Goal: Entertainment & Leisure: Browse casually

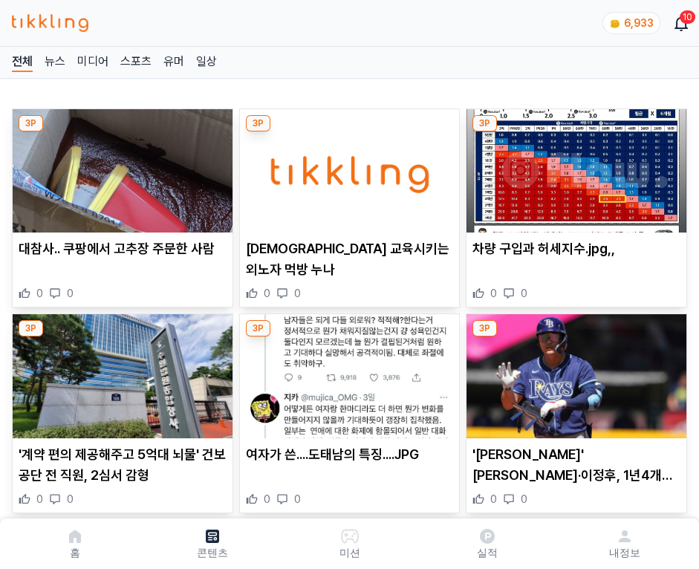
click at [574, 166] on img at bounding box center [577, 170] width 220 height 123
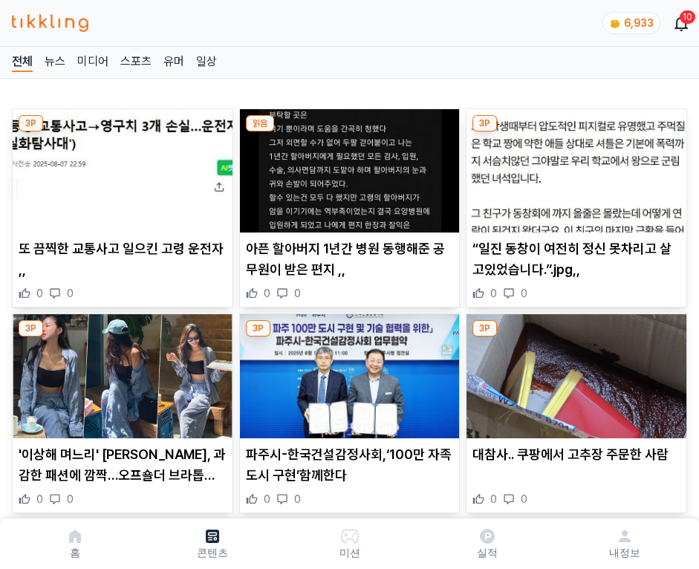
click at [574, 166] on img at bounding box center [577, 170] width 220 height 123
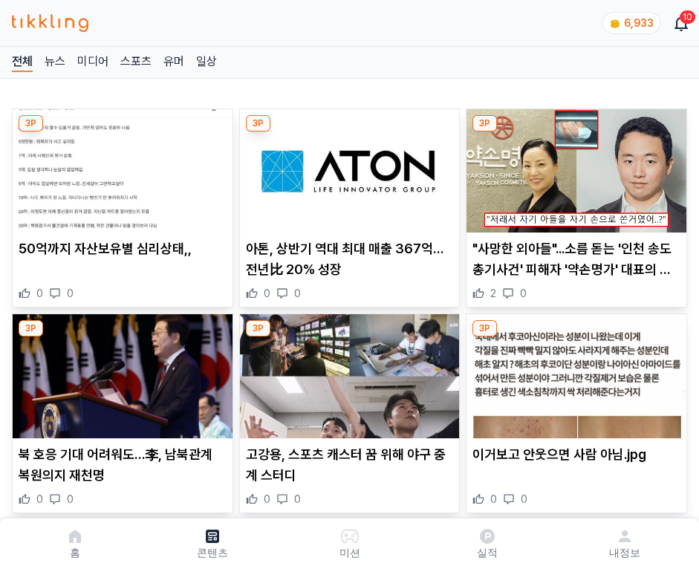
click at [574, 166] on img at bounding box center [577, 170] width 220 height 123
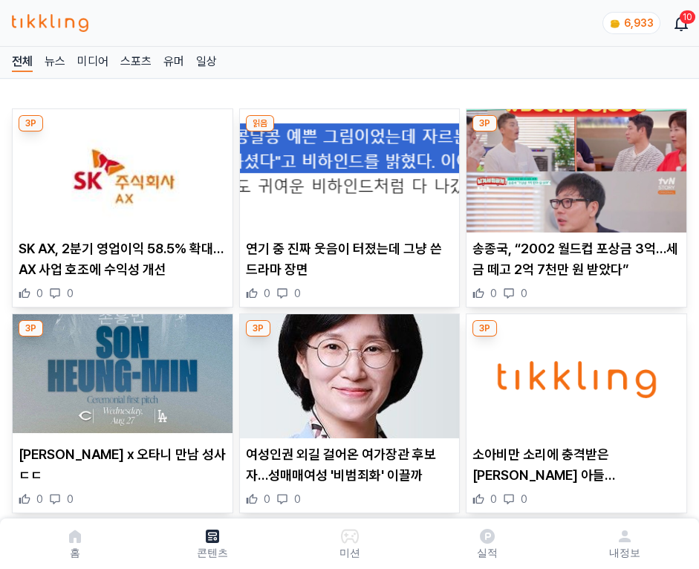
click at [574, 166] on img at bounding box center [577, 170] width 220 height 123
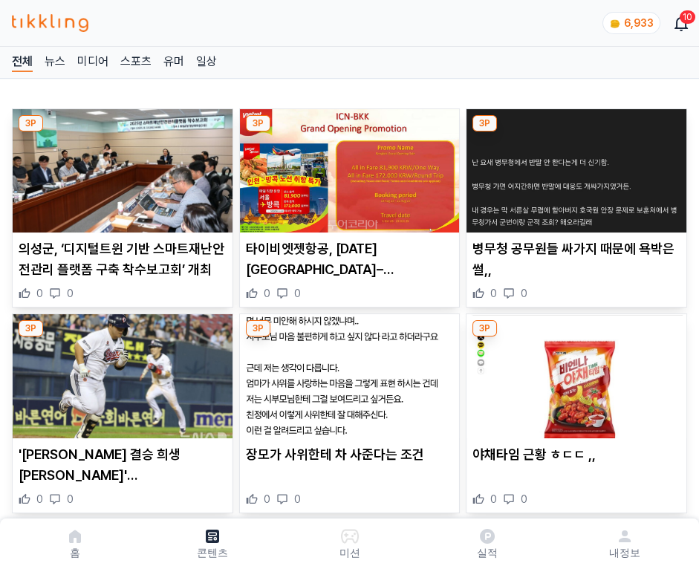
click at [574, 166] on img at bounding box center [577, 170] width 220 height 123
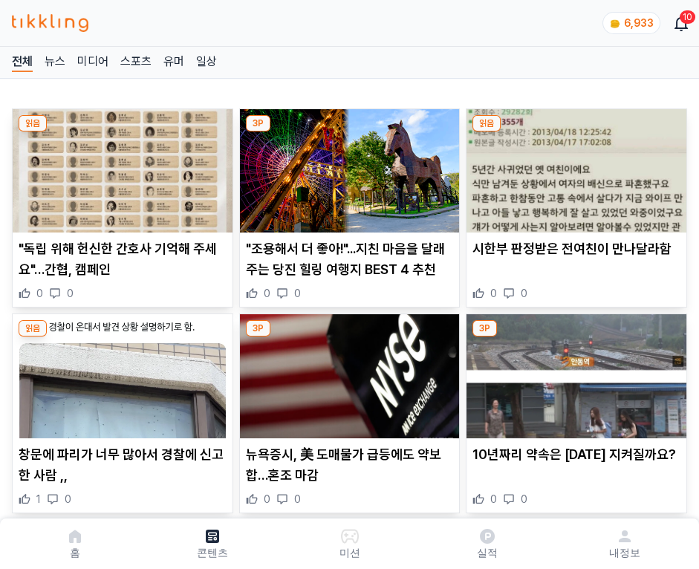
click at [574, 166] on img at bounding box center [577, 170] width 220 height 123
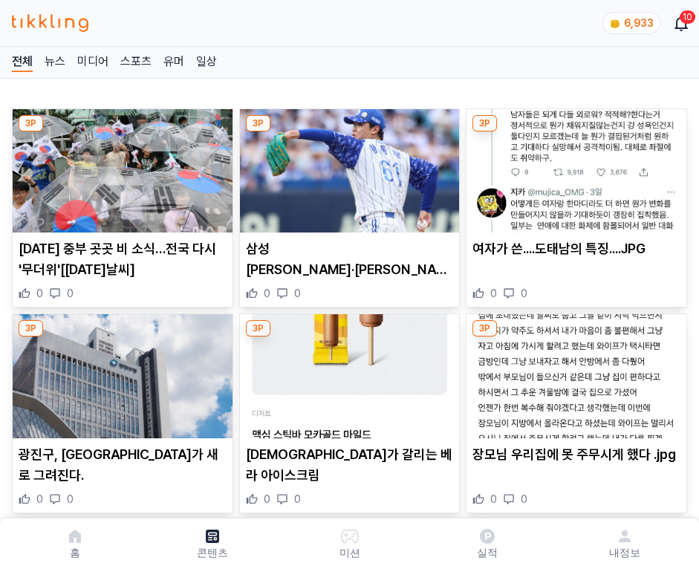
click at [574, 166] on img at bounding box center [577, 170] width 220 height 123
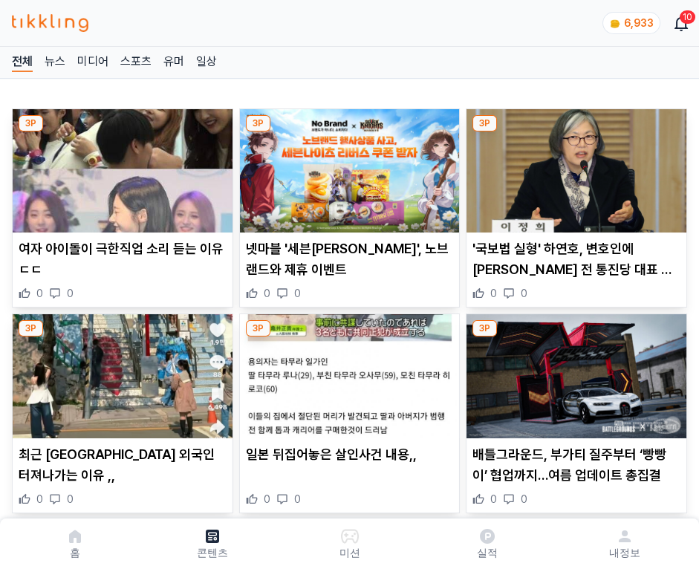
click at [574, 166] on img at bounding box center [577, 170] width 220 height 123
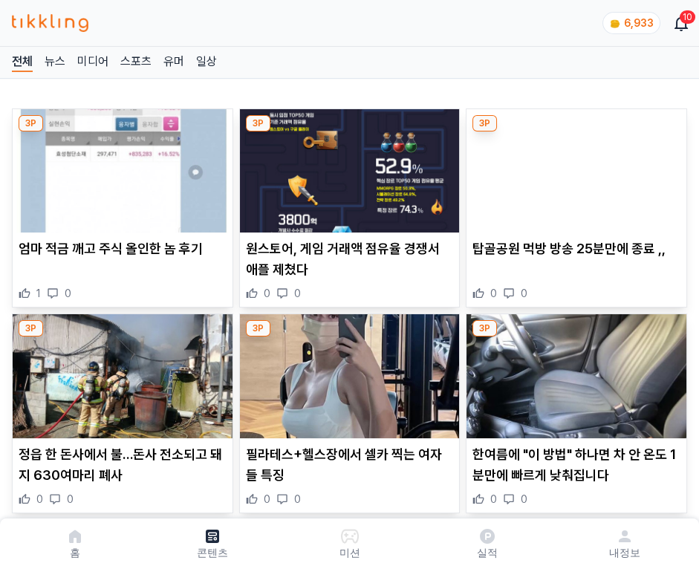
click at [574, 166] on img at bounding box center [577, 170] width 220 height 123
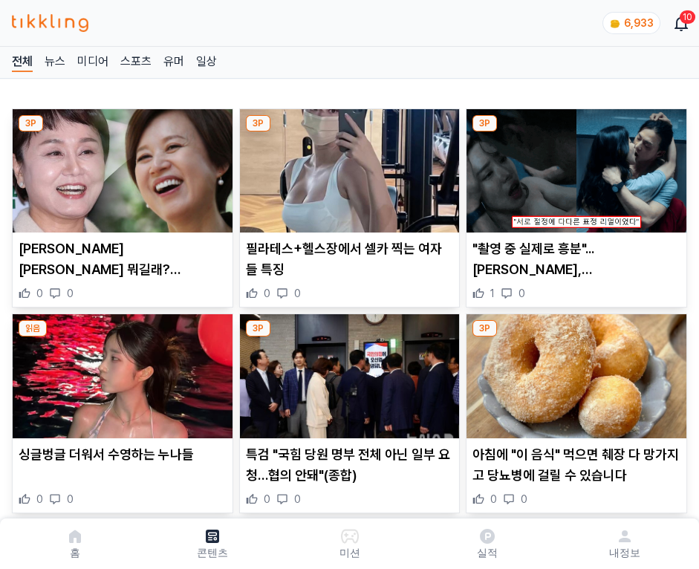
click at [574, 166] on img at bounding box center [577, 170] width 220 height 123
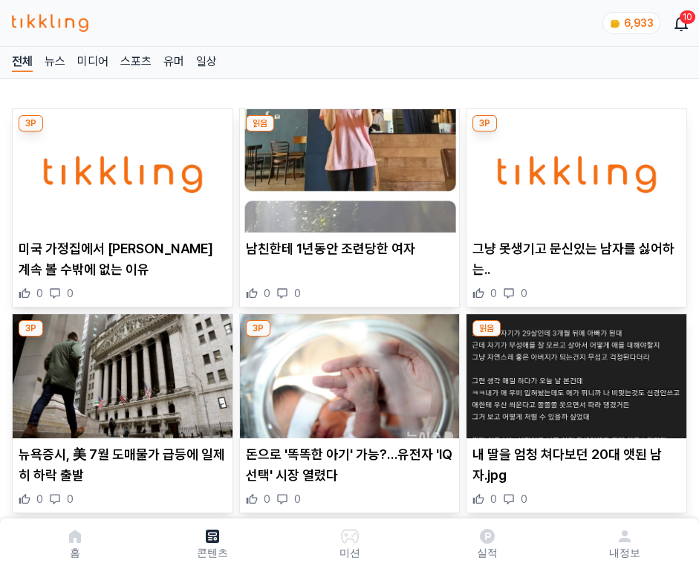
click at [574, 166] on img at bounding box center [577, 170] width 220 height 123
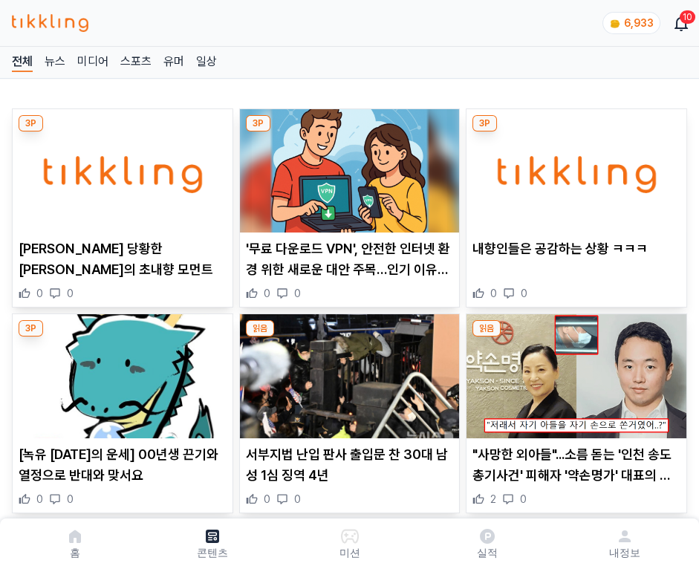
click at [574, 166] on img at bounding box center [577, 170] width 220 height 123
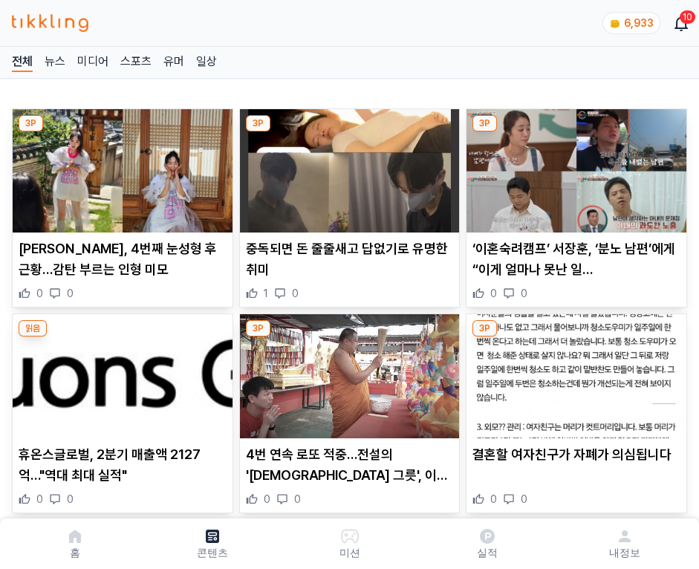
click at [574, 166] on img at bounding box center [577, 170] width 220 height 123
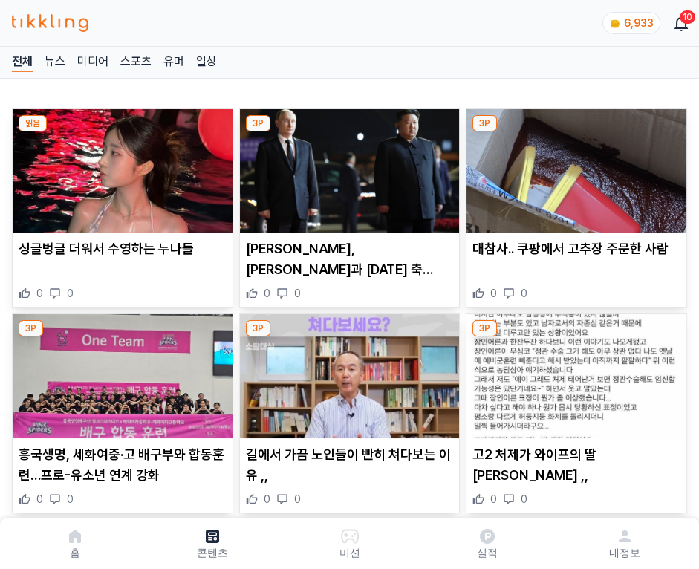
click at [574, 166] on img at bounding box center [577, 170] width 220 height 123
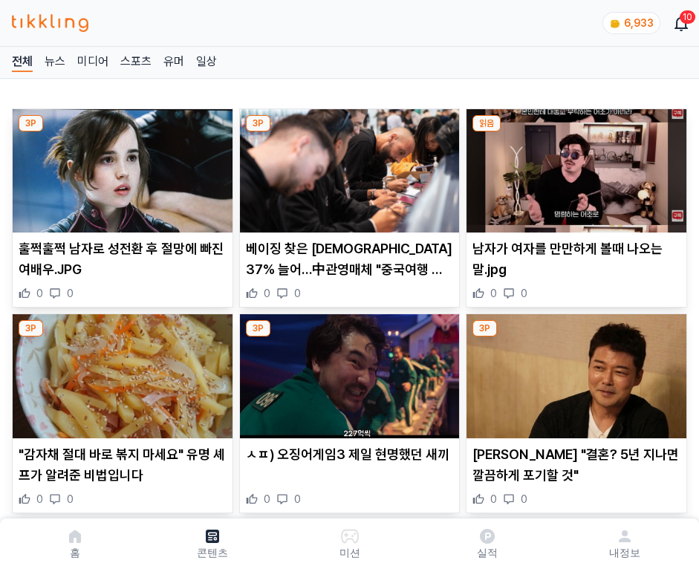
click at [574, 166] on img at bounding box center [577, 170] width 220 height 123
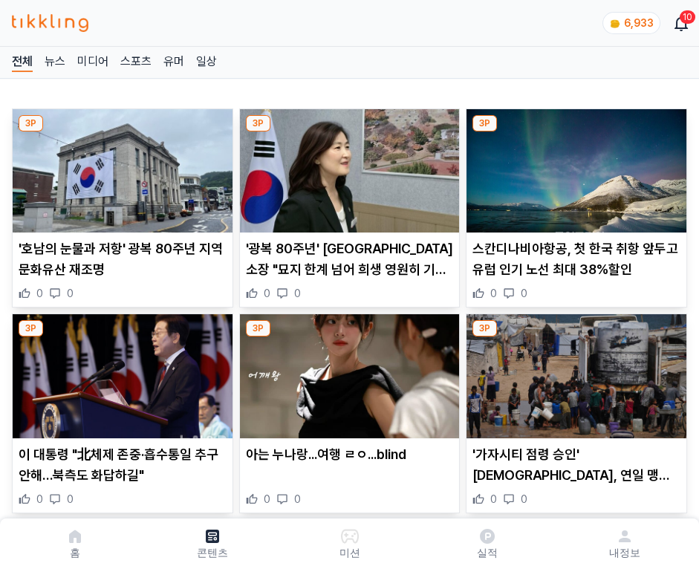
click at [574, 166] on img at bounding box center [577, 170] width 220 height 123
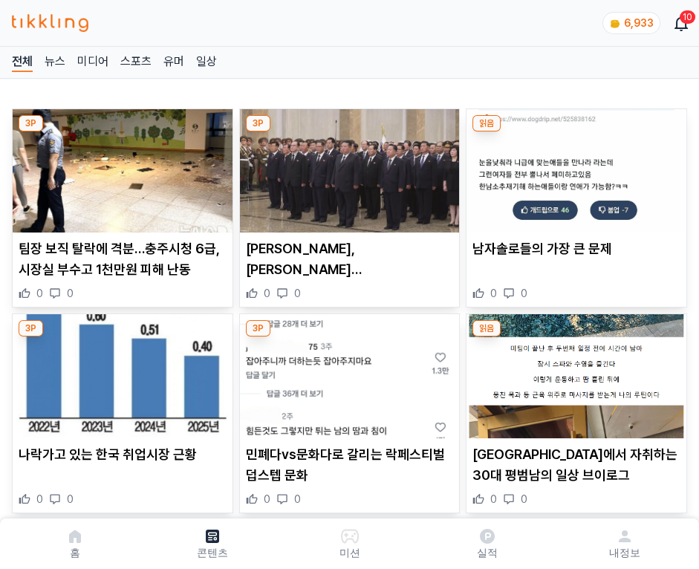
click at [574, 166] on img at bounding box center [577, 170] width 220 height 123
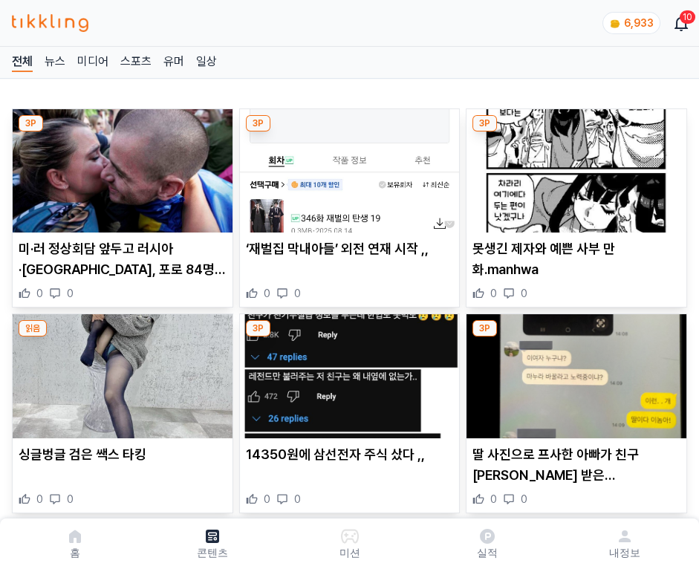
click at [574, 166] on img at bounding box center [577, 170] width 220 height 123
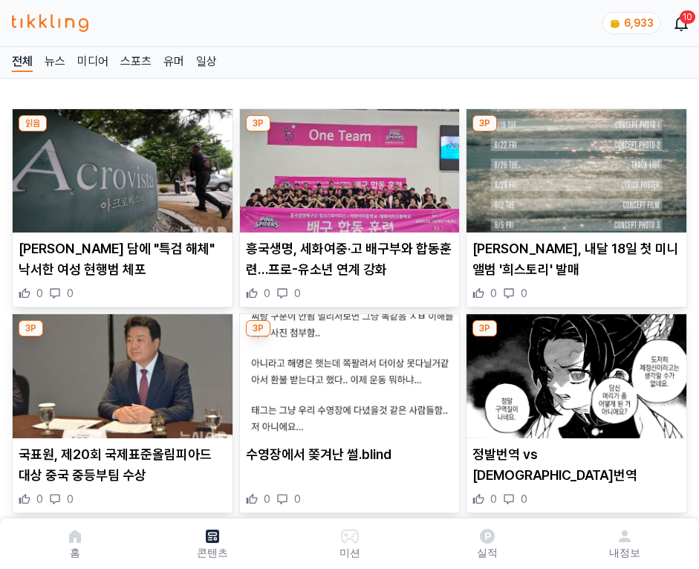
click at [574, 166] on img at bounding box center [577, 170] width 220 height 123
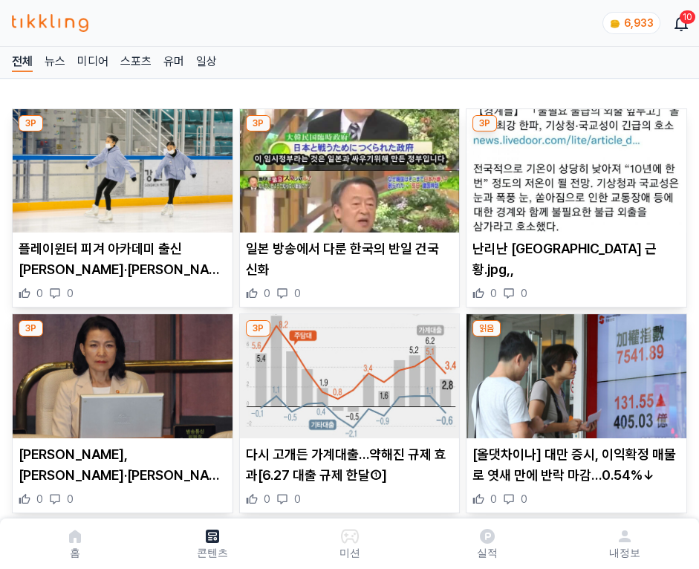
click at [574, 166] on img at bounding box center [577, 170] width 220 height 123
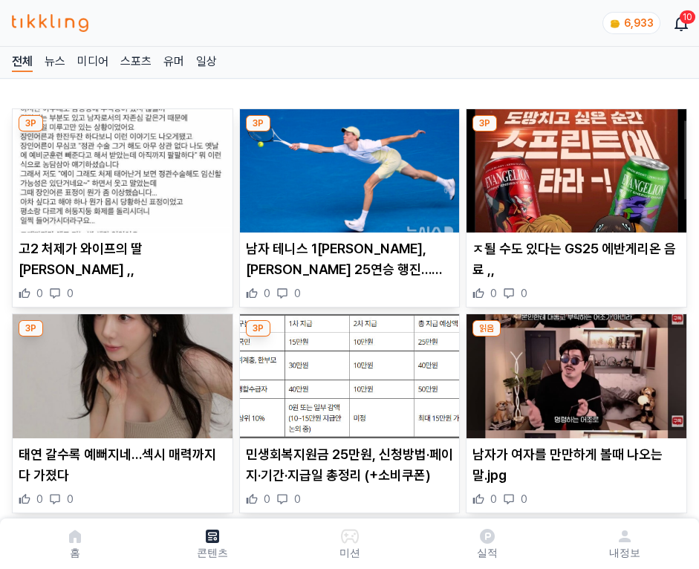
click at [574, 166] on img at bounding box center [577, 170] width 220 height 123
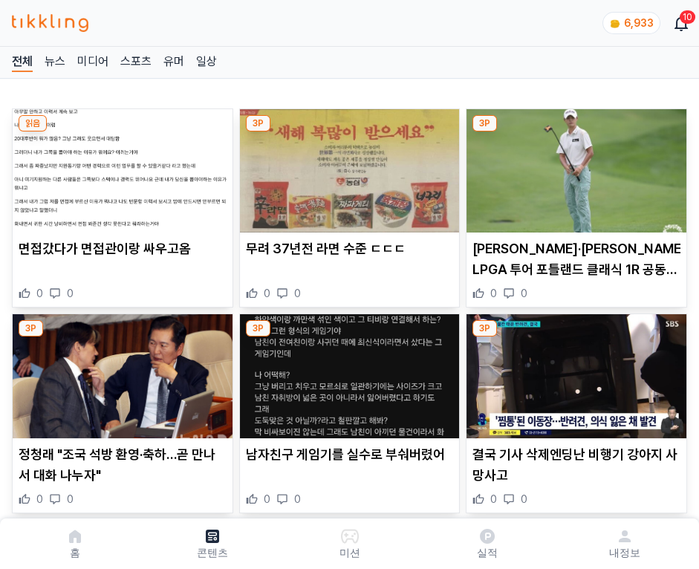
click at [574, 166] on img at bounding box center [577, 170] width 220 height 123
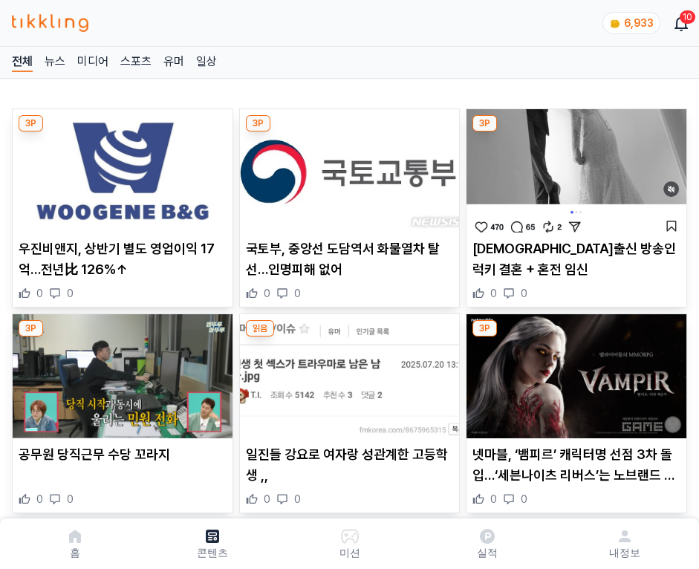
click at [574, 166] on img at bounding box center [577, 170] width 220 height 123
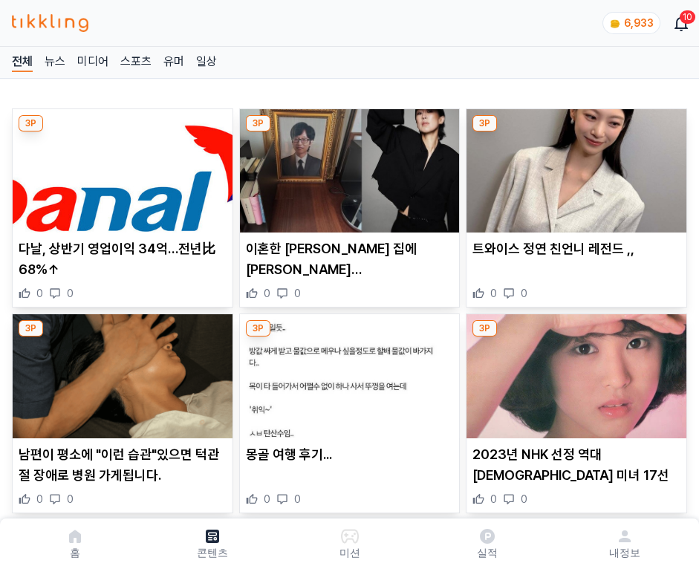
click at [574, 166] on img at bounding box center [577, 170] width 220 height 123
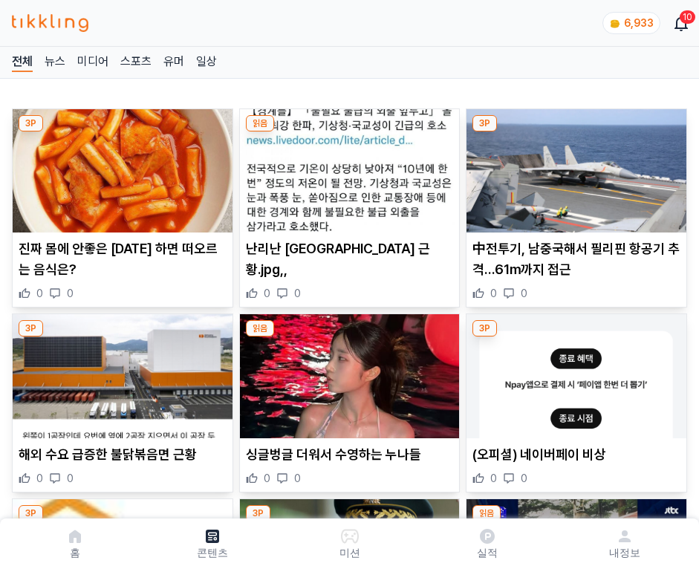
scroll to position [2986, 0]
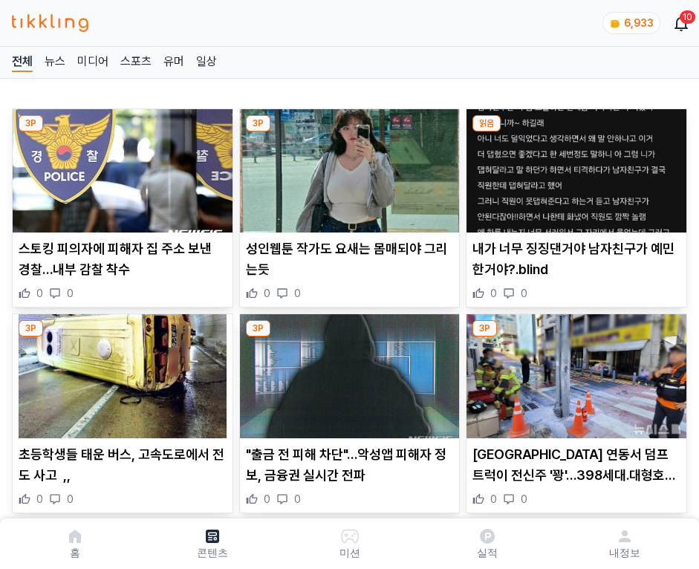
click at [574, 166] on img at bounding box center [577, 170] width 220 height 123
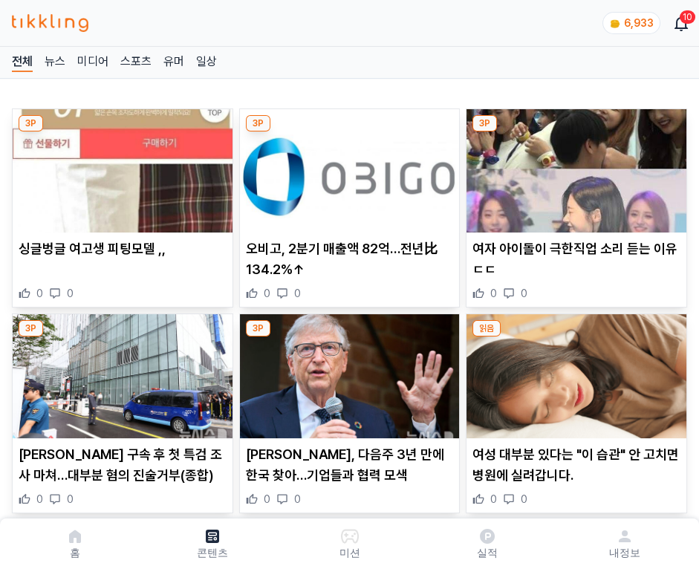
click at [574, 166] on img at bounding box center [577, 170] width 220 height 123
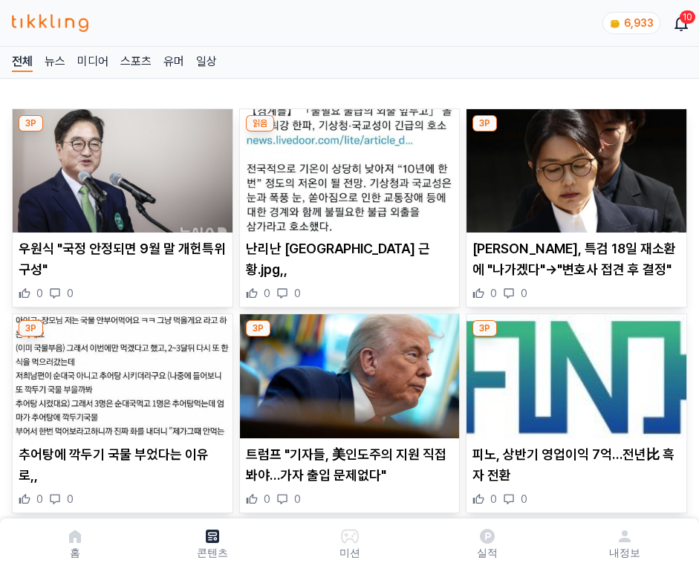
click at [574, 166] on img at bounding box center [577, 170] width 220 height 123
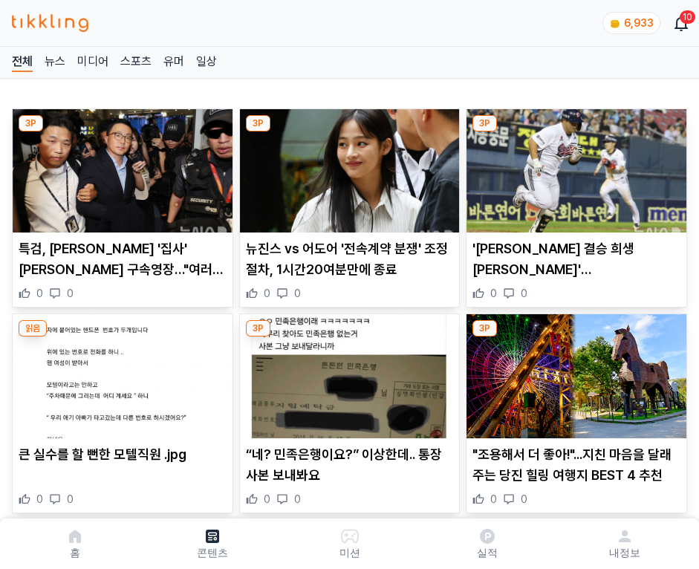
click at [574, 166] on img at bounding box center [577, 170] width 220 height 123
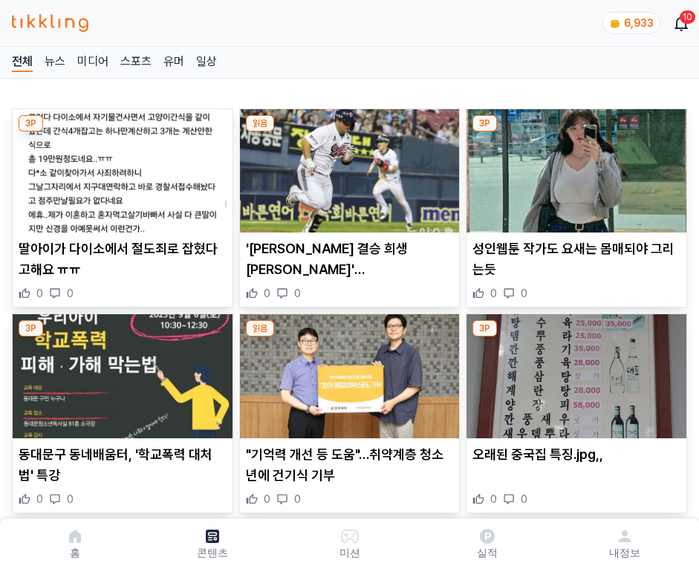
click at [574, 166] on img at bounding box center [577, 170] width 220 height 123
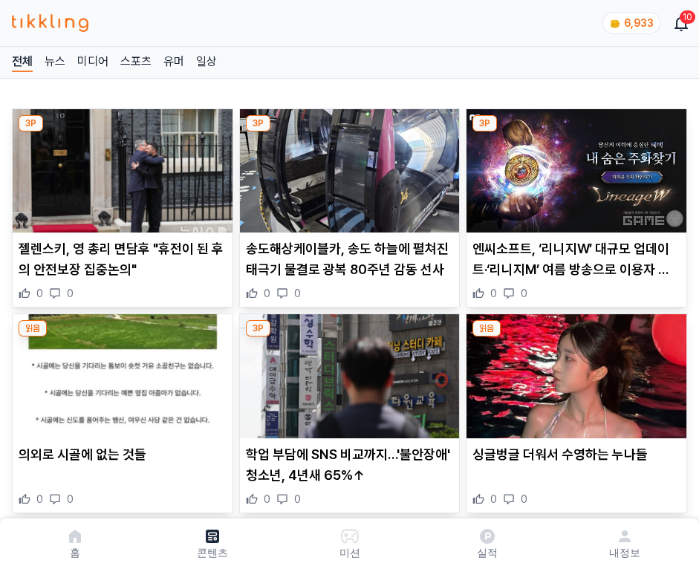
click at [574, 166] on img at bounding box center [577, 170] width 220 height 123
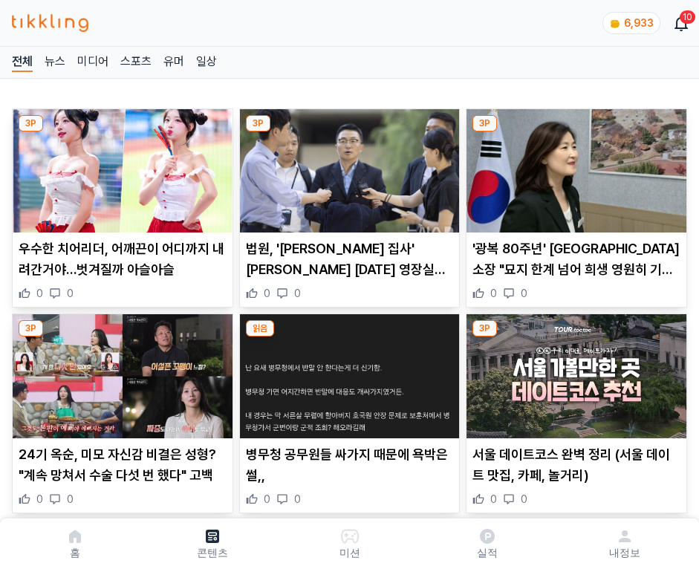
click at [574, 166] on img at bounding box center [577, 170] width 220 height 123
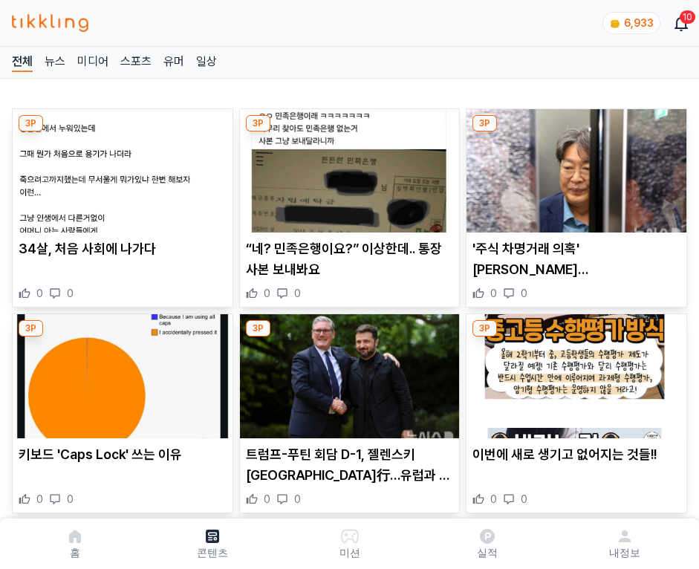
click at [574, 166] on img at bounding box center [577, 170] width 220 height 123
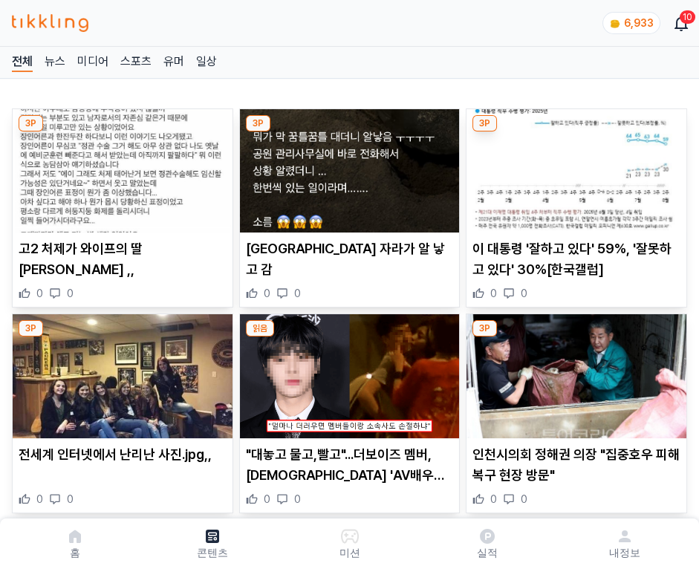
click at [574, 166] on img at bounding box center [577, 170] width 220 height 123
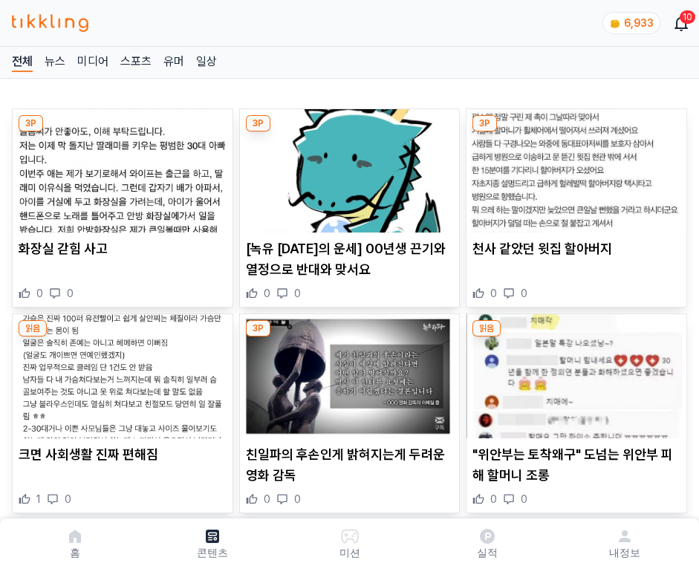
click at [574, 166] on img at bounding box center [577, 170] width 220 height 123
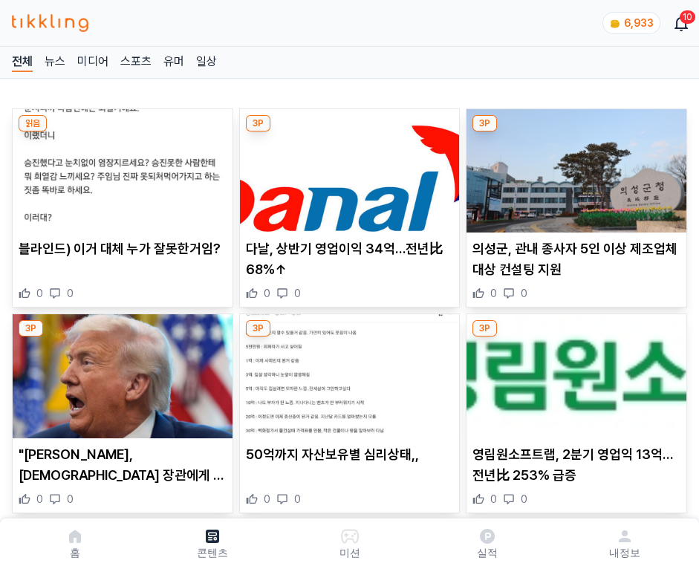
click at [574, 166] on img at bounding box center [577, 170] width 220 height 123
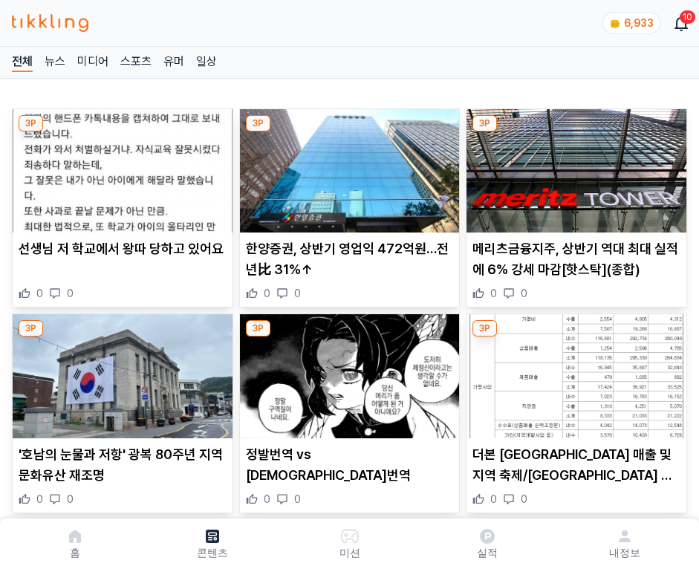
click at [574, 166] on img at bounding box center [577, 170] width 220 height 123
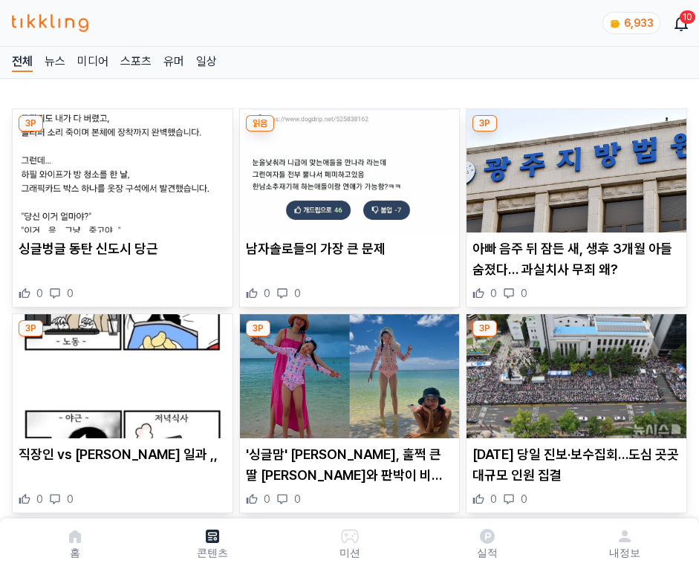
click at [574, 166] on img at bounding box center [577, 170] width 220 height 123
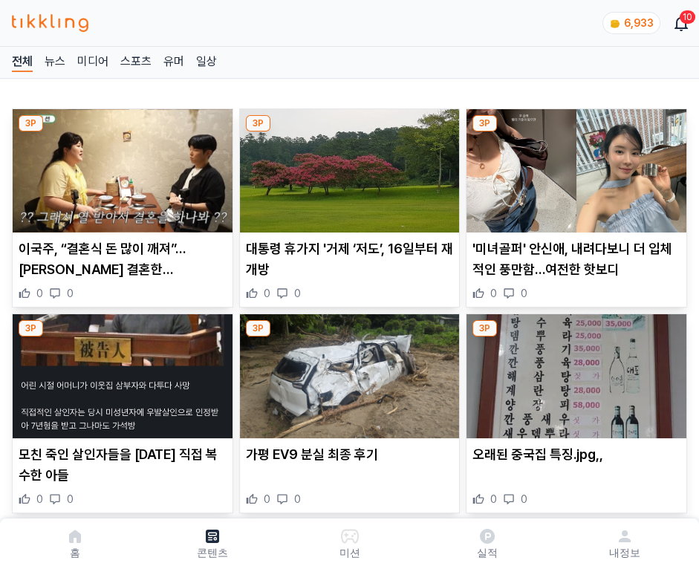
click at [574, 166] on img at bounding box center [577, 170] width 220 height 123
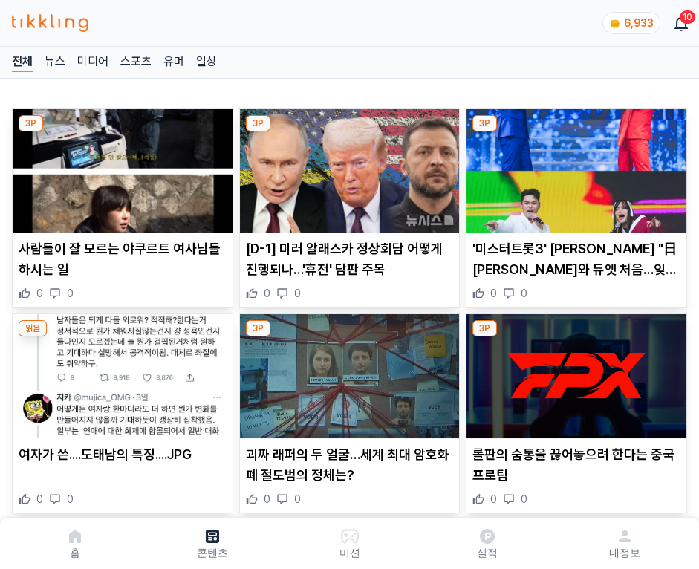
click at [574, 166] on img at bounding box center [577, 170] width 220 height 123
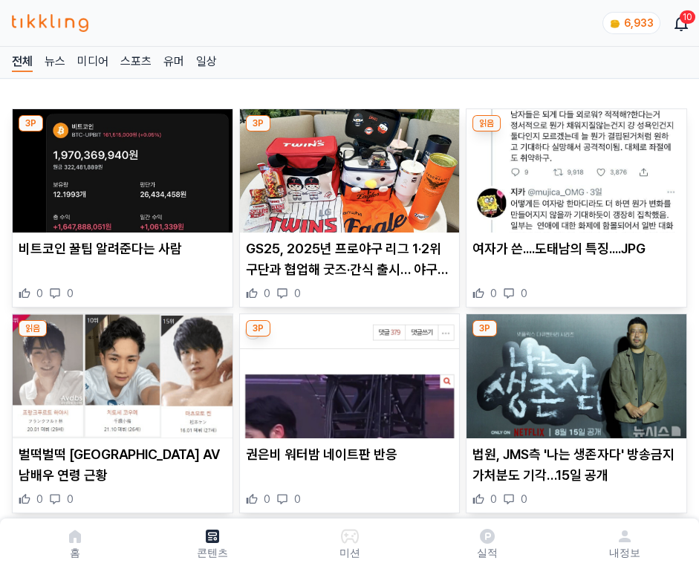
click at [574, 166] on img at bounding box center [577, 170] width 220 height 123
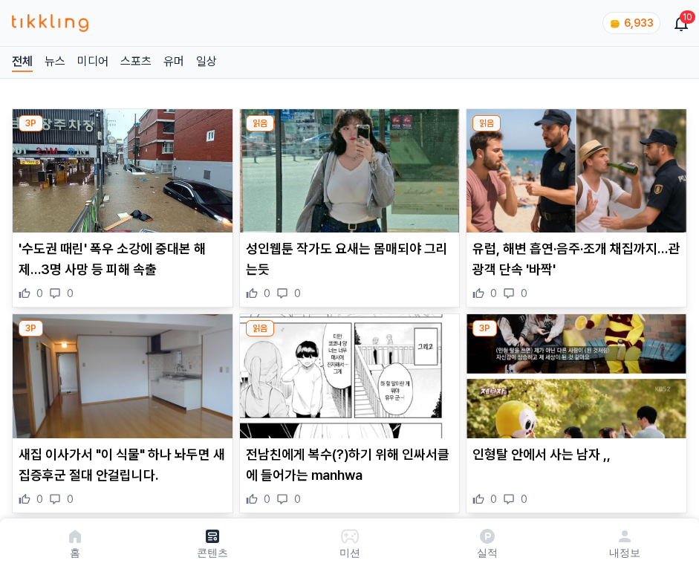
click at [574, 166] on img at bounding box center [577, 170] width 220 height 123
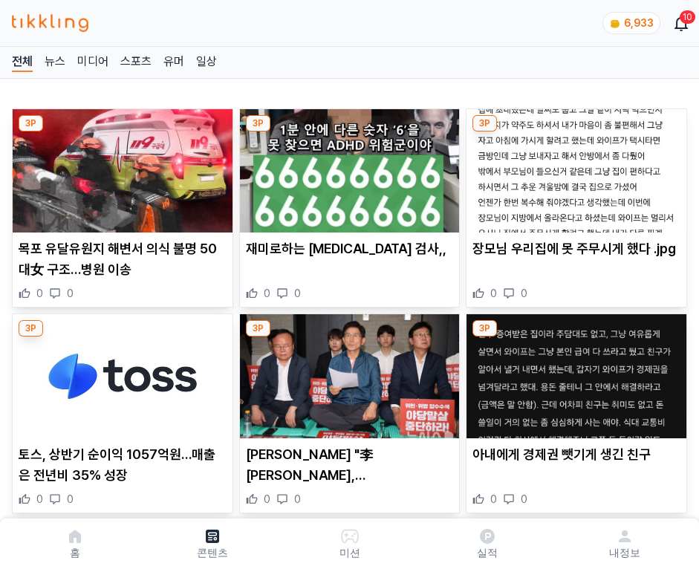
click at [574, 166] on img at bounding box center [577, 170] width 220 height 123
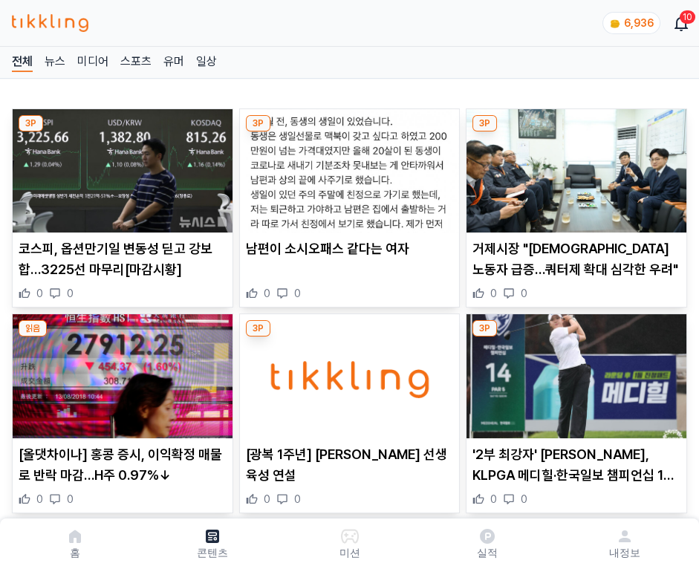
click at [574, 166] on img at bounding box center [577, 170] width 220 height 123
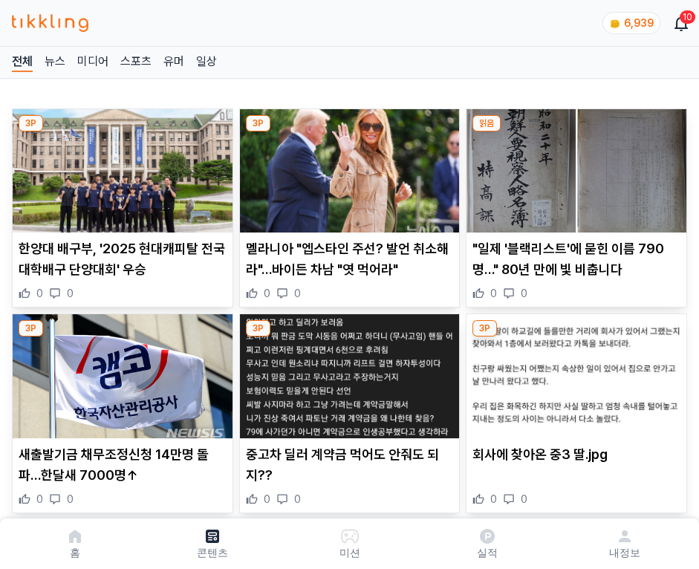
click at [574, 166] on img at bounding box center [577, 170] width 220 height 123
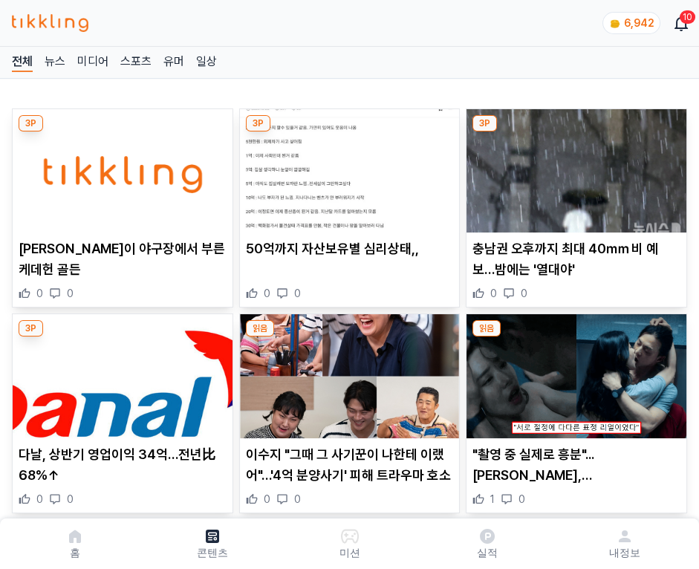
click at [574, 166] on img at bounding box center [577, 170] width 220 height 123
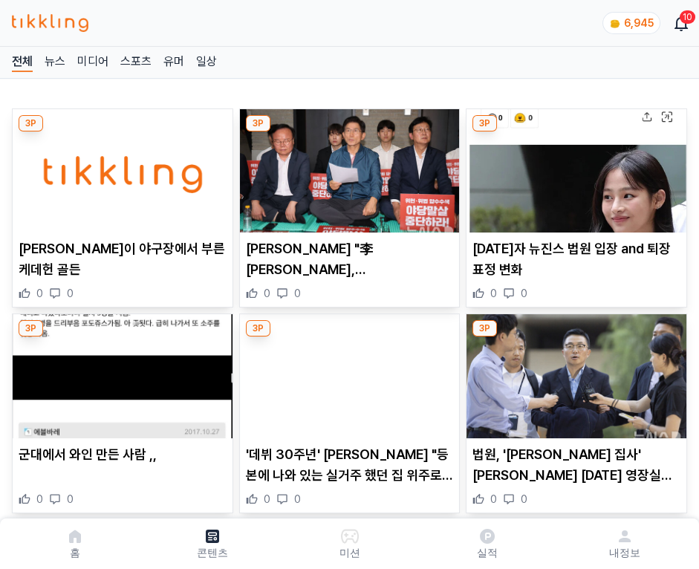
click at [574, 166] on img at bounding box center [577, 170] width 220 height 123
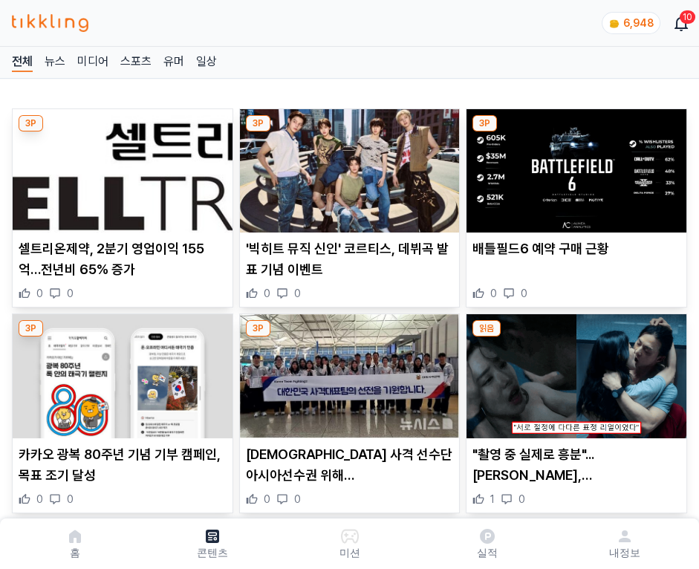
click at [574, 166] on img at bounding box center [577, 170] width 220 height 123
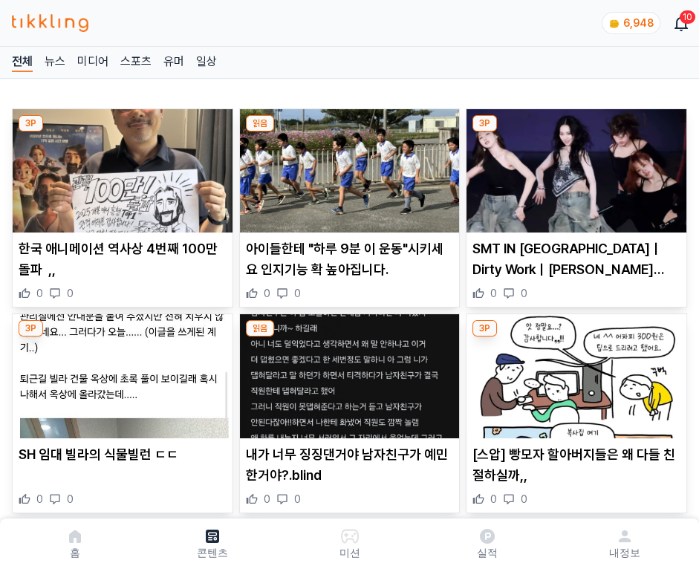
click at [574, 166] on img at bounding box center [577, 170] width 220 height 123
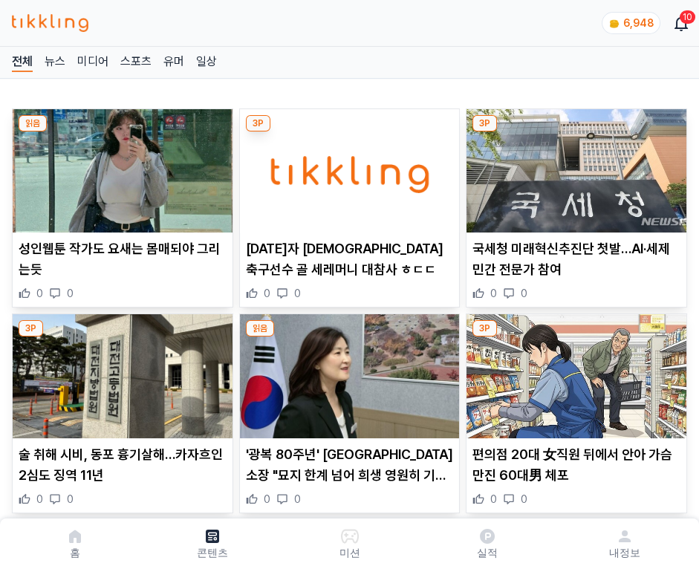
click at [574, 166] on img at bounding box center [577, 170] width 220 height 123
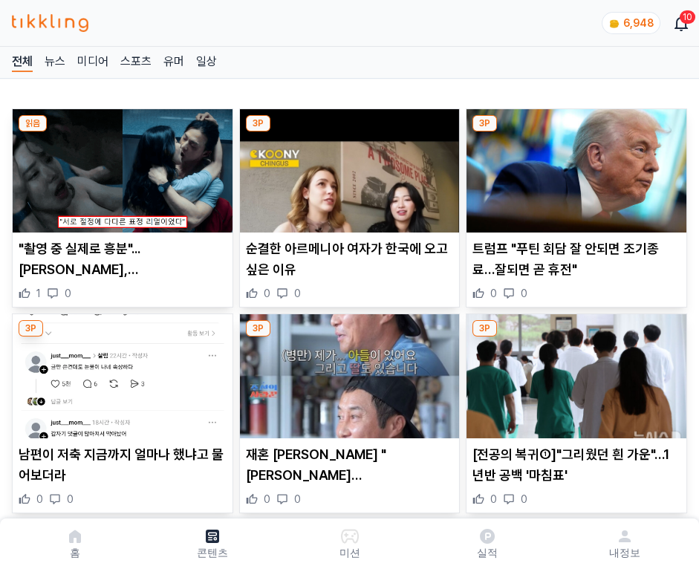
click at [574, 166] on img at bounding box center [577, 170] width 220 height 123
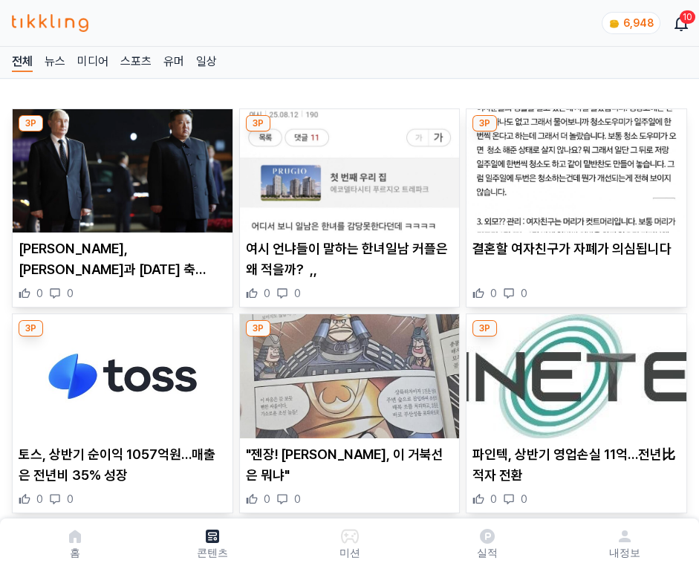
click at [574, 166] on img at bounding box center [577, 170] width 220 height 123
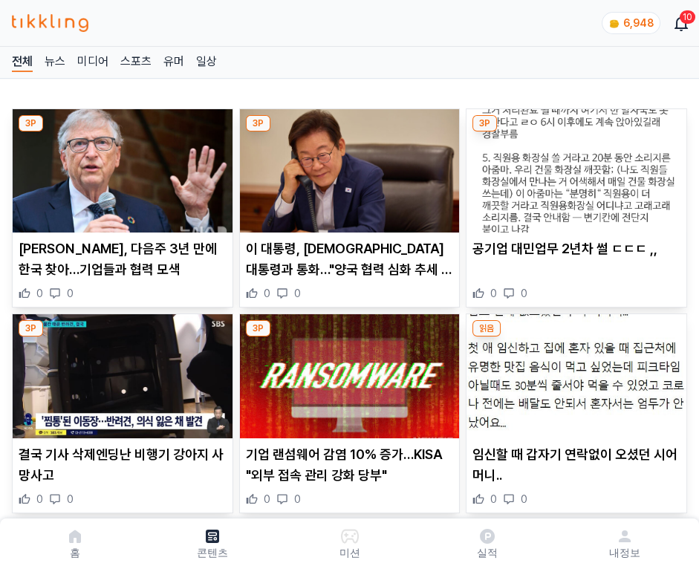
click at [574, 166] on img at bounding box center [577, 170] width 220 height 123
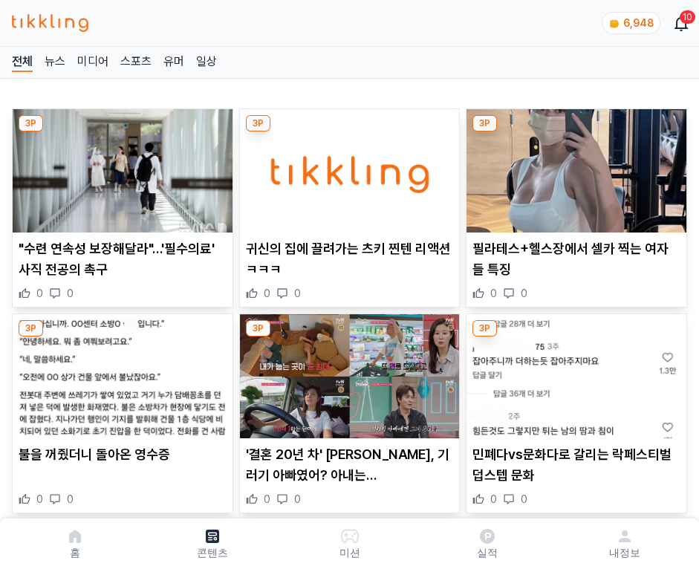
click at [574, 166] on img at bounding box center [577, 170] width 220 height 123
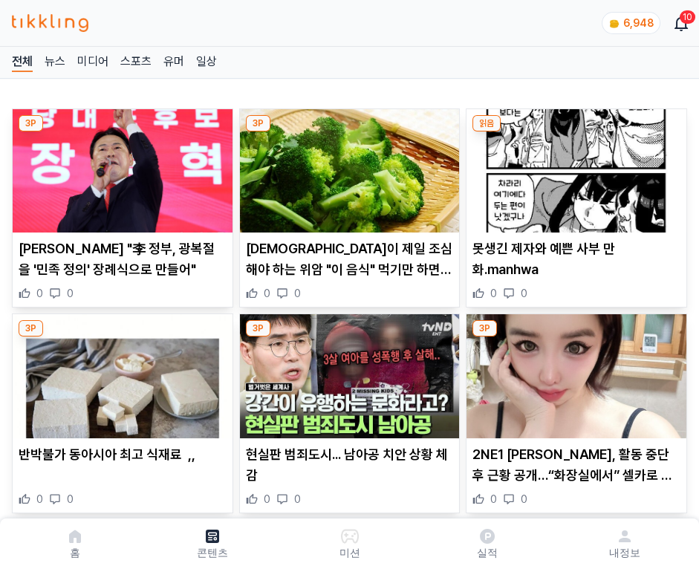
click at [574, 166] on img at bounding box center [577, 170] width 220 height 123
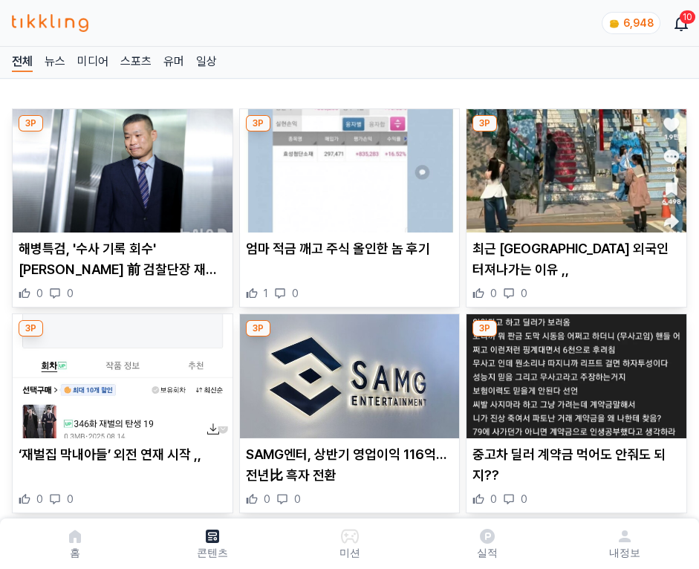
click at [574, 166] on img at bounding box center [577, 170] width 220 height 123
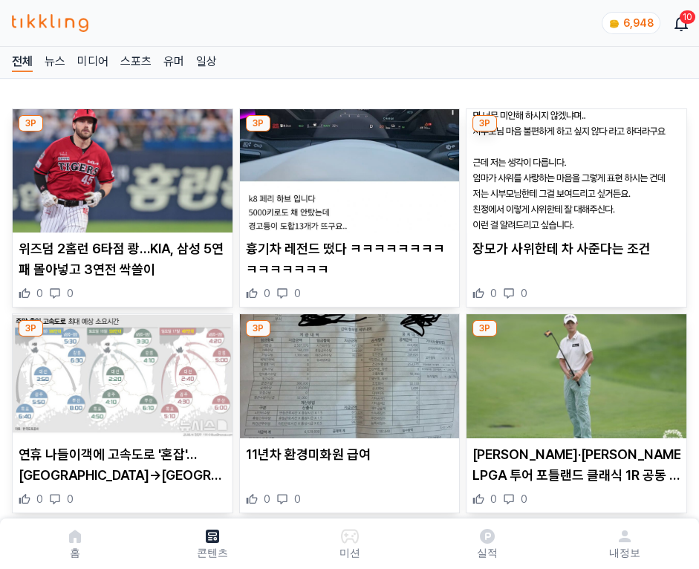
click at [574, 166] on img at bounding box center [577, 170] width 220 height 123
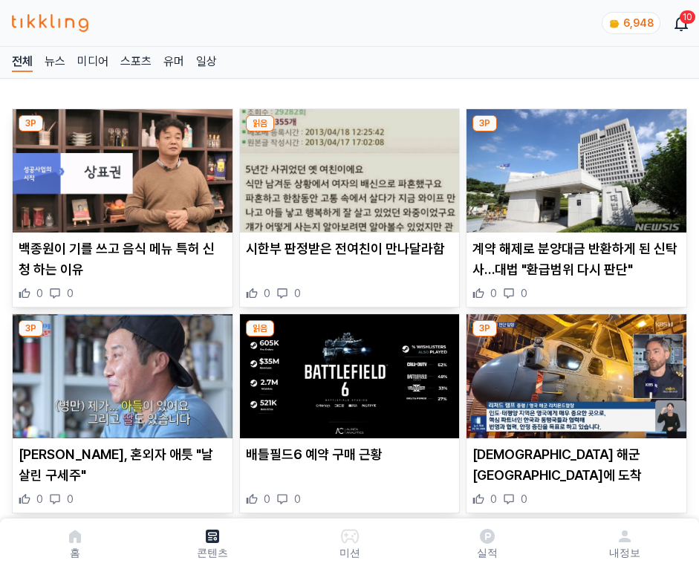
click at [574, 166] on img at bounding box center [577, 170] width 220 height 123
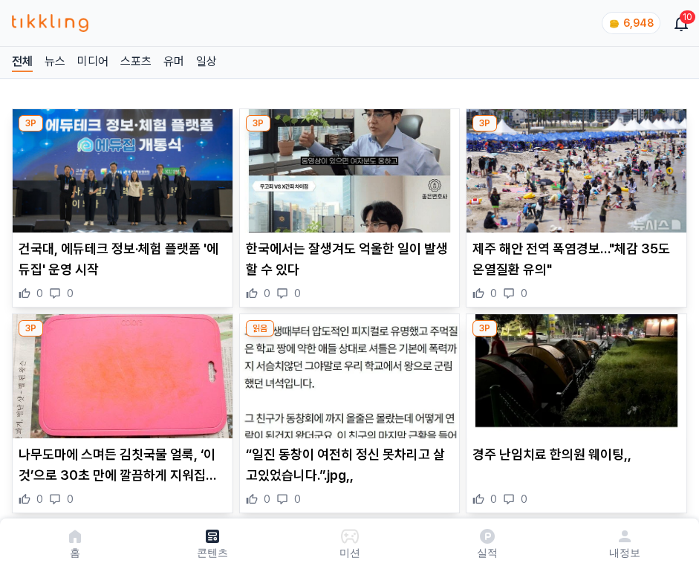
click at [574, 166] on img at bounding box center [577, 170] width 220 height 123
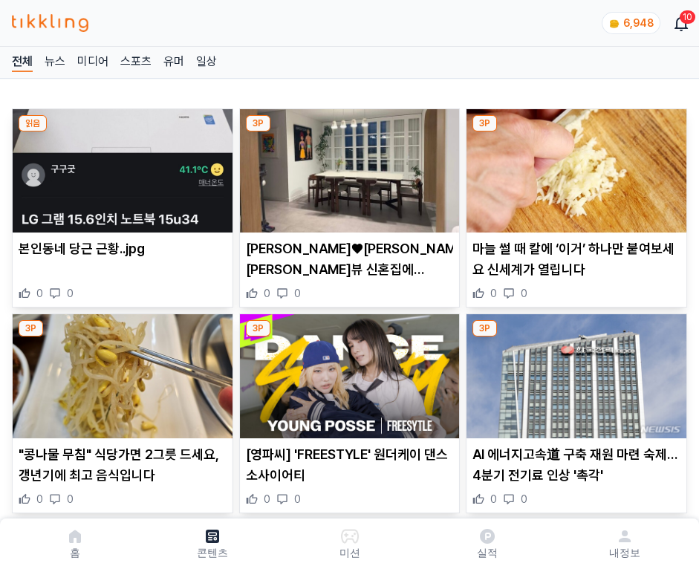
click at [574, 166] on img at bounding box center [577, 170] width 220 height 123
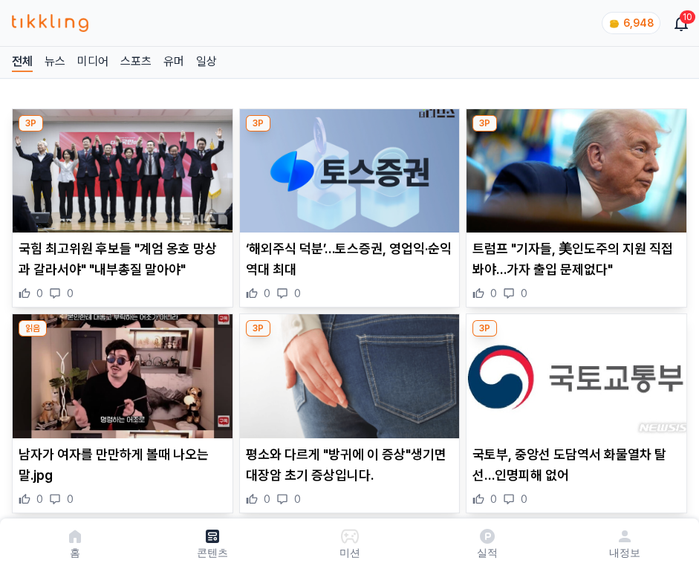
click at [574, 166] on img at bounding box center [577, 170] width 220 height 123
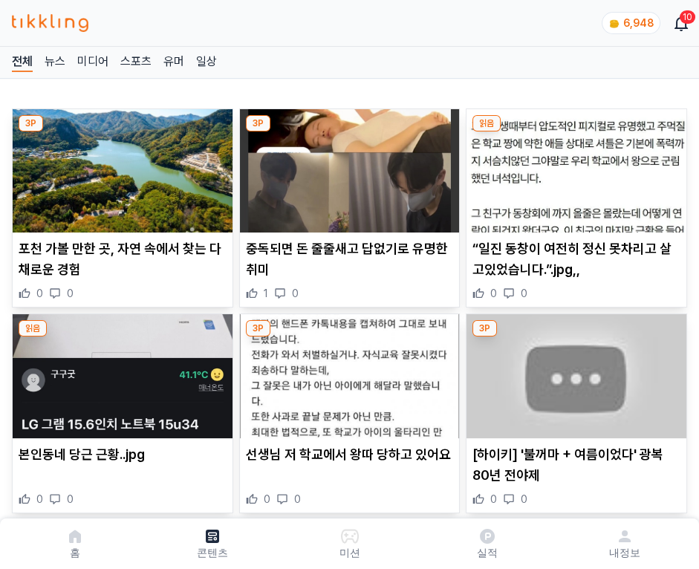
click at [574, 166] on img at bounding box center [577, 170] width 220 height 123
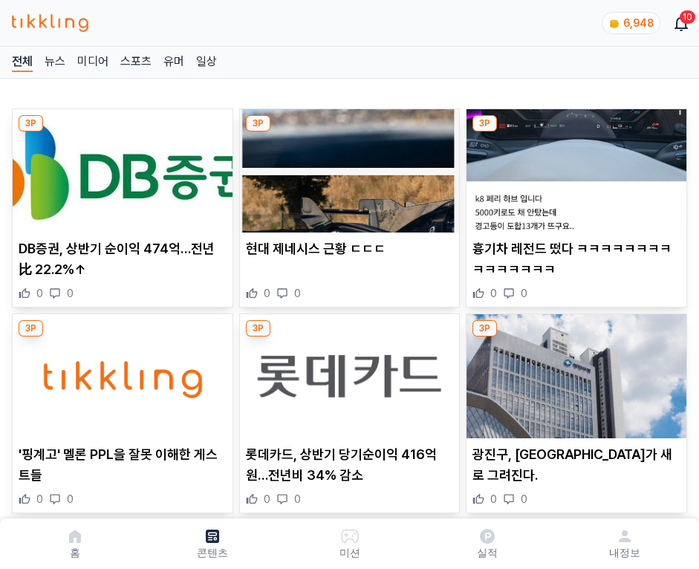
click at [574, 166] on img at bounding box center [577, 170] width 220 height 123
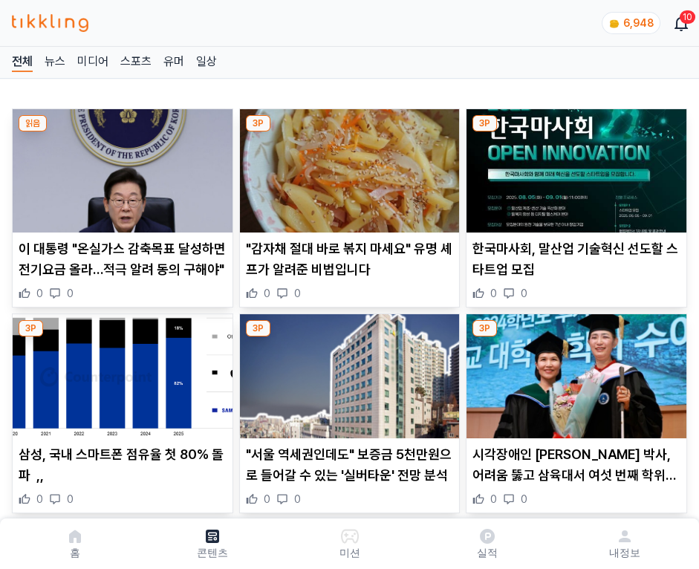
click at [574, 166] on img at bounding box center [577, 170] width 220 height 123
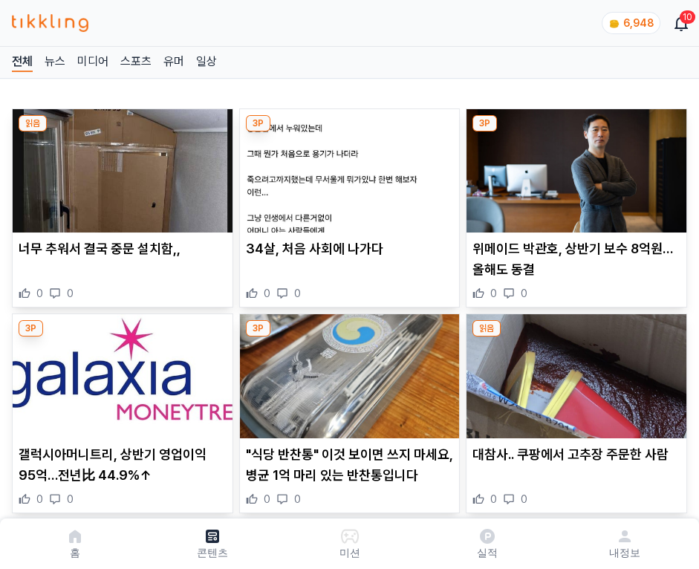
click at [574, 166] on img at bounding box center [577, 170] width 220 height 123
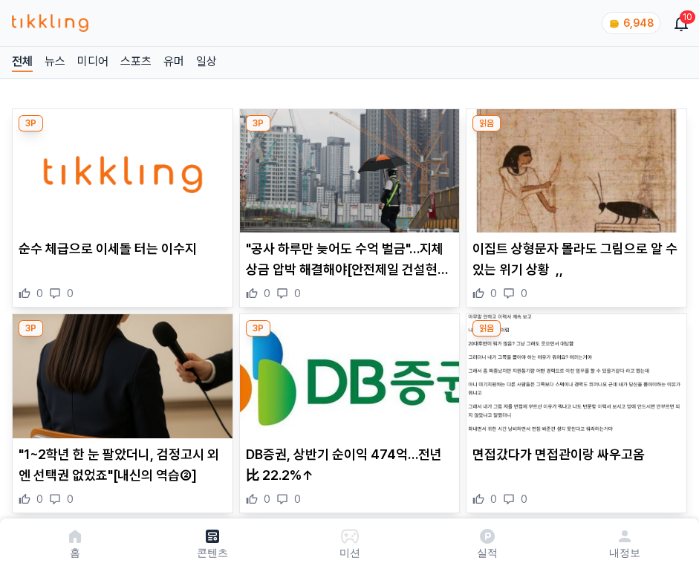
click at [574, 166] on img at bounding box center [577, 170] width 220 height 123
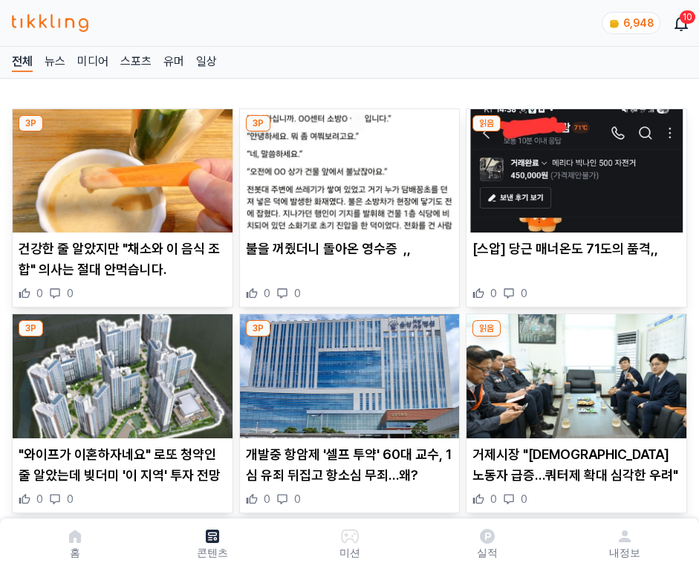
click at [574, 166] on img at bounding box center [577, 170] width 220 height 123
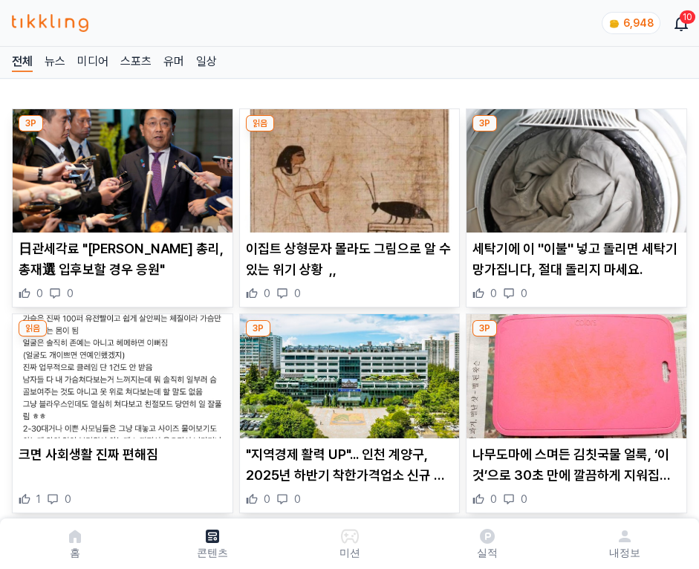
click at [574, 166] on img at bounding box center [577, 170] width 220 height 123
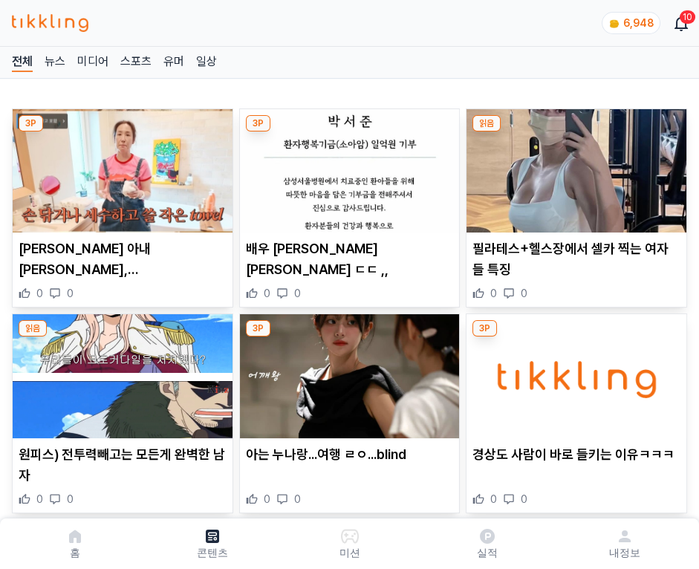
click at [574, 166] on img at bounding box center [577, 170] width 220 height 123
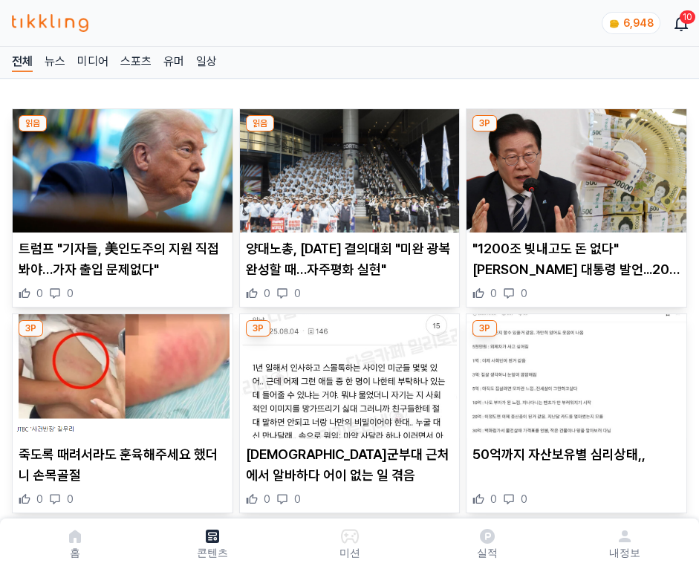
click at [574, 166] on img at bounding box center [577, 170] width 220 height 123
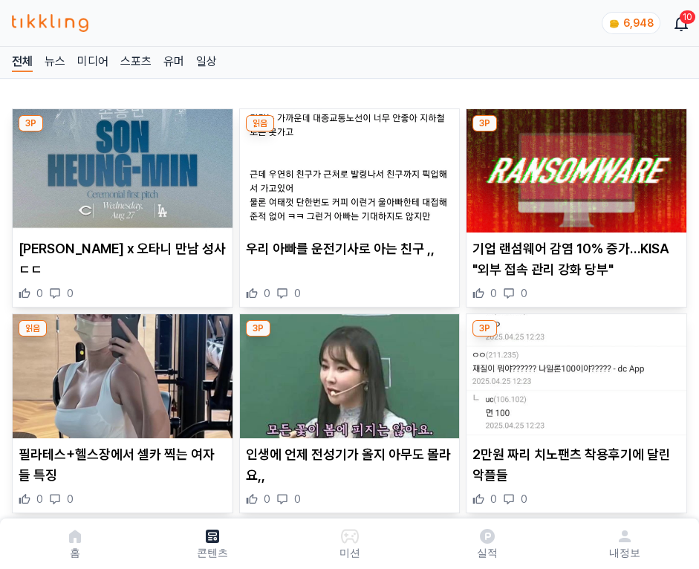
click at [574, 166] on img at bounding box center [577, 170] width 220 height 123
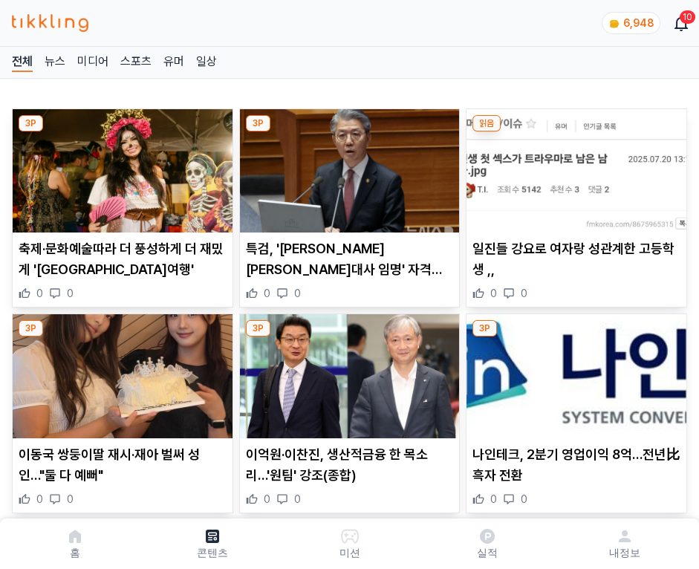
click at [574, 166] on img at bounding box center [577, 170] width 220 height 123
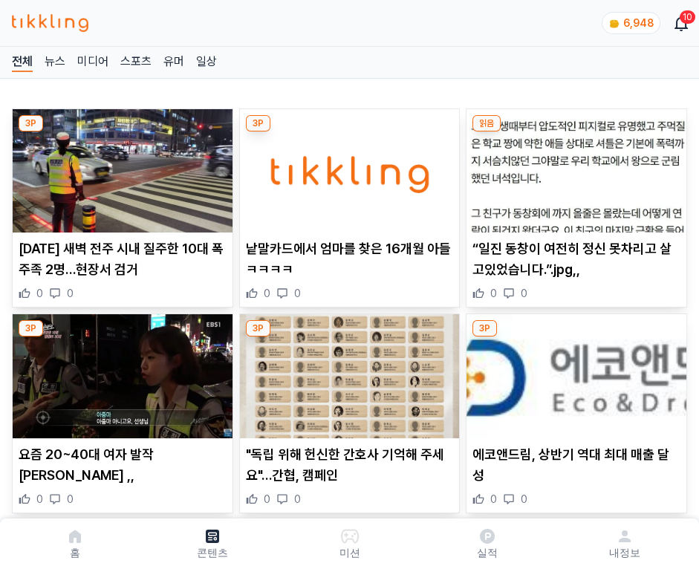
click at [574, 166] on img at bounding box center [577, 170] width 220 height 123
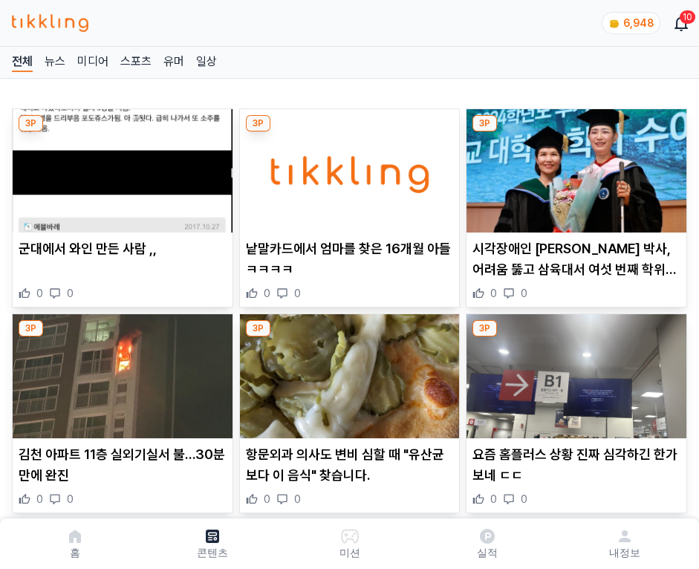
click at [574, 166] on img at bounding box center [577, 170] width 220 height 123
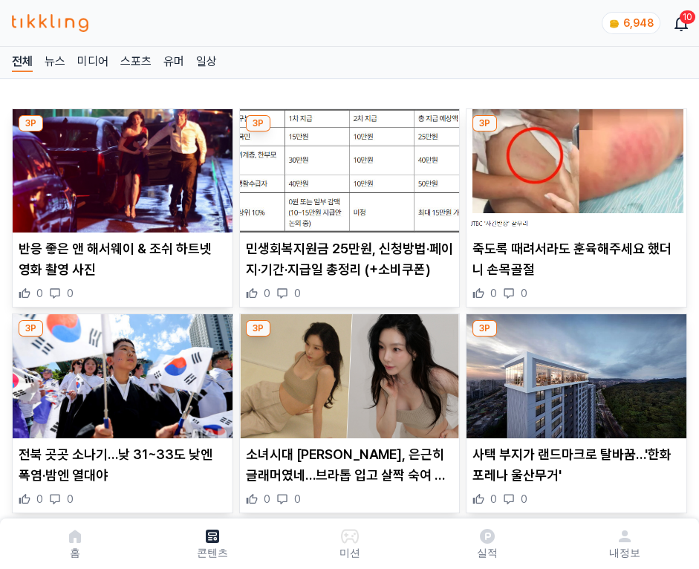
click at [574, 166] on img at bounding box center [577, 170] width 220 height 123
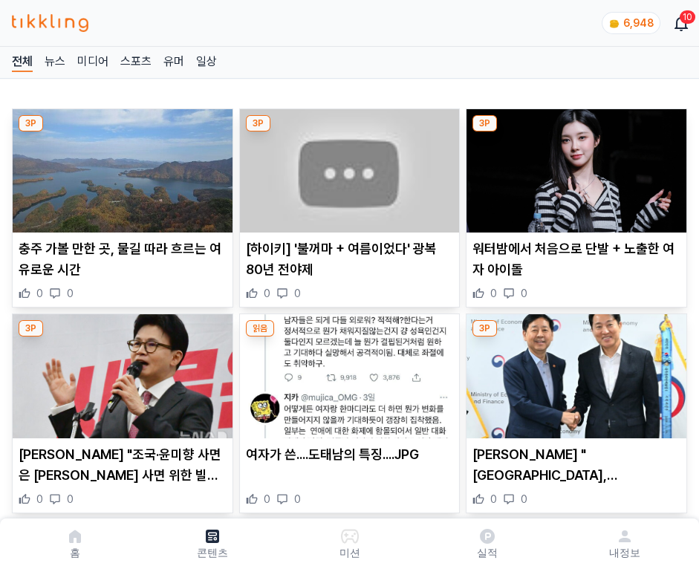
click at [574, 166] on img at bounding box center [577, 170] width 220 height 123
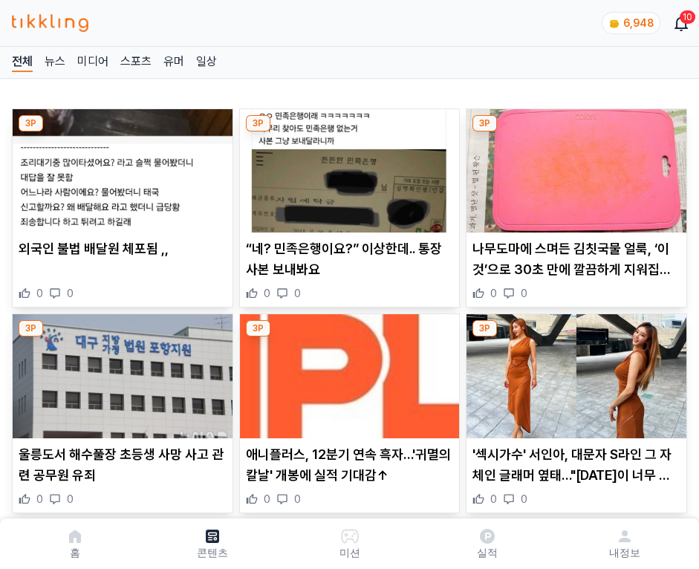
click at [574, 166] on img at bounding box center [577, 170] width 220 height 123
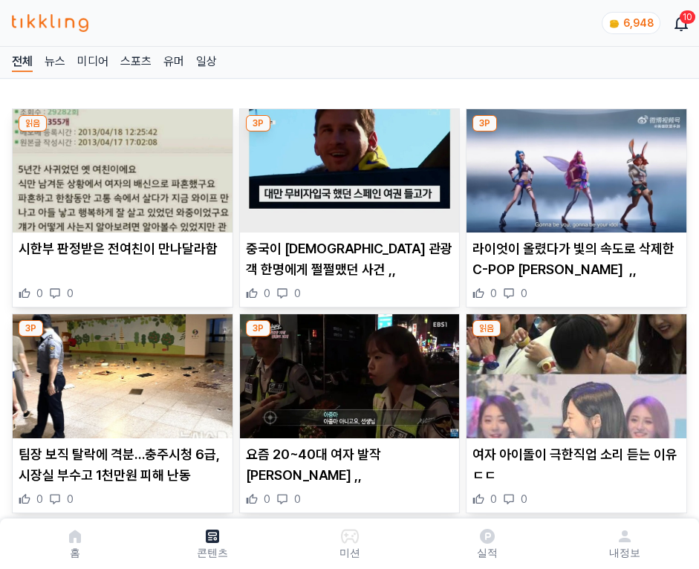
click at [574, 166] on img at bounding box center [577, 170] width 220 height 123
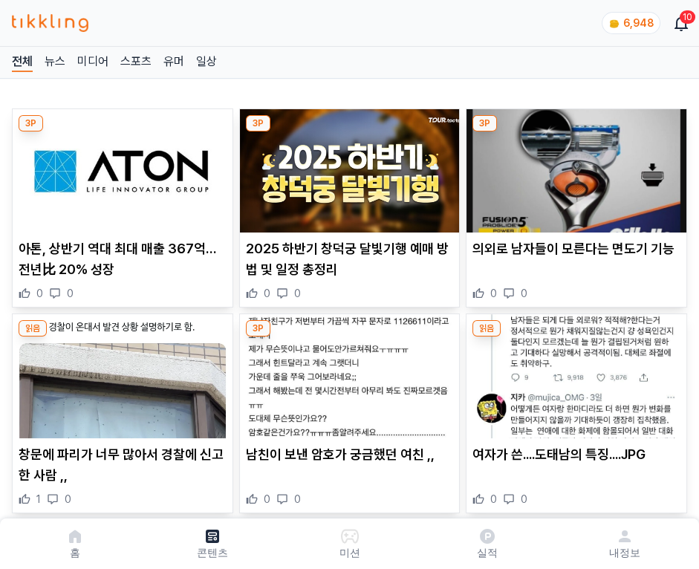
click at [574, 166] on img at bounding box center [577, 170] width 220 height 123
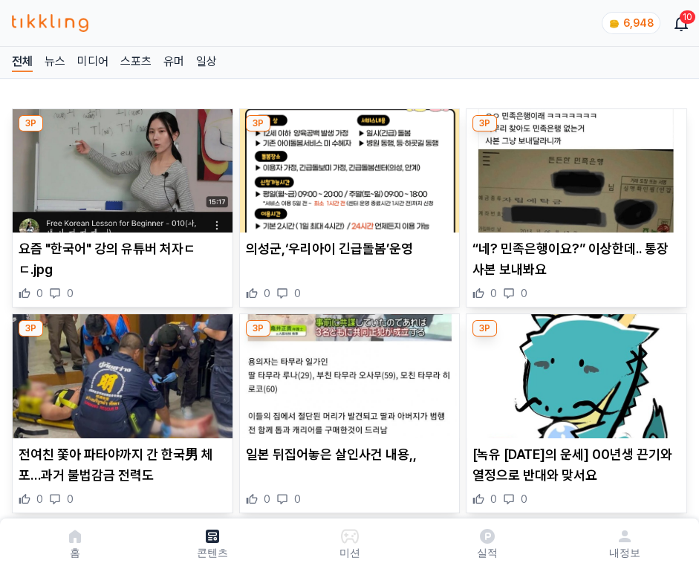
click at [574, 166] on img at bounding box center [577, 170] width 220 height 123
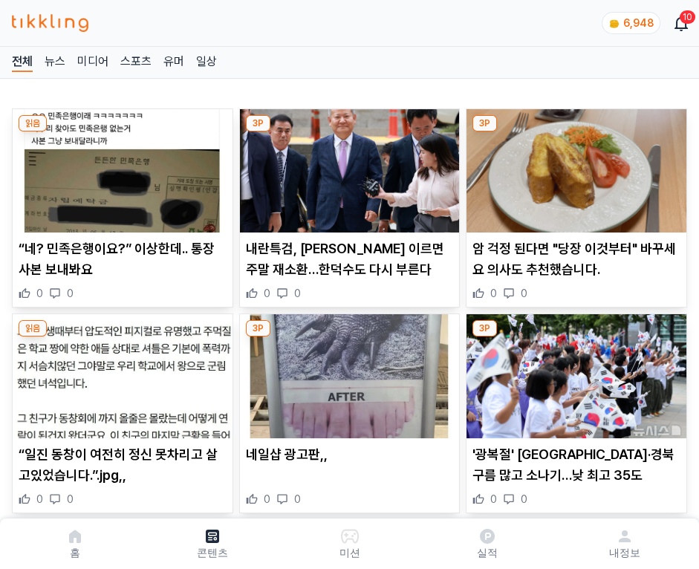
click at [574, 166] on img at bounding box center [577, 170] width 220 height 123
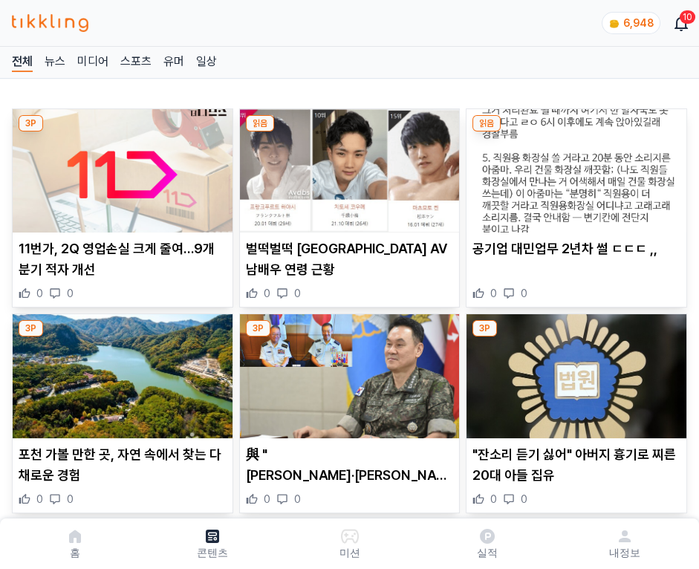
click at [574, 166] on img at bounding box center [577, 170] width 220 height 123
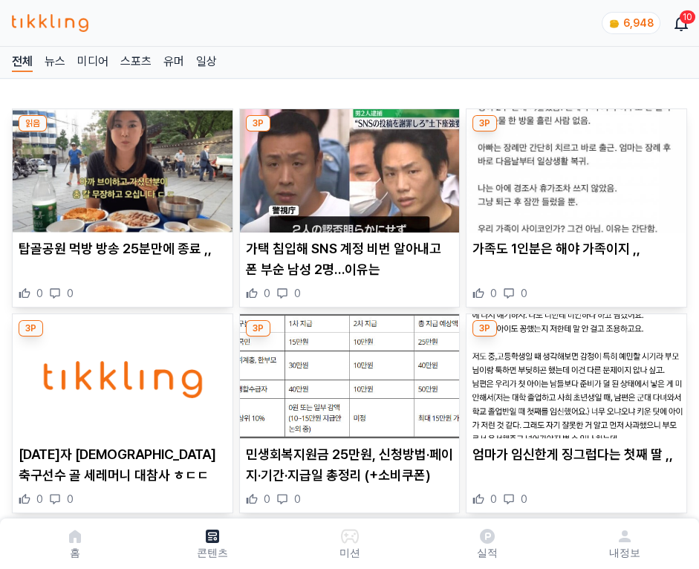
click at [574, 166] on img at bounding box center [577, 170] width 220 height 123
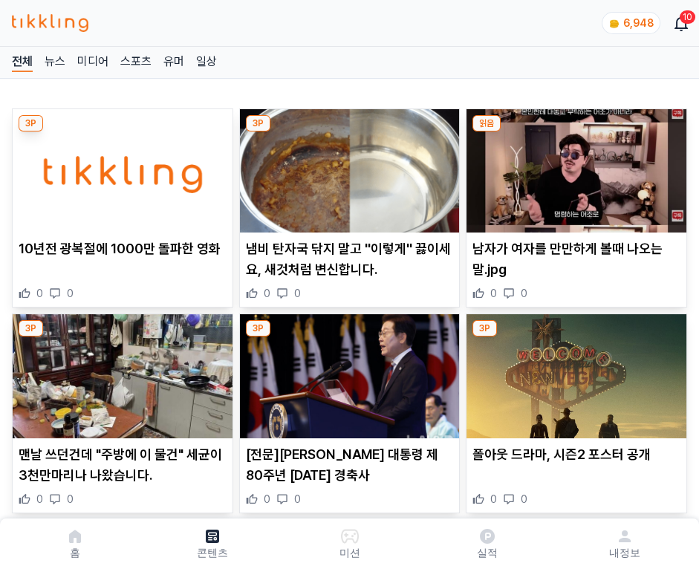
click at [574, 166] on img at bounding box center [577, 170] width 220 height 123
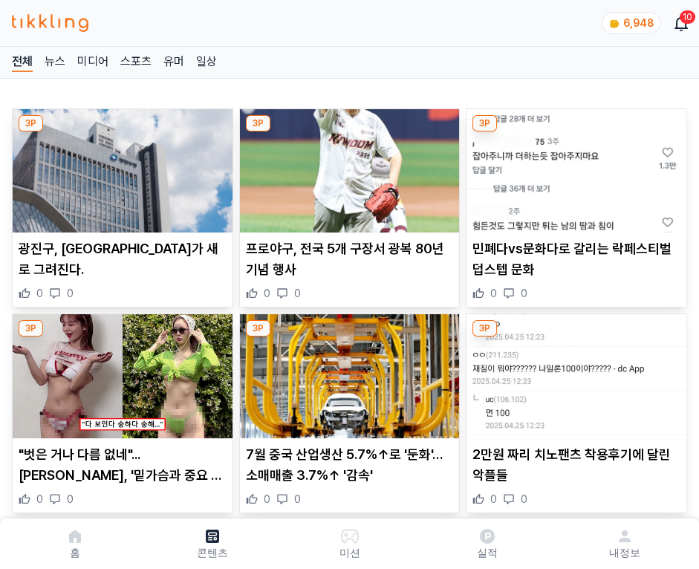
click at [574, 166] on img at bounding box center [577, 170] width 220 height 123
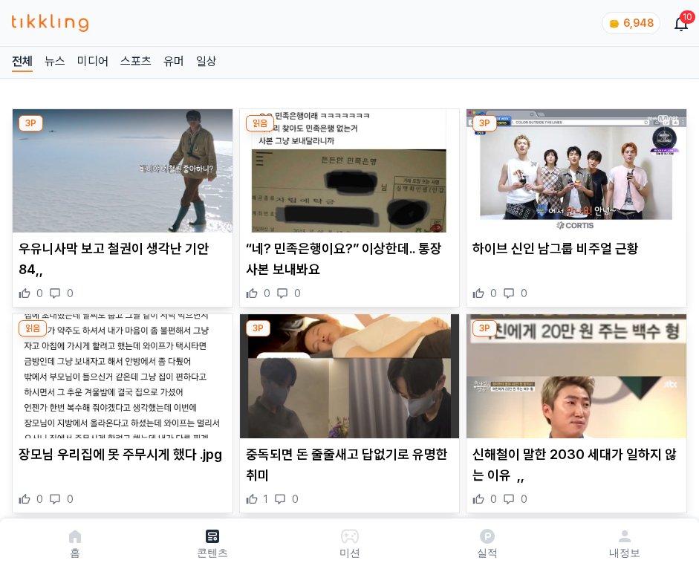
click at [574, 166] on img at bounding box center [577, 170] width 220 height 123
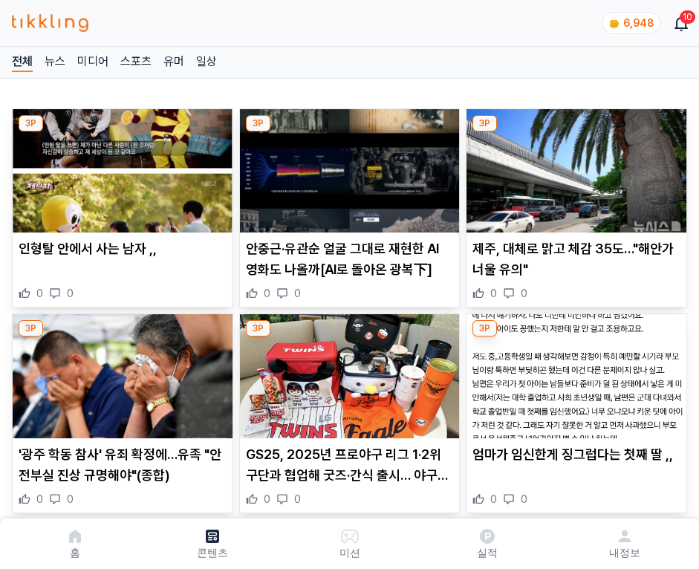
click at [574, 166] on img at bounding box center [577, 170] width 220 height 123
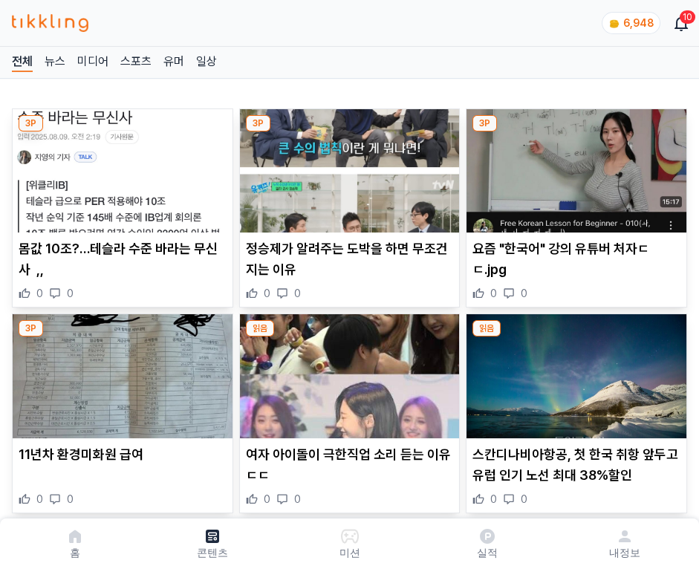
click at [574, 166] on img at bounding box center [577, 170] width 220 height 123
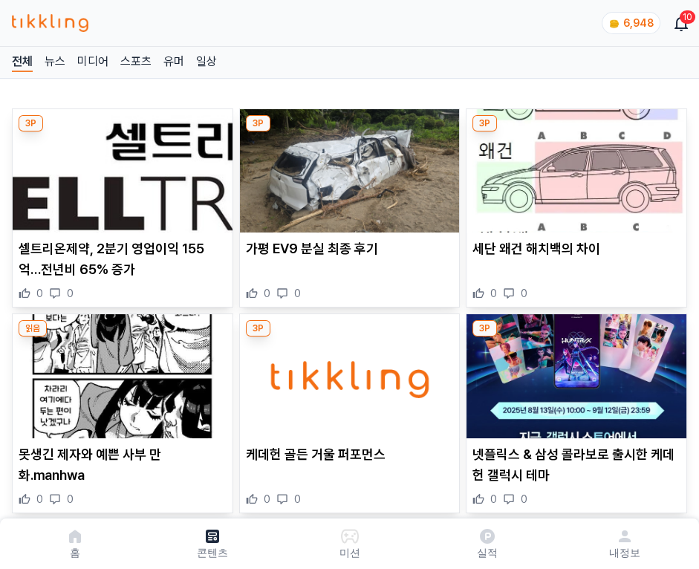
click at [574, 166] on img at bounding box center [577, 170] width 220 height 123
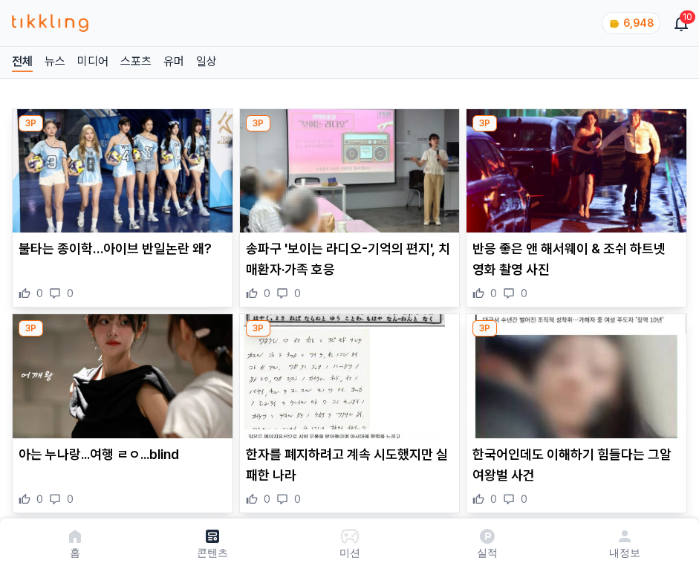
click at [574, 166] on img at bounding box center [577, 170] width 220 height 123
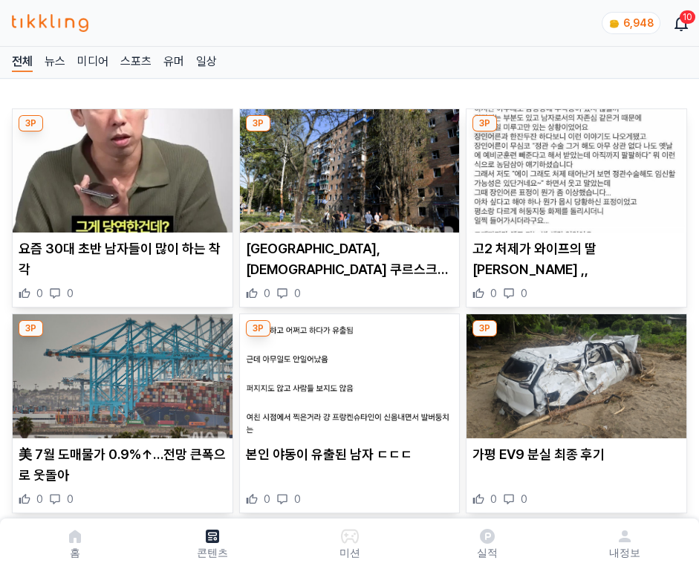
click at [574, 166] on img at bounding box center [577, 170] width 220 height 123
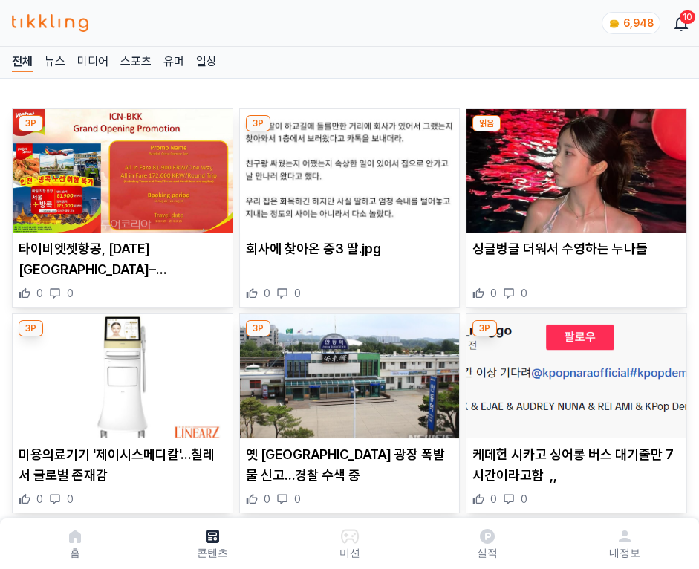
click at [574, 166] on img at bounding box center [577, 170] width 220 height 123
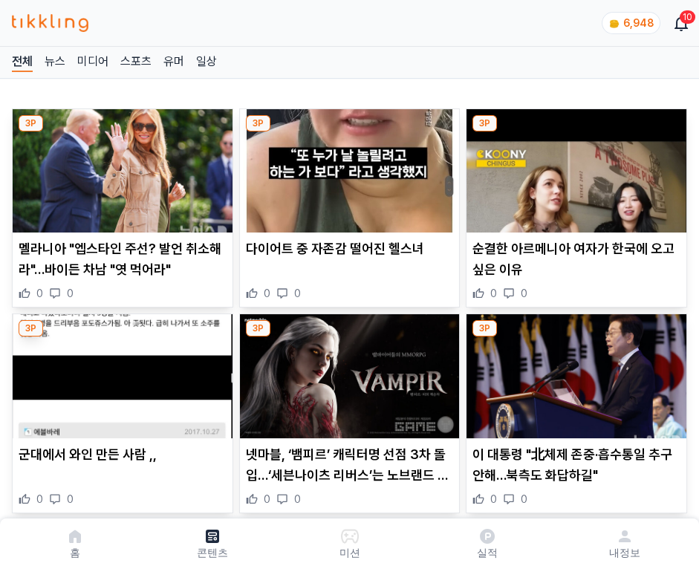
click at [574, 166] on img at bounding box center [577, 170] width 220 height 123
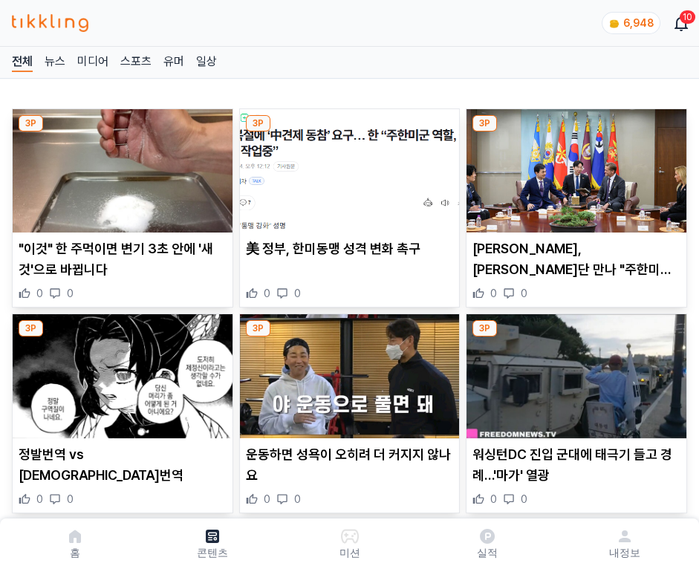
click at [574, 166] on img at bounding box center [577, 170] width 220 height 123
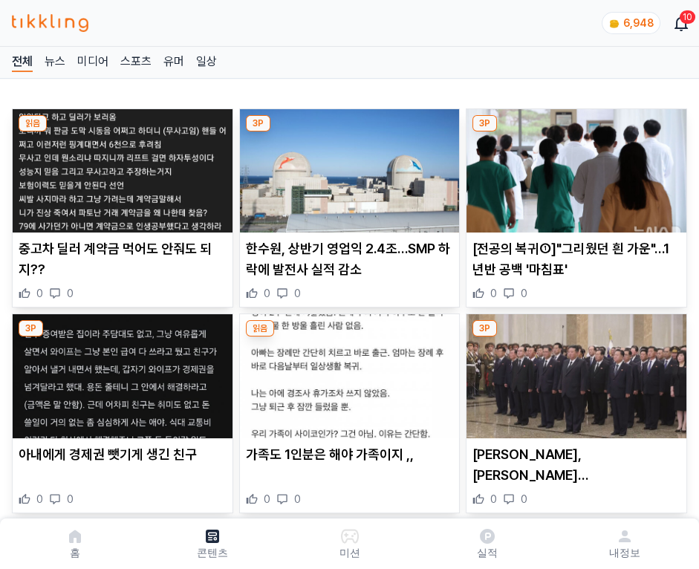
click at [574, 166] on img at bounding box center [577, 170] width 220 height 123
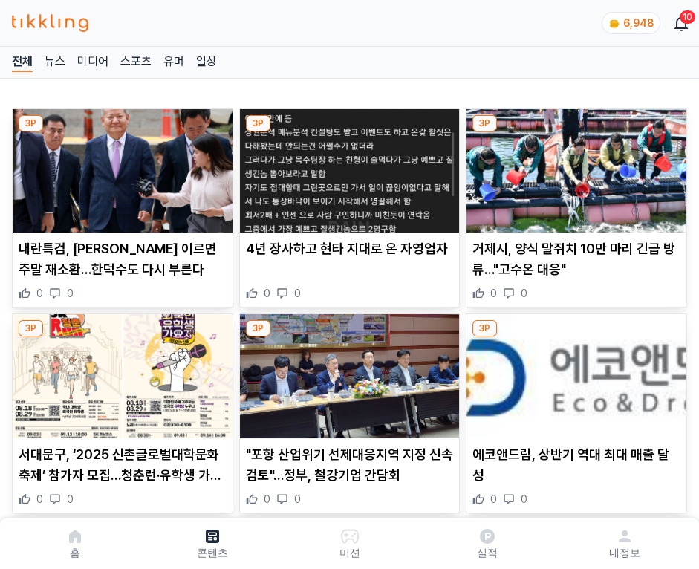
click at [574, 166] on img at bounding box center [577, 170] width 220 height 123
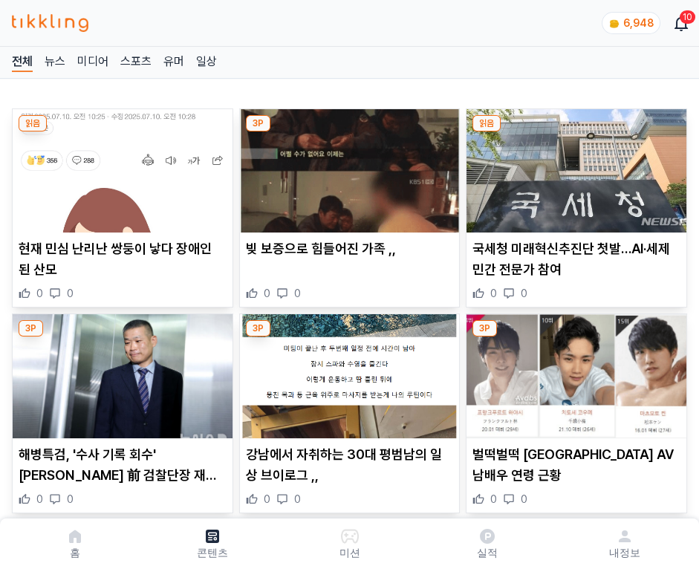
click at [574, 166] on img at bounding box center [577, 170] width 220 height 123
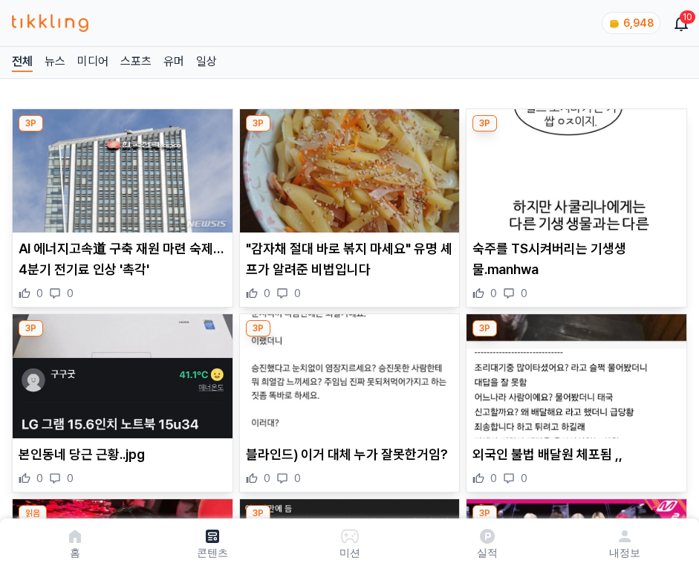
click at [574, 166] on img at bounding box center [577, 170] width 220 height 123
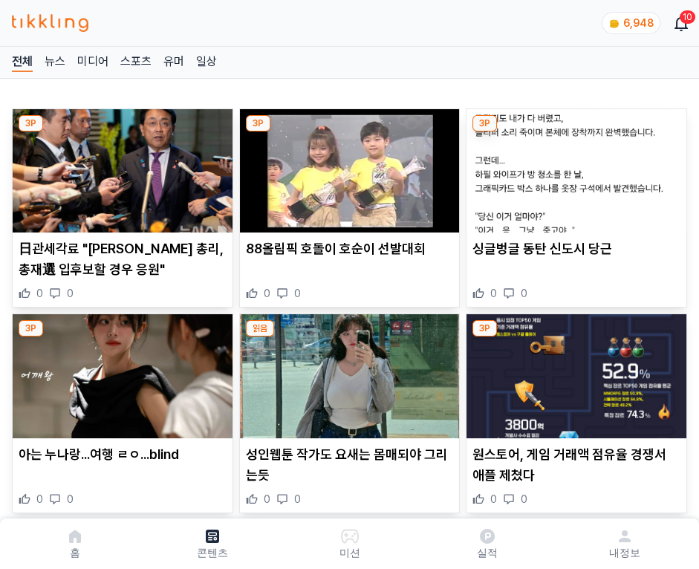
click at [574, 166] on img at bounding box center [577, 170] width 220 height 123
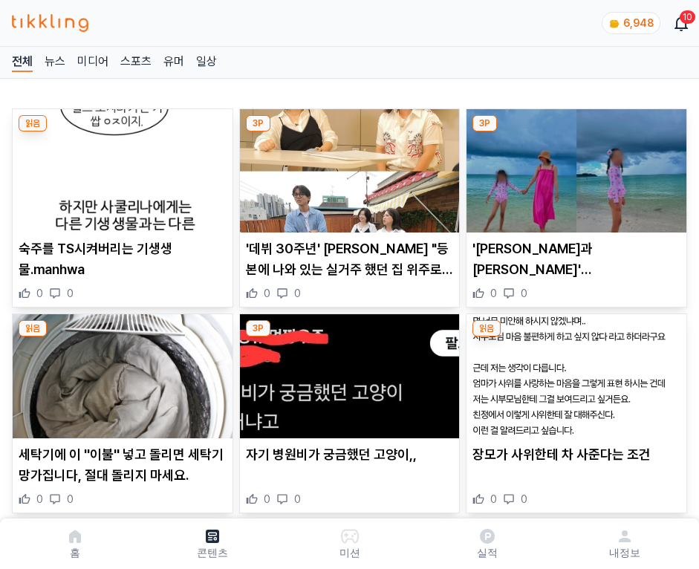
click at [574, 166] on img at bounding box center [577, 170] width 220 height 123
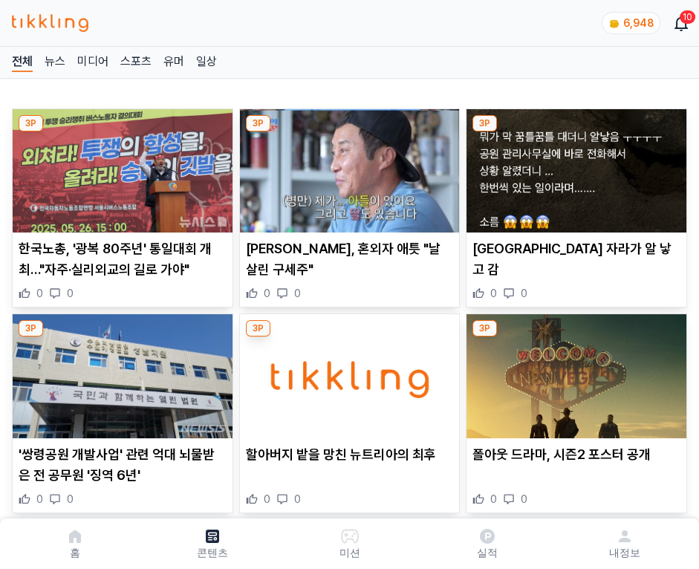
click at [574, 166] on img at bounding box center [577, 170] width 220 height 123
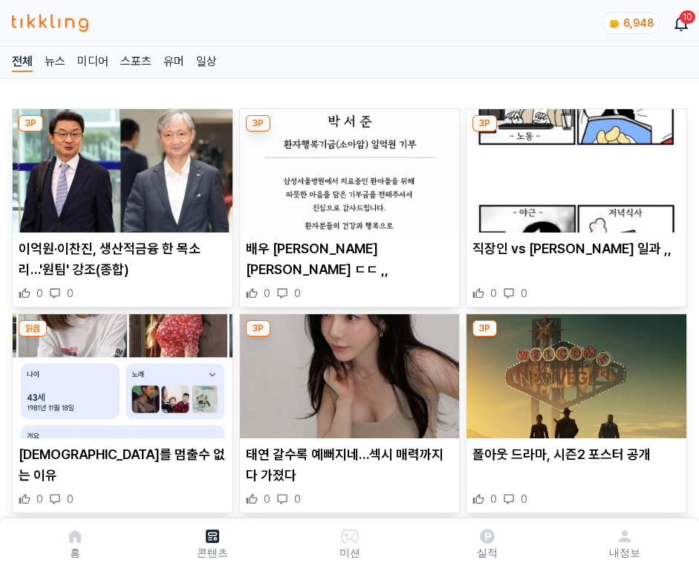
click at [574, 166] on img at bounding box center [577, 170] width 220 height 123
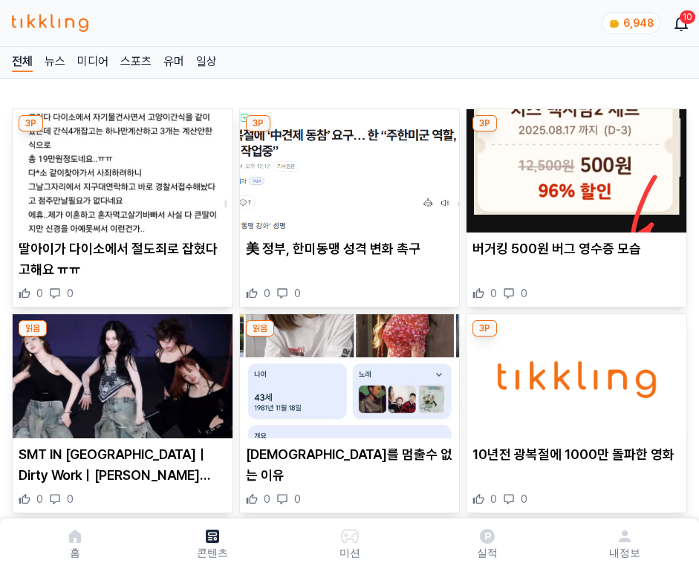
click at [574, 166] on img at bounding box center [577, 170] width 220 height 123
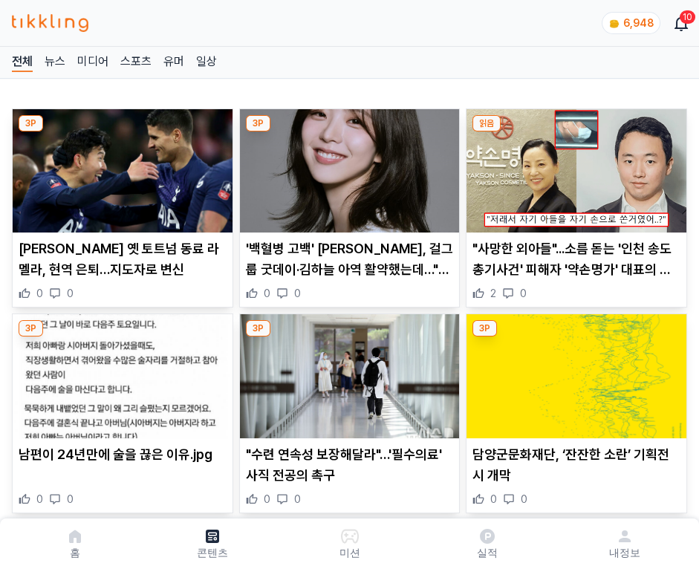
click at [574, 166] on img at bounding box center [577, 170] width 220 height 123
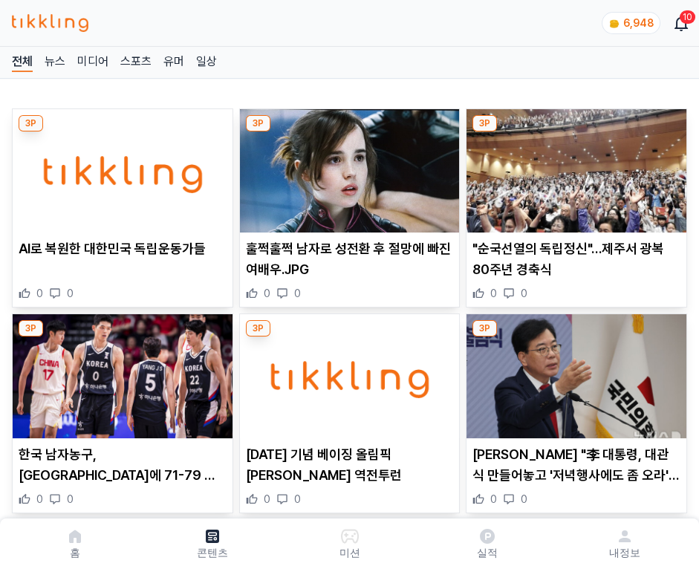
click at [574, 166] on img at bounding box center [577, 170] width 220 height 123
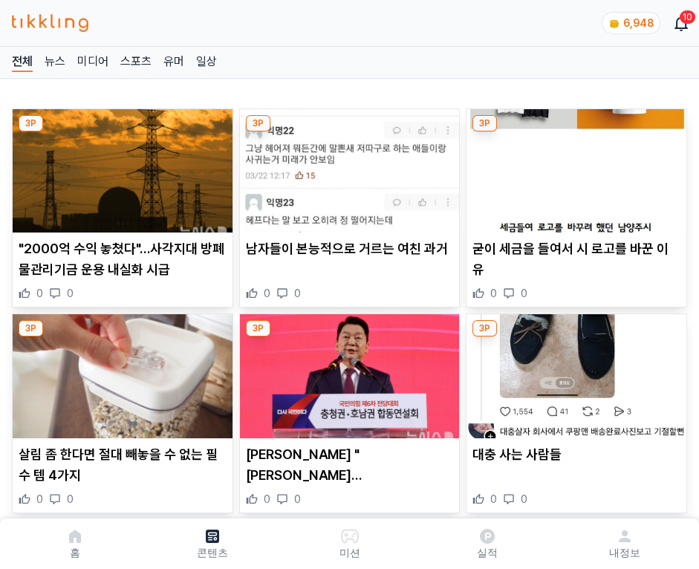
click at [574, 166] on img at bounding box center [577, 170] width 220 height 123
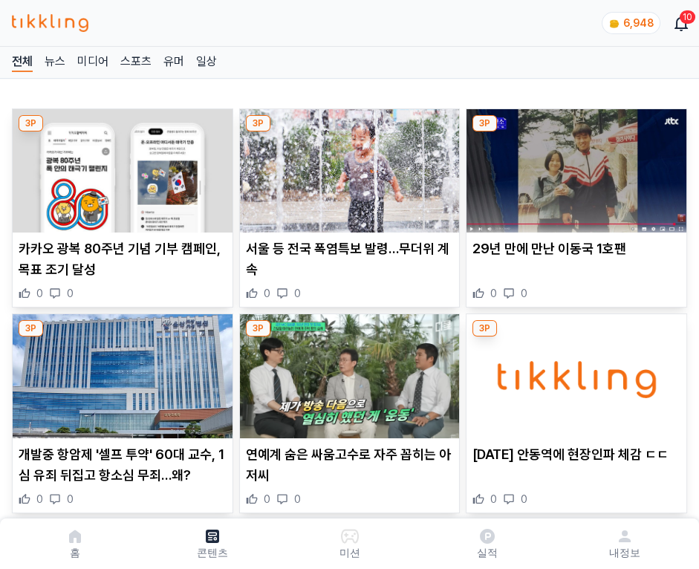
click at [574, 166] on img at bounding box center [577, 170] width 220 height 123
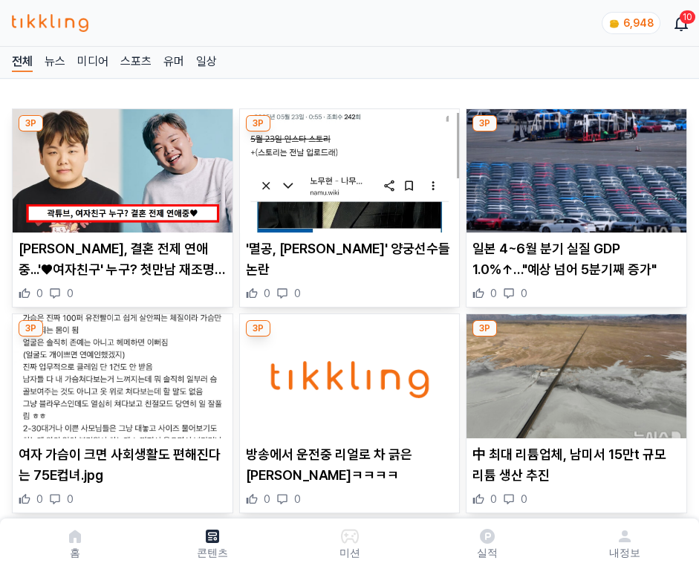
click at [574, 166] on img at bounding box center [577, 170] width 220 height 123
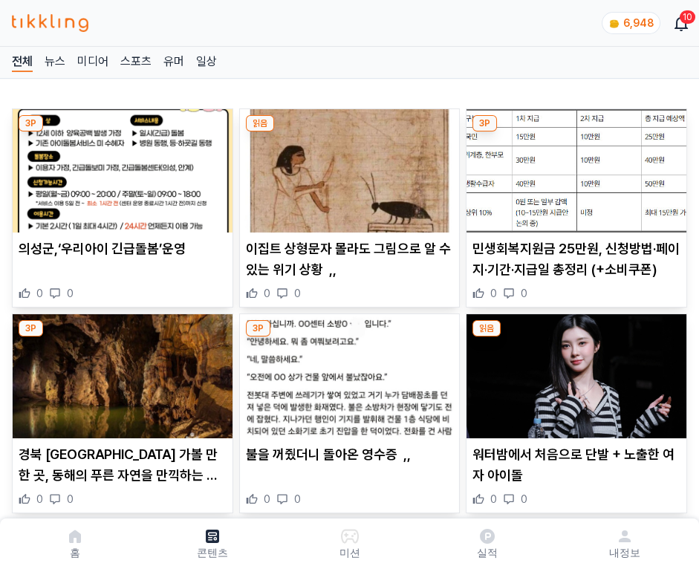
click at [574, 166] on img at bounding box center [577, 170] width 220 height 123
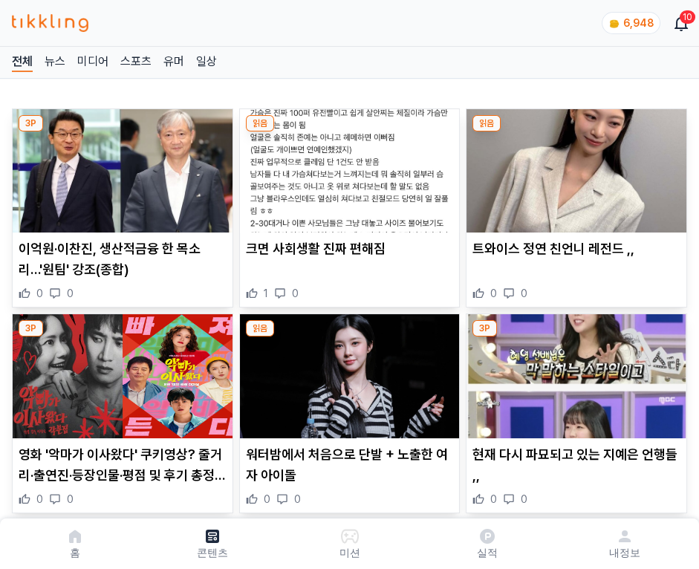
click at [574, 166] on img at bounding box center [577, 170] width 220 height 123
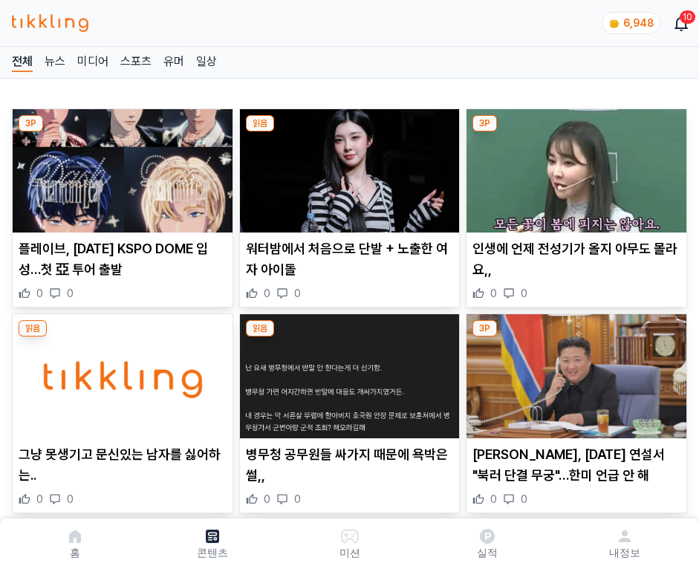
click at [574, 166] on img at bounding box center [577, 170] width 220 height 123
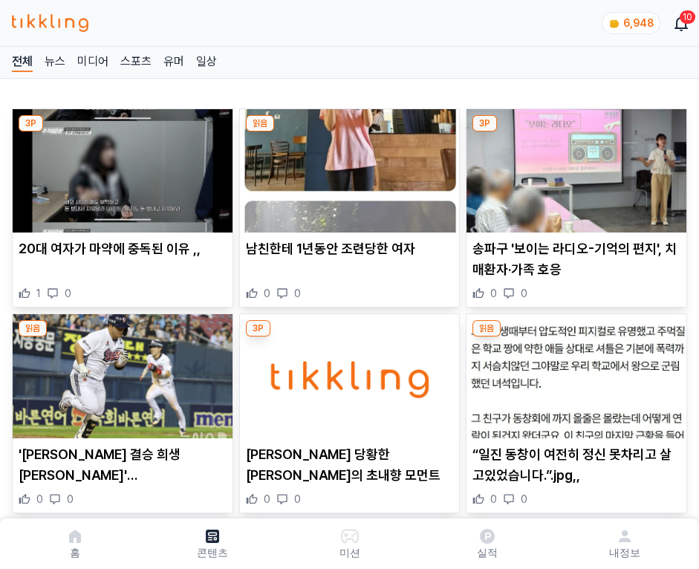
click at [574, 166] on img at bounding box center [577, 170] width 220 height 123
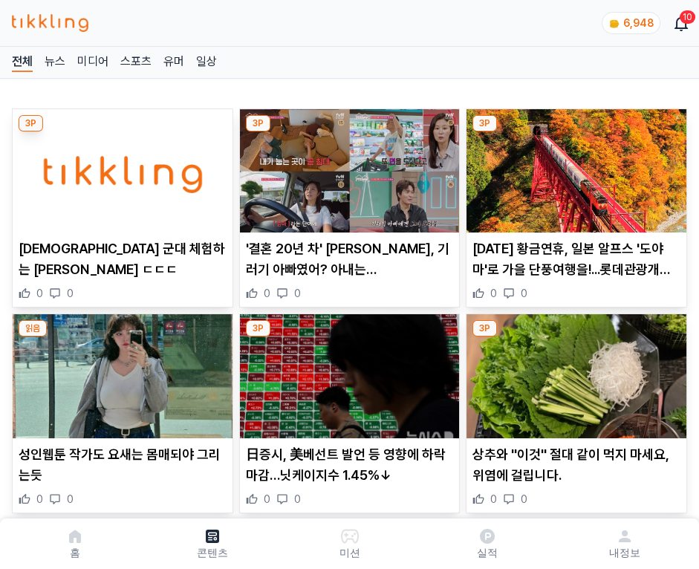
click at [574, 166] on img at bounding box center [577, 170] width 220 height 123
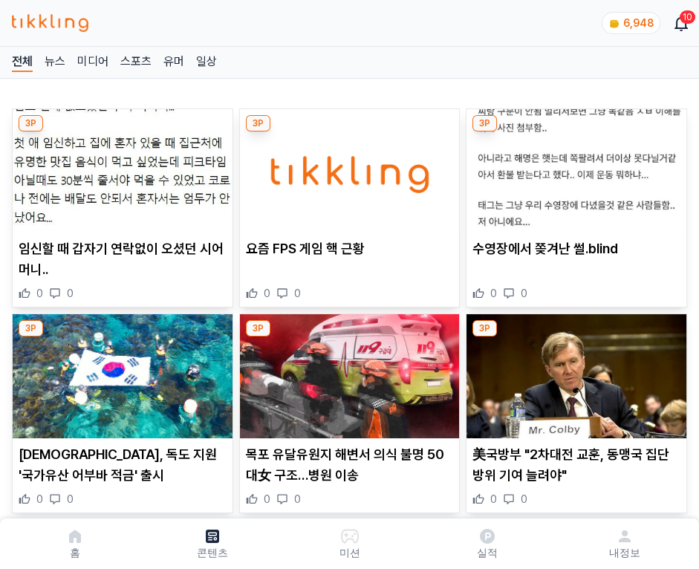
click at [574, 166] on img at bounding box center [577, 170] width 220 height 123
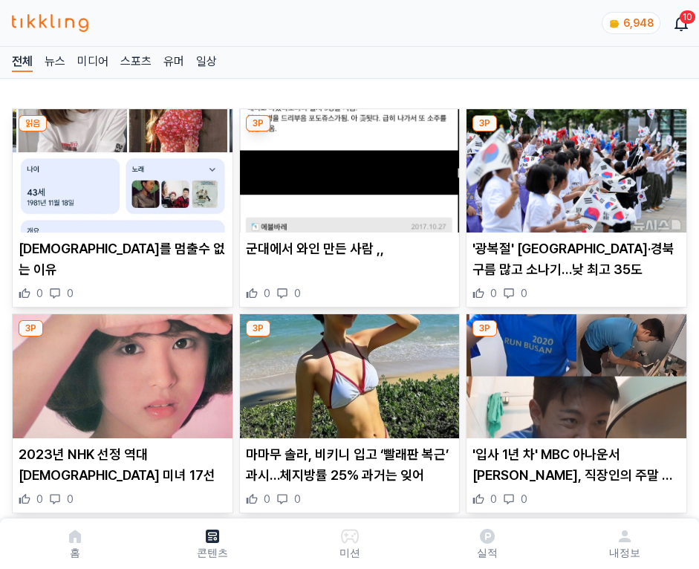
click at [574, 166] on img at bounding box center [577, 170] width 220 height 123
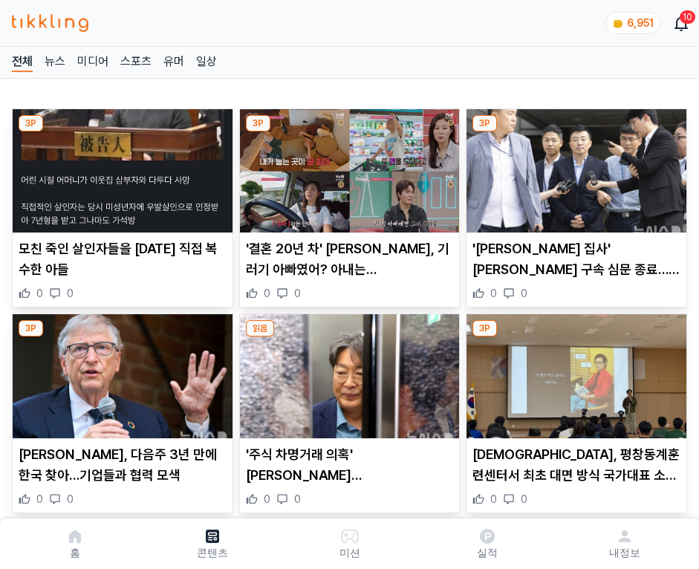
click at [574, 166] on img at bounding box center [577, 170] width 220 height 123
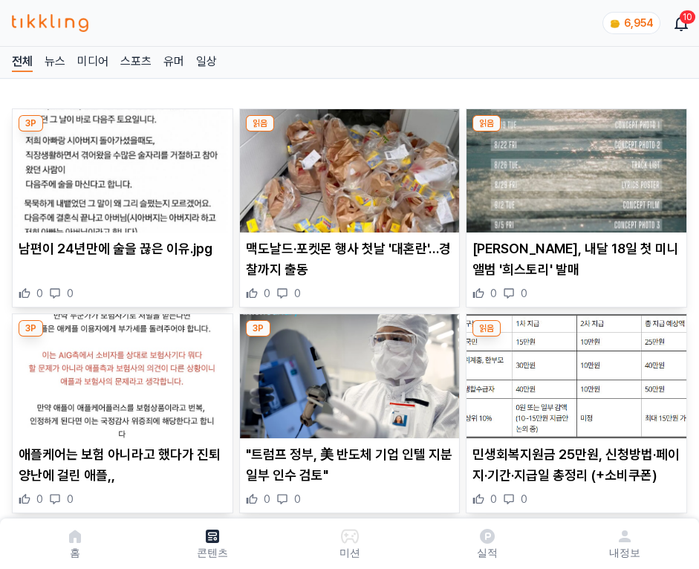
click at [574, 166] on img at bounding box center [577, 170] width 220 height 123
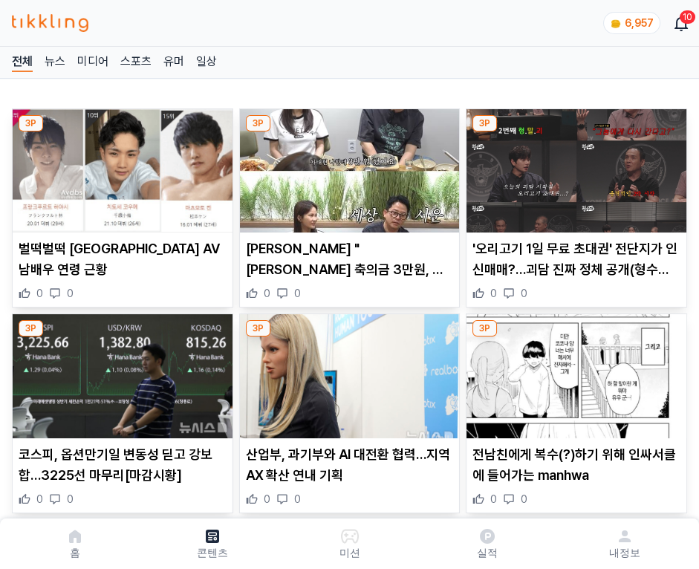
click at [574, 166] on img at bounding box center [577, 170] width 220 height 123
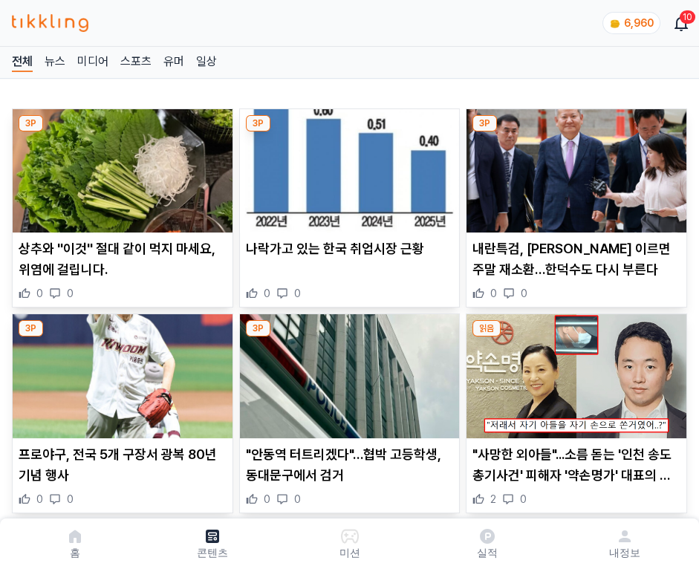
click at [574, 166] on img at bounding box center [577, 170] width 220 height 123
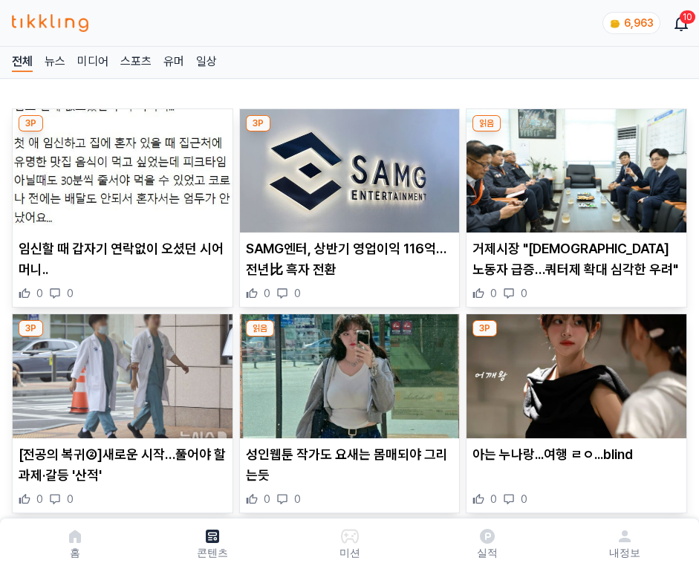
click at [574, 166] on img at bounding box center [577, 170] width 220 height 123
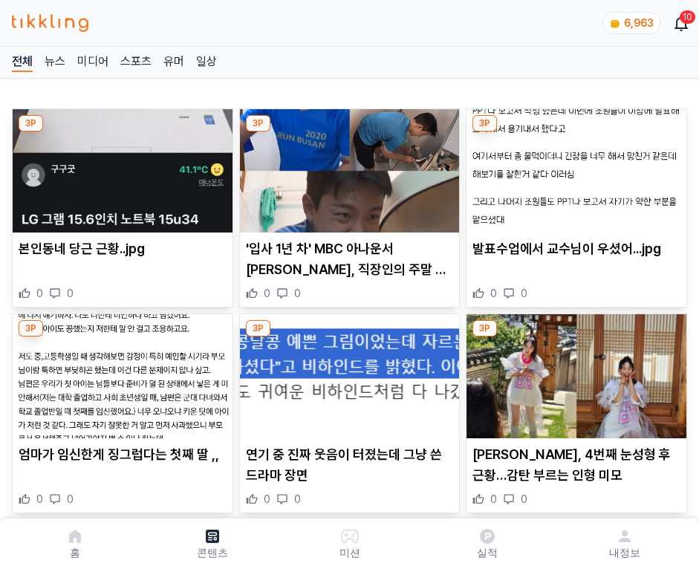
click at [574, 166] on img at bounding box center [577, 170] width 220 height 123
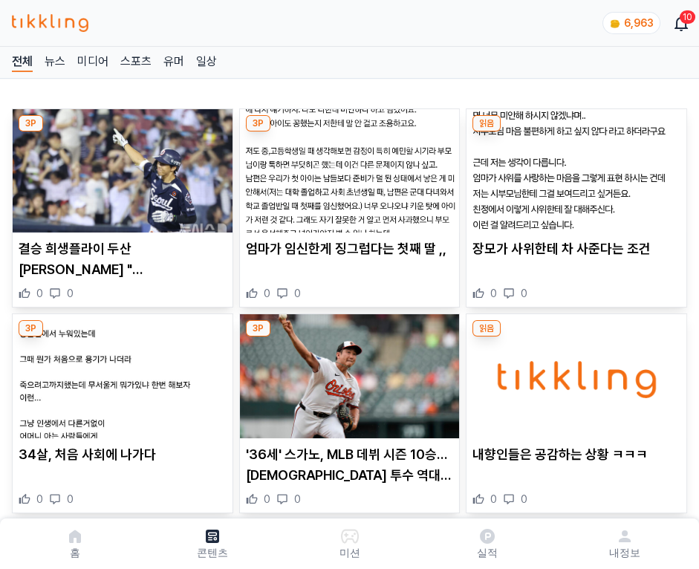
click at [574, 166] on img at bounding box center [577, 170] width 220 height 123
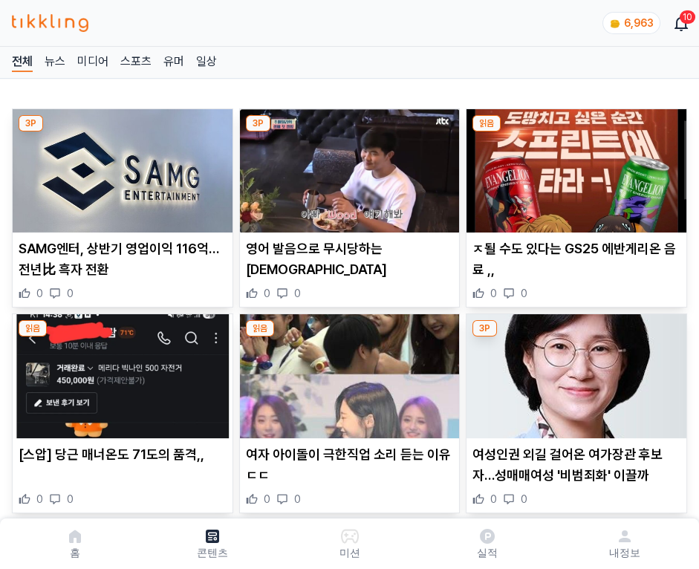
click at [574, 166] on img at bounding box center [577, 170] width 220 height 123
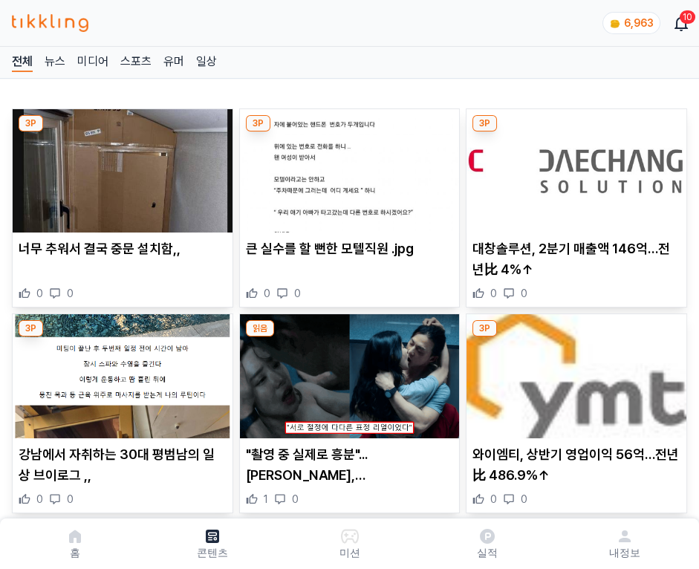
click at [574, 166] on img at bounding box center [577, 170] width 220 height 123
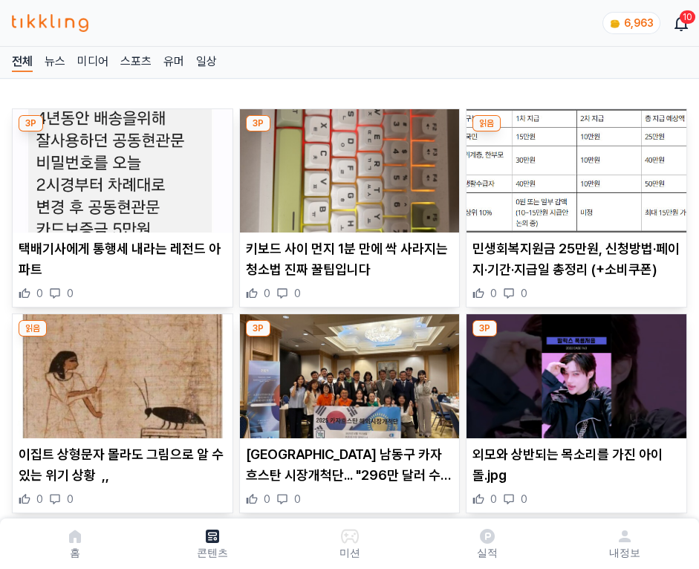
click at [574, 166] on img at bounding box center [577, 170] width 220 height 123
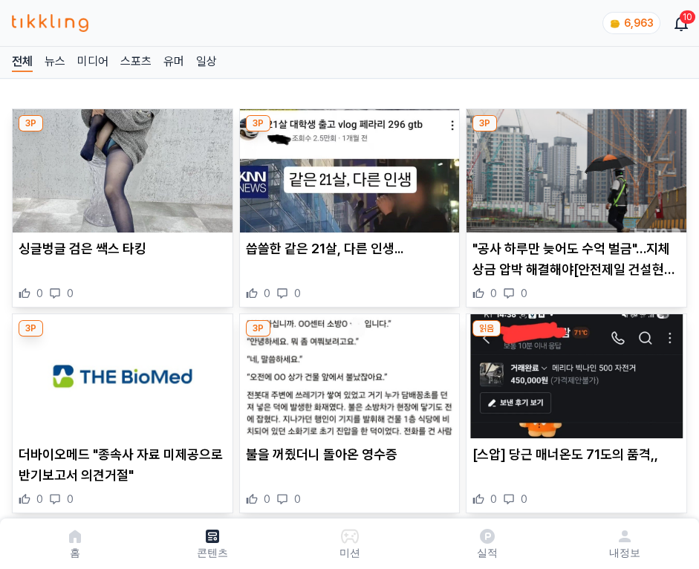
click at [574, 166] on img at bounding box center [577, 170] width 220 height 123
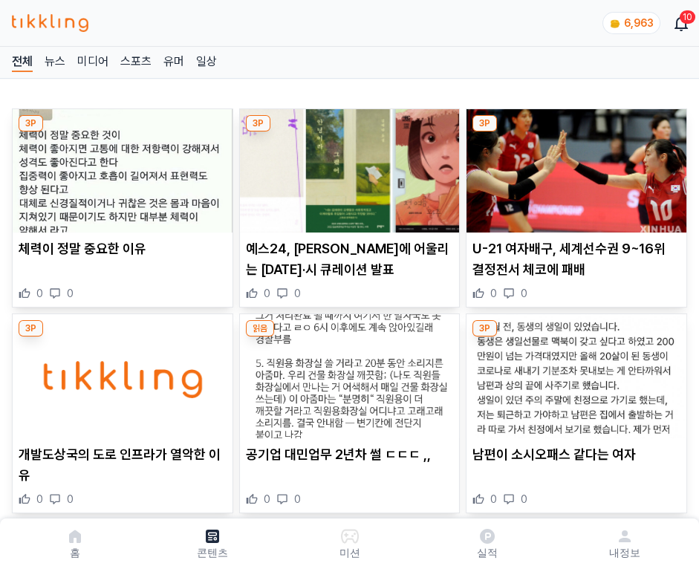
click at [574, 166] on img at bounding box center [577, 170] width 220 height 123
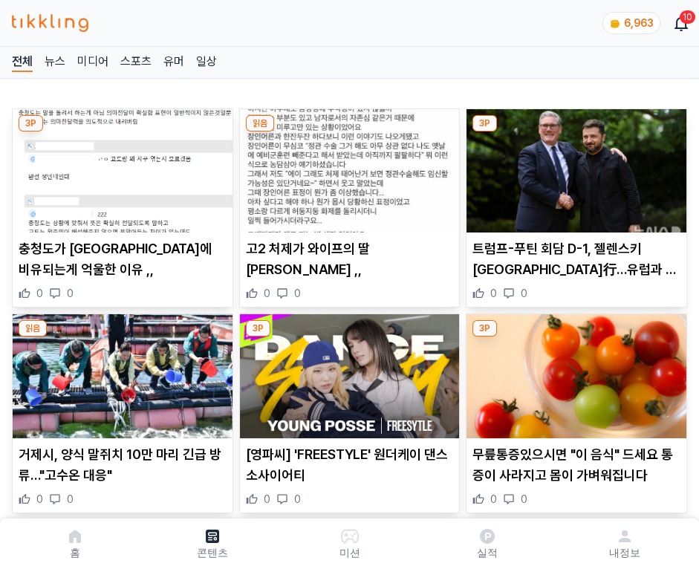
click at [574, 166] on img at bounding box center [577, 170] width 220 height 123
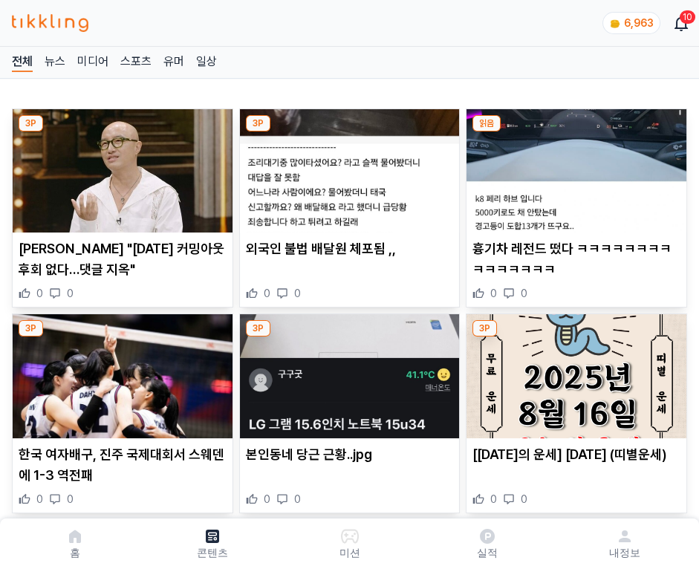
click at [574, 166] on img at bounding box center [577, 170] width 220 height 123
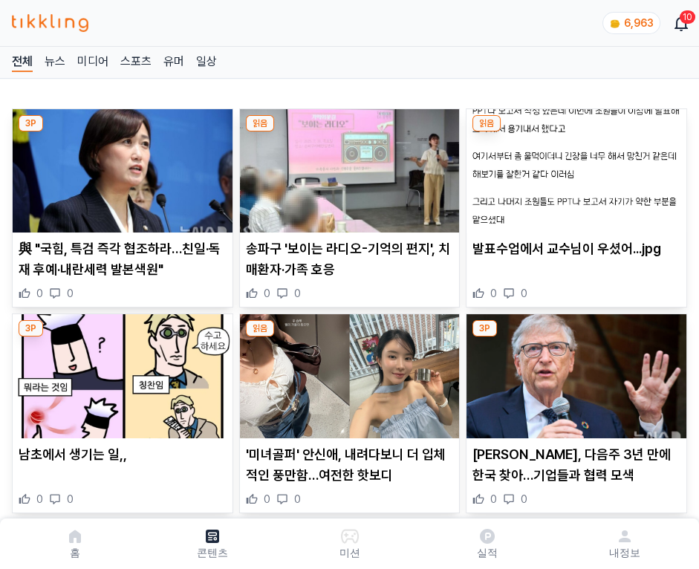
click at [574, 166] on img at bounding box center [577, 170] width 220 height 123
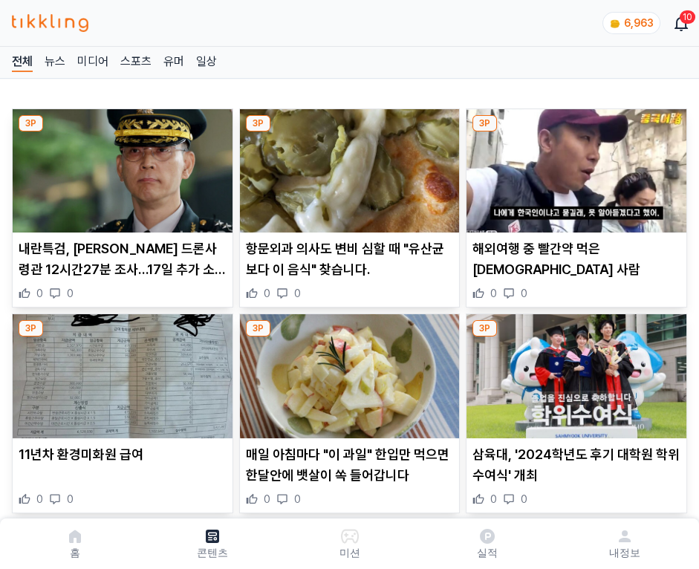
click at [574, 166] on img at bounding box center [577, 170] width 220 height 123
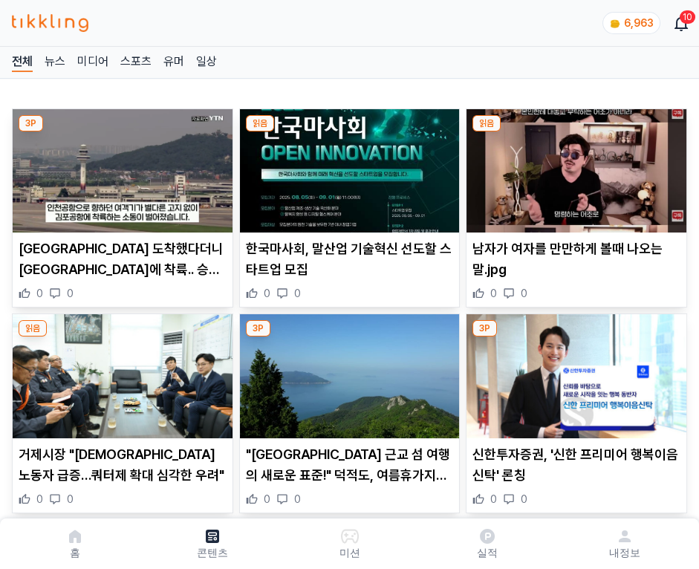
click at [574, 166] on img at bounding box center [577, 170] width 220 height 123
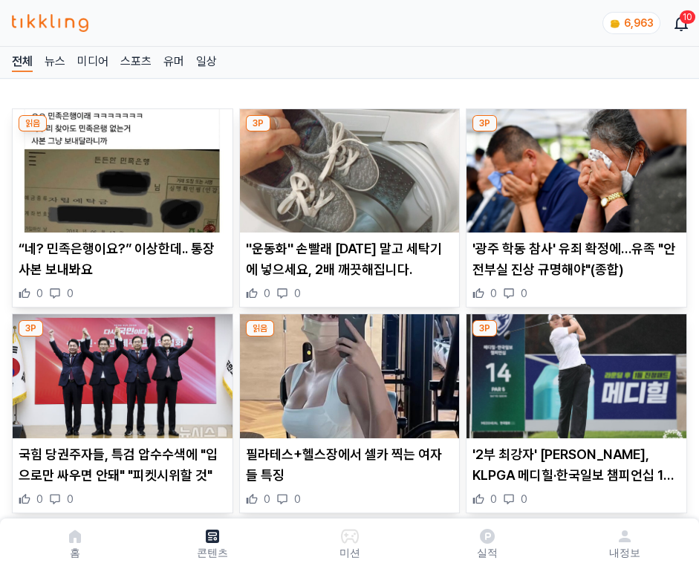
click at [574, 166] on img at bounding box center [577, 170] width 220 height 123
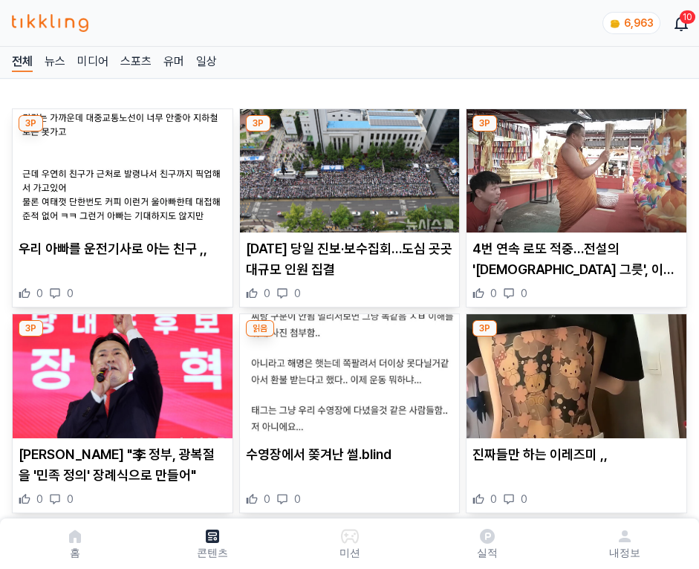
click at [574, 166] on img at bounding box center [577, 170] width 220 height 123
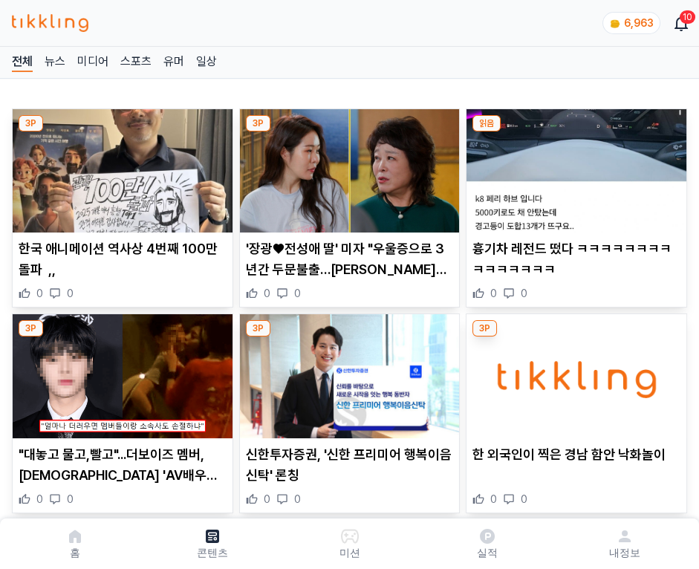
click at [574, 166] on img at bounding box center [577, 170] width 220 height 123
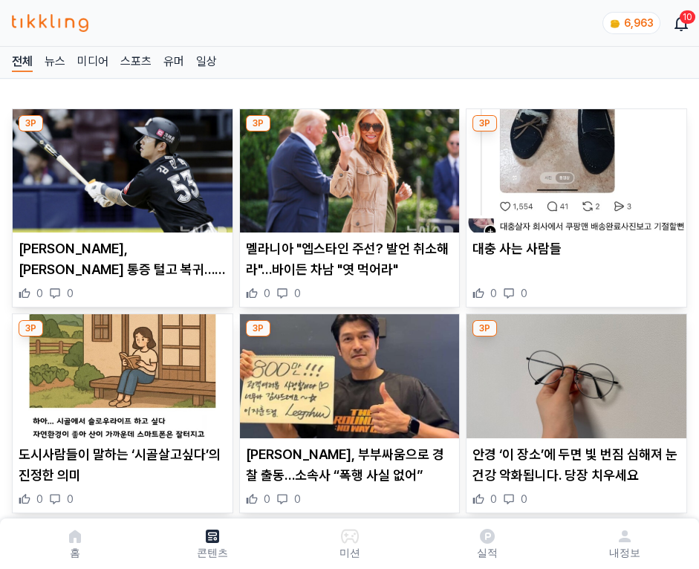
click at [574, 166] on img at bounding box center [577, 170] width 220 height 123
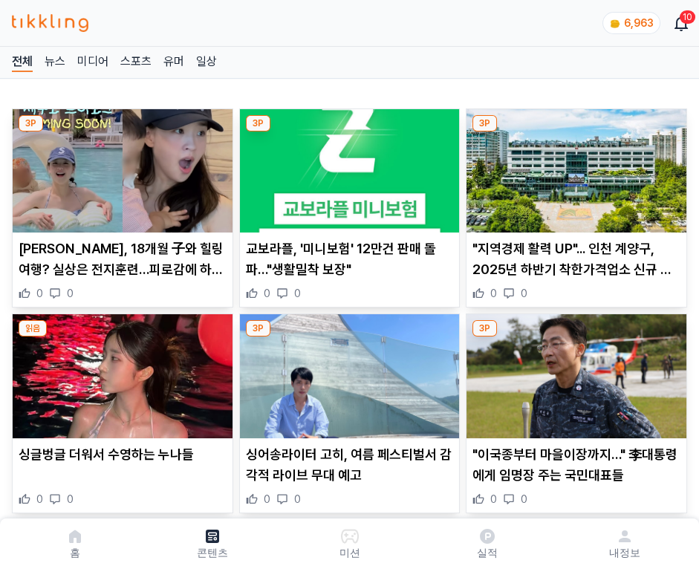
click at [574, 166] on img at bounding box center [577, 170] width 220 height 123
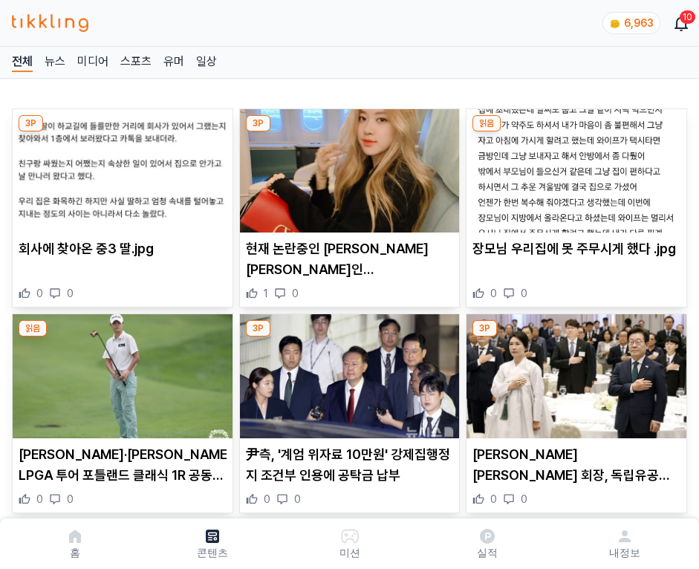
click at [574, 166] on img at bounding box center [577, 170] width 220 height 123
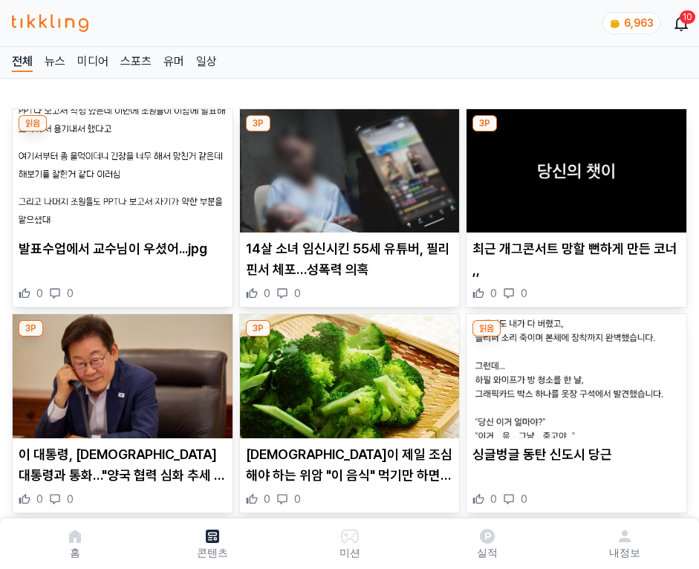
click at [574, 166] on img at bounding box center [577, 170] width 220 height 123
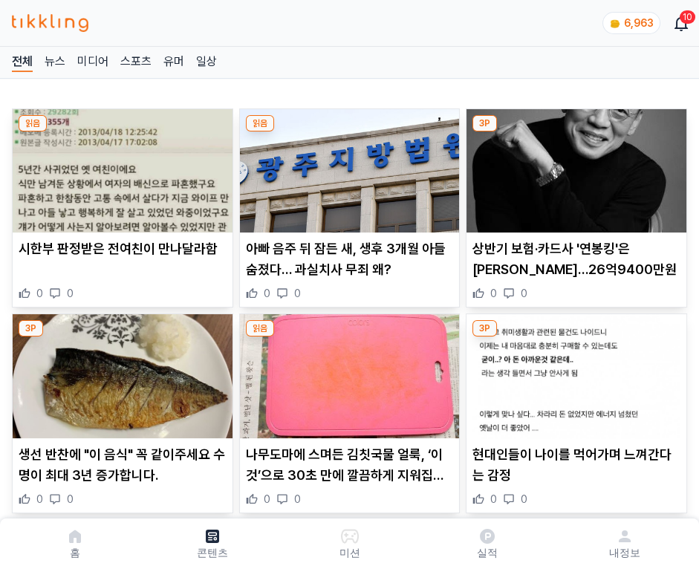
click at [574, 166] on img at bounding box center [577, 170] width 220 height 123
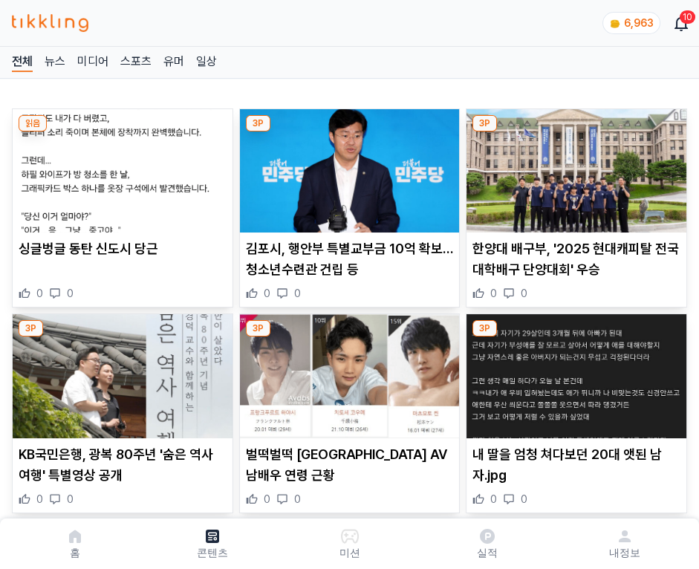
click at [574, 166] on img at bounding box center [577, 170] width 220 height 123
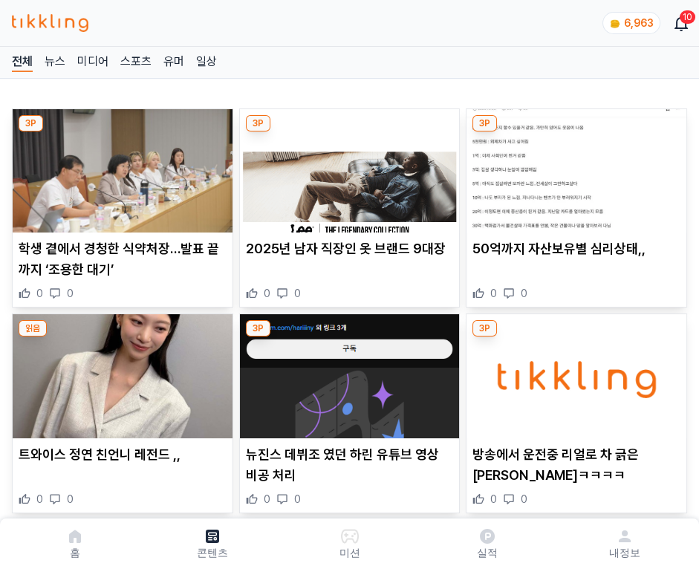
click at [574, 166] on img at bounding box center [577, 170] width 220 height 123
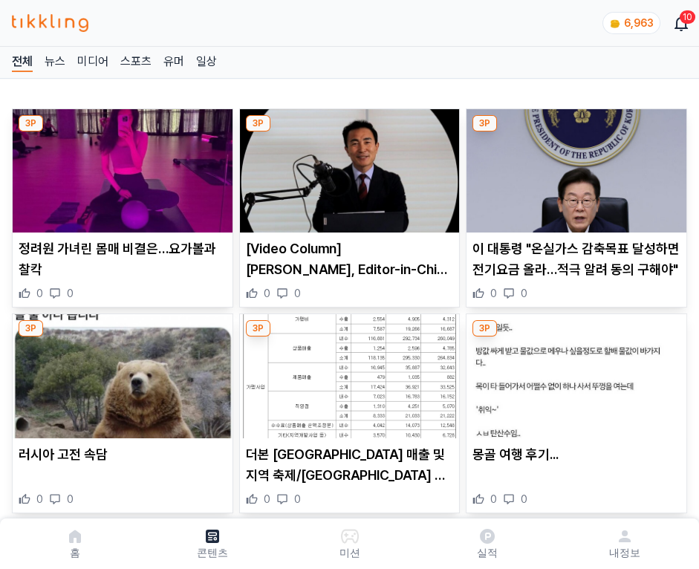
click at [574, 166] on img at bounding box center [577, 170] width 220 height 123
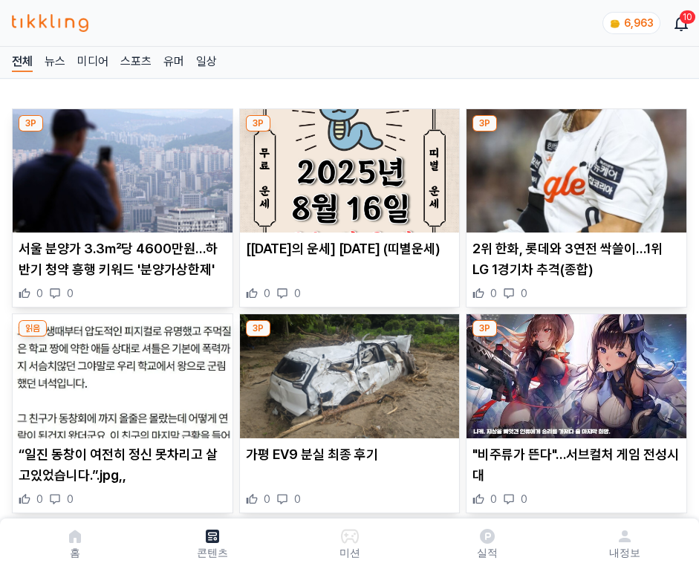
click at [574, 166] on img at bounding box center [577, 170] width 220 height 123
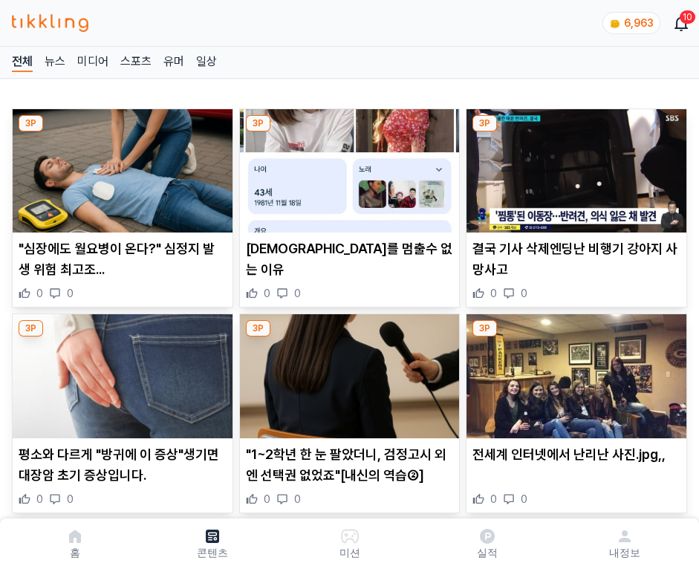
click at [574, 166] on img at bounding box center [577, 170] width 220 height 123
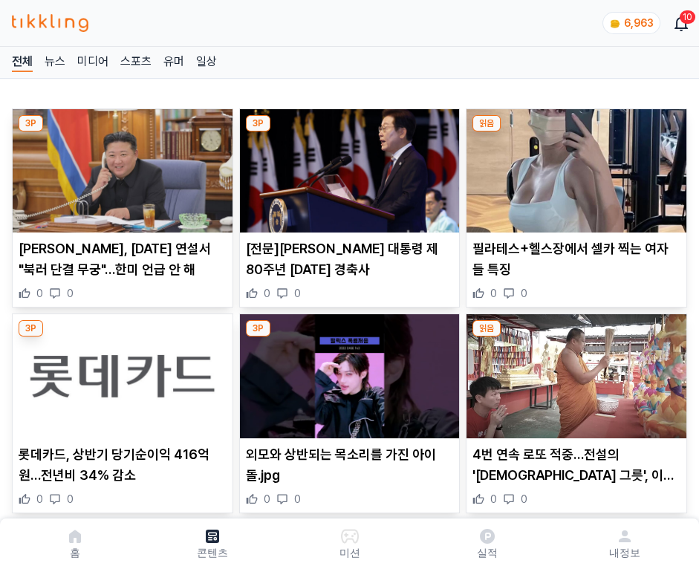
click at [574, 166] on img at bounding box center [577, 170] width 220 height 123
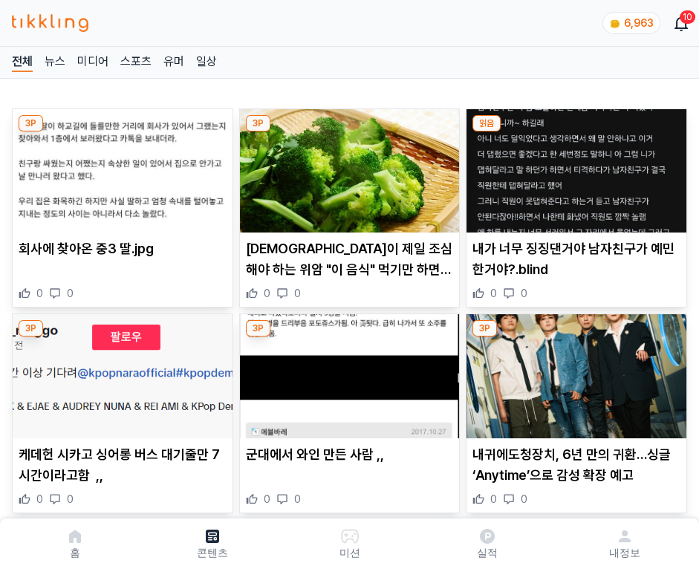
click at [574, 166] on img at bounding box center [577, 170] width 220 height 123
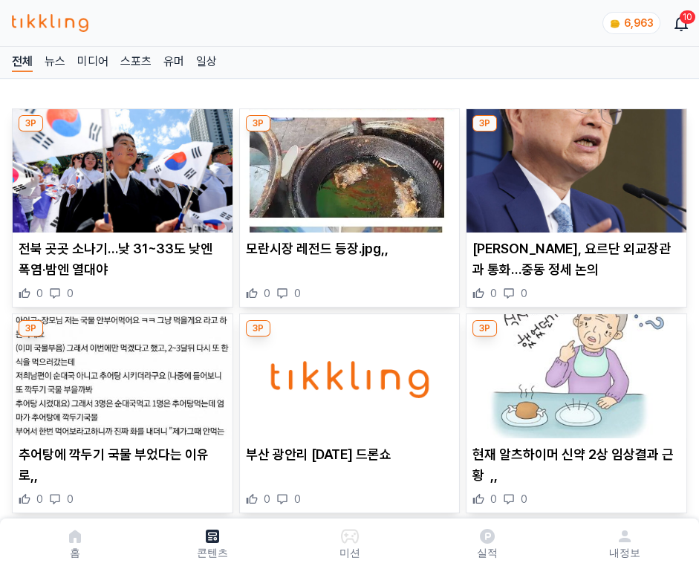
click at [574, 166] on img at bounding box center [577, 170] width 220 height 123
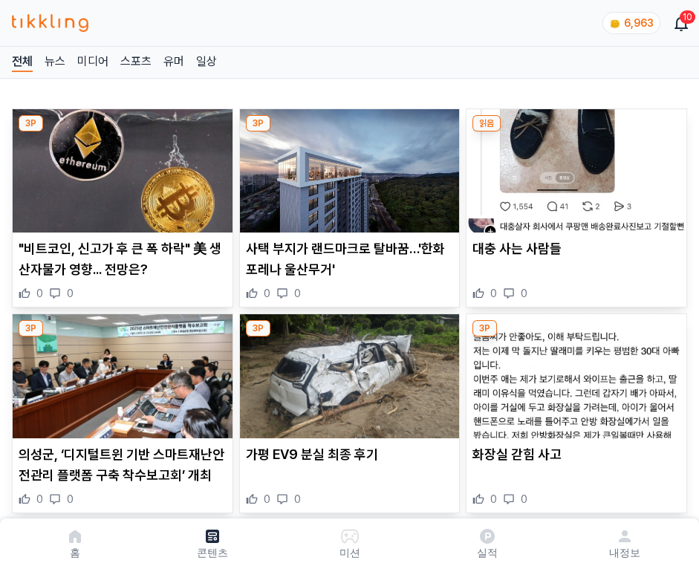
click at [574, 166] on img at bounding box center [577, 170] width 220 height 123
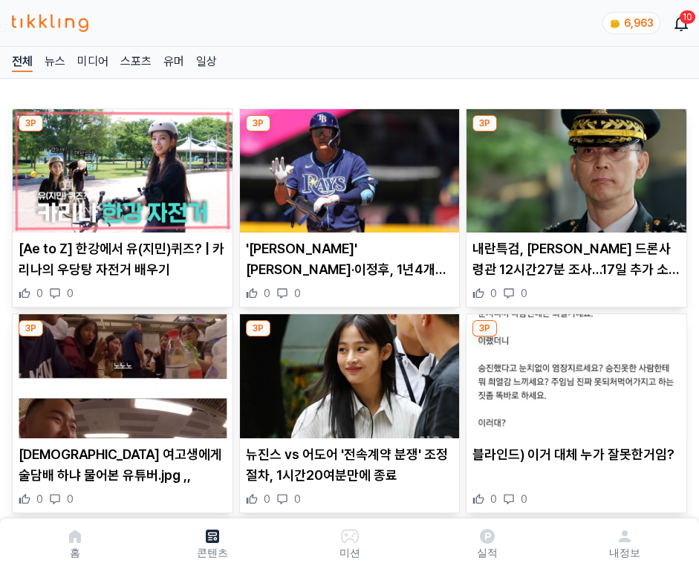
click at [574, 166] on img at bounding box center [577, 170] width 220 height 123
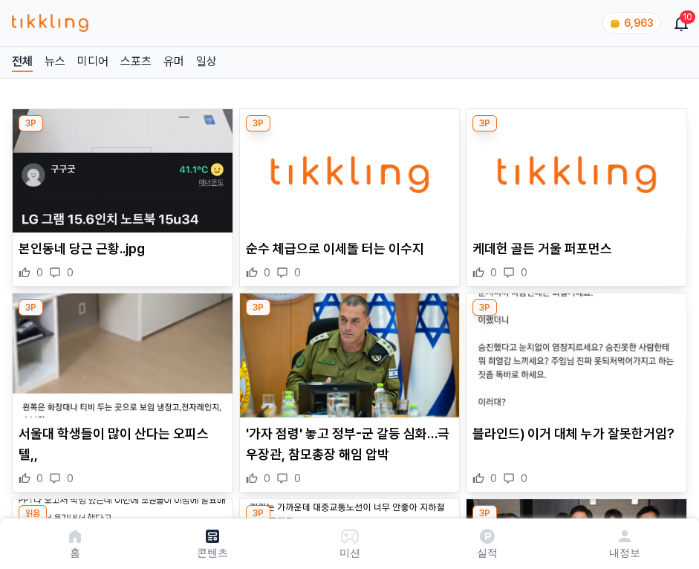
click at [574, 166] on img at bounding box center [577, 170] width 220 height 123
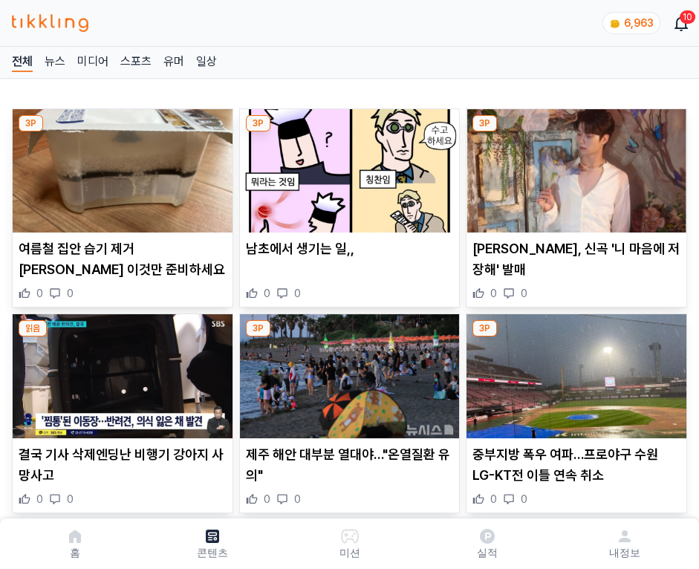
click at [574, 166] on img at bounding box center [577, 170] width 220 height 123
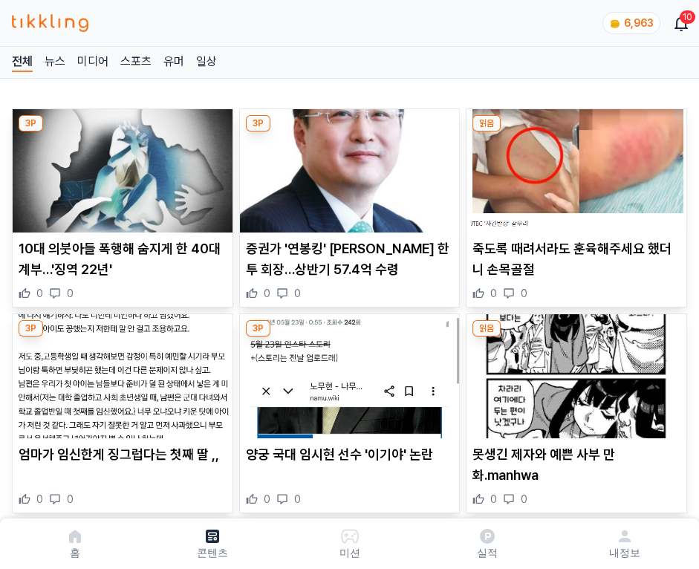
click at [574, 166] on img at bounding box center [577, 170] width 220 height 123
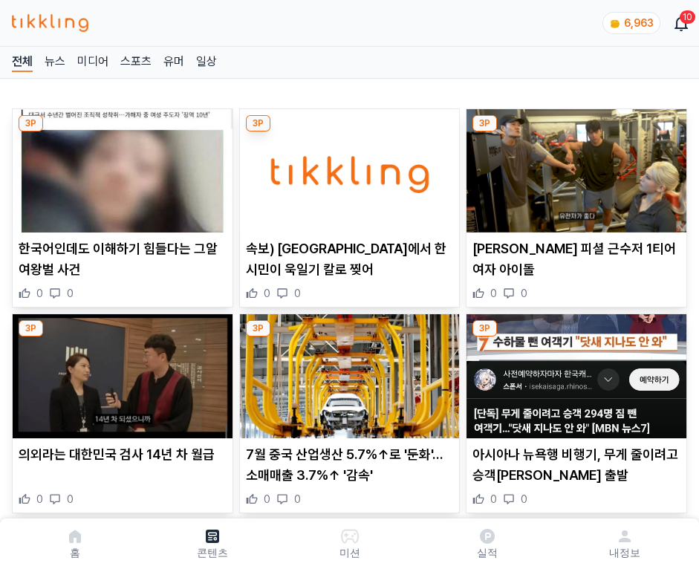
click at [574, 166] on img at bounding box center [577, 170] width 220 height 123
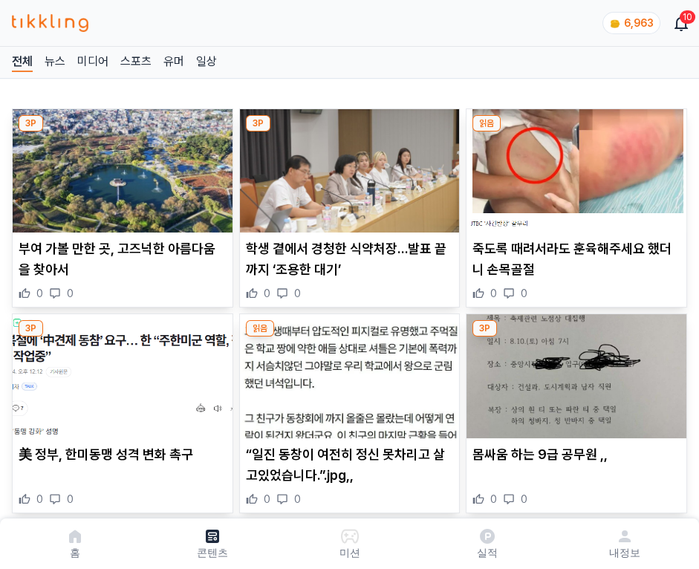
click at [574, 166] on img at bounding box center [577, 170] width 220 height 123
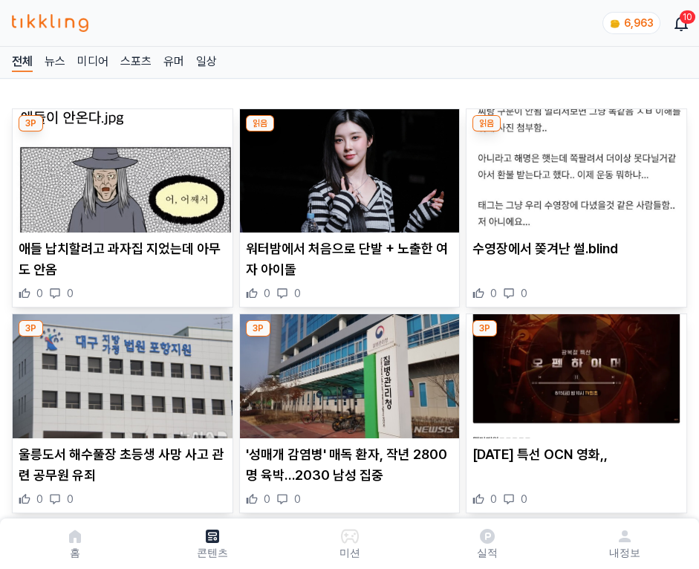
click at [574, 166] on img at bounding box center [577, 170] width 220 height 123
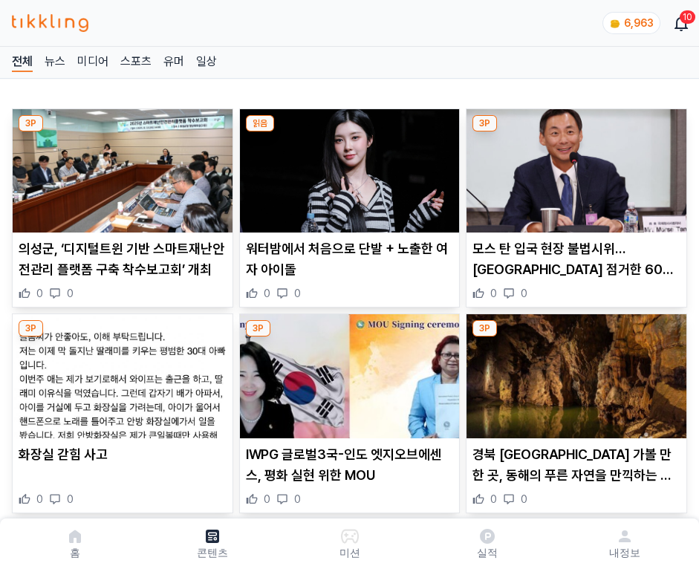
click at [574, 166] on img at bounding box center [577, 170] width 220 height 123
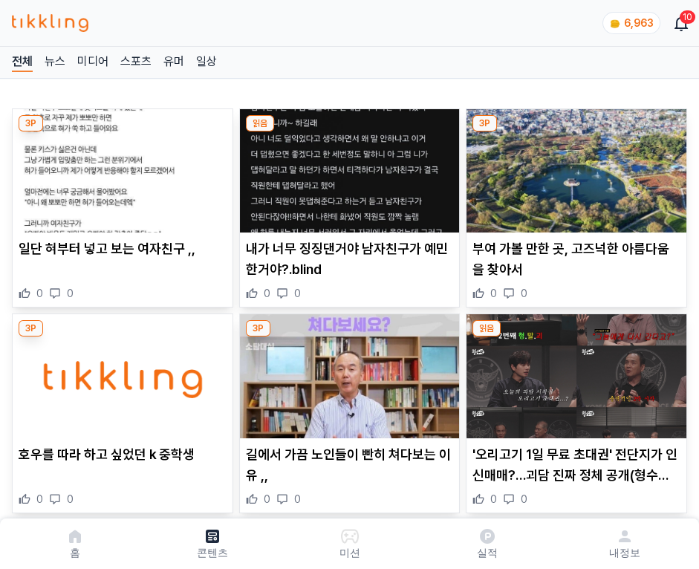
click at [574, 166] on img at bounding box center [577, 170] width 220 height 123
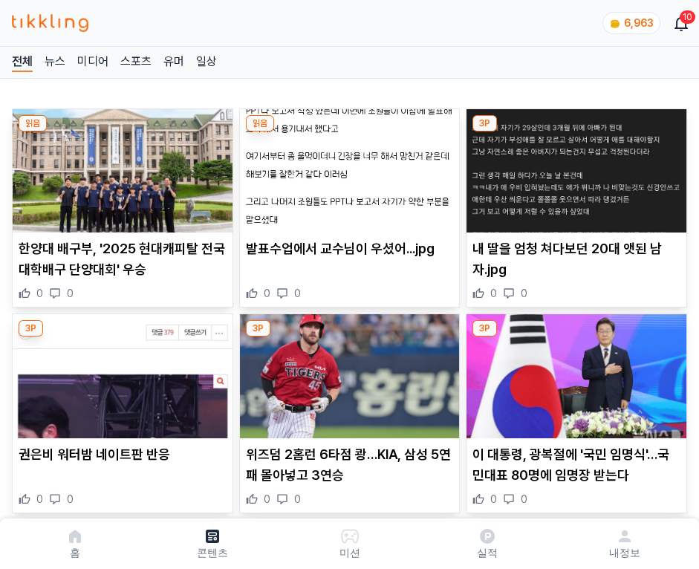
click at [574, 166] on img at bounding box center [577, 170] width 220 height 123
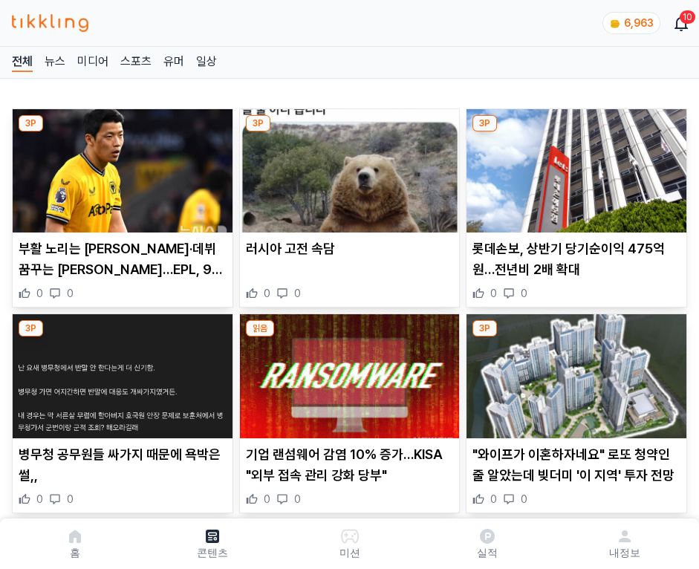
click at [574, 166] on img at bounding box center [577, 170] width 220 height 123
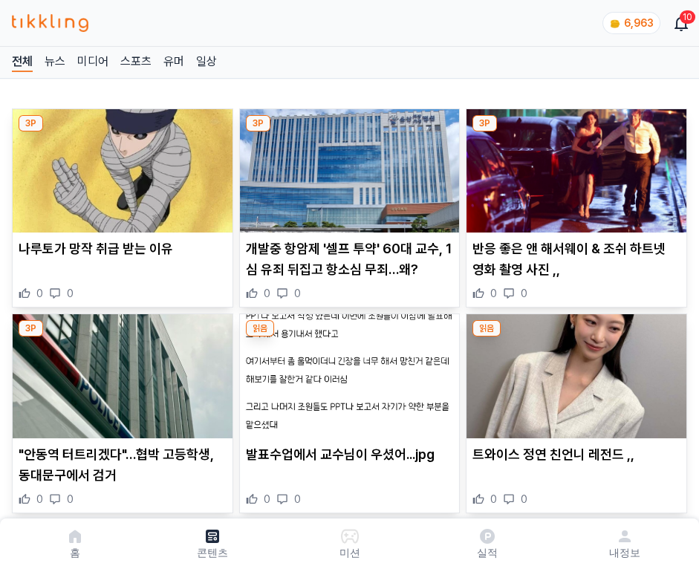
click at [574, 166] on img at bounding box center [577, 170] width 220 height 123
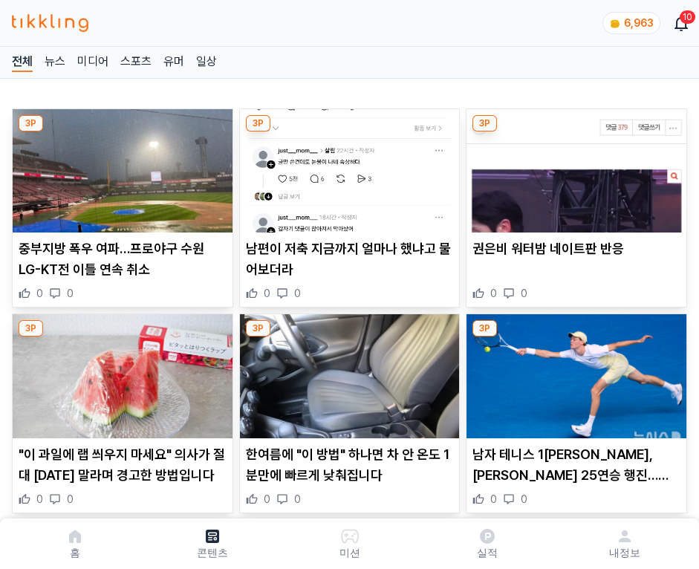
click at [574, 166] on img at bounding box center [577, 170] width 220 height 123
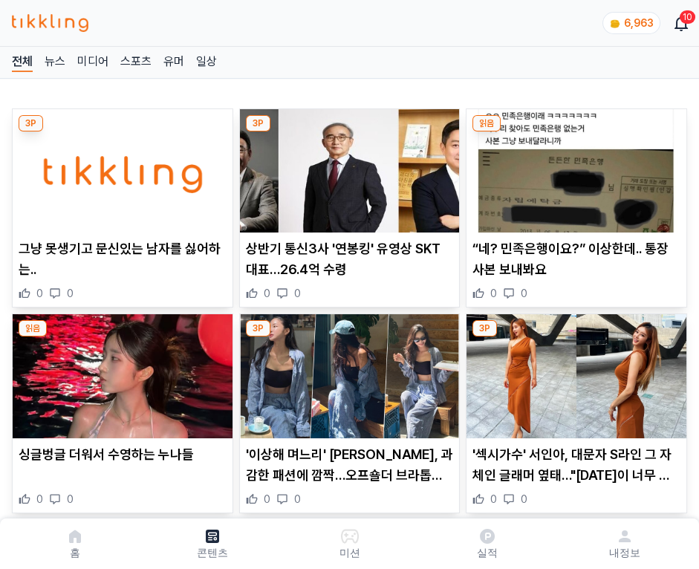
click at [574, 166] on img at bounding box center [577, 170] width 220 height 123
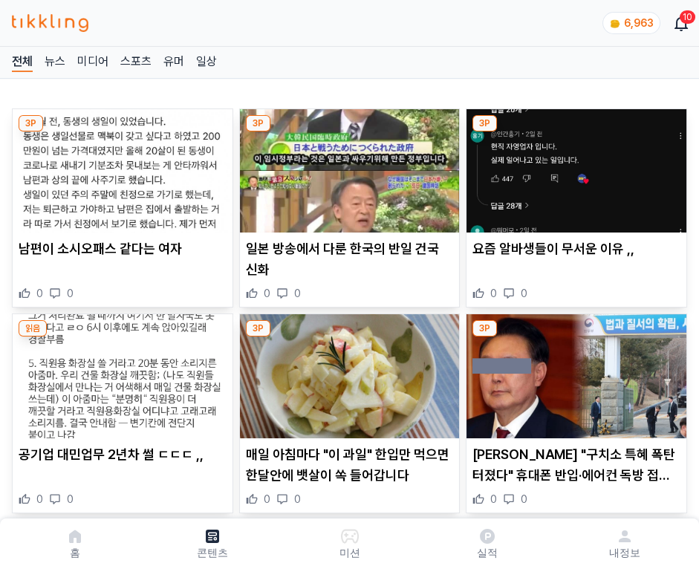
click at [574, 166] on img at bounding box center [577, 170] width 220 height 123
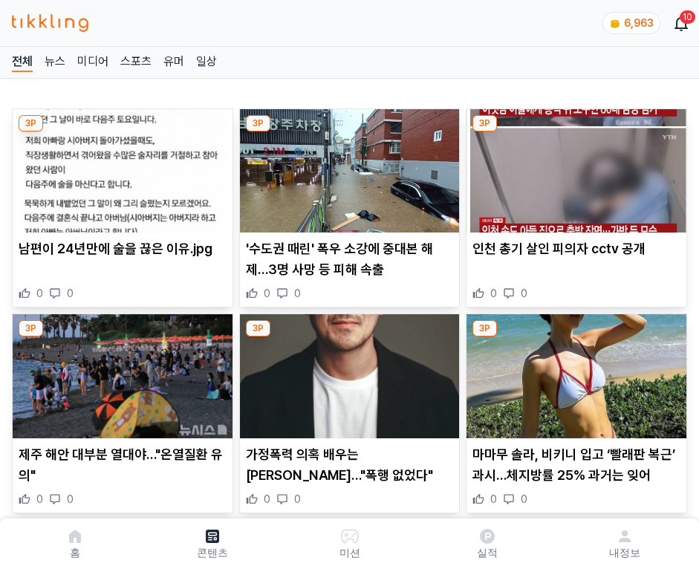
click at [574, 166] on img at bounding box center [577, 170] width 220 height 123
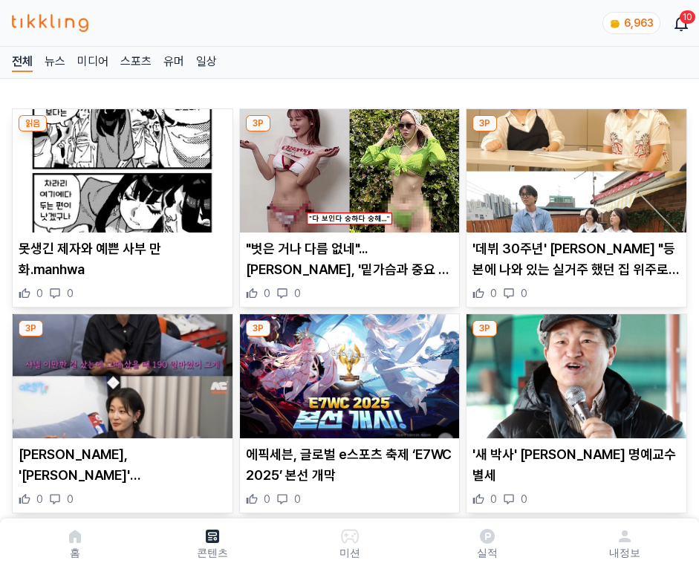
click at [574, 166] on img at bounding box center [577, 170] width 220 height 123
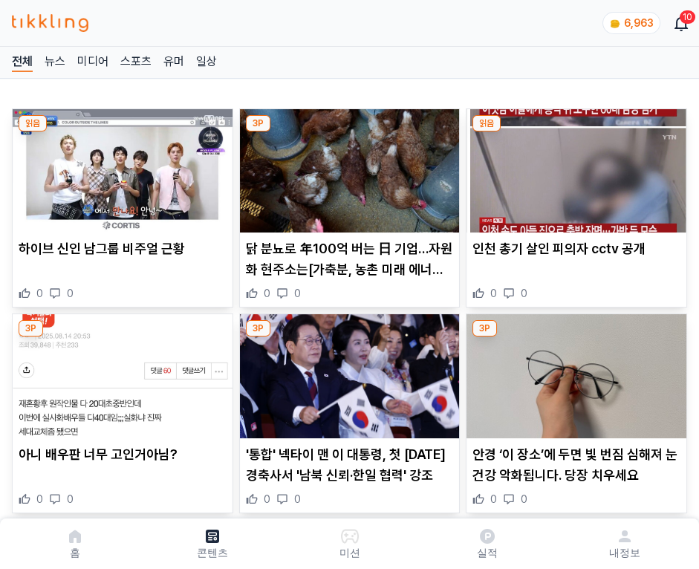
click at [574, 166] on img at bounding box center [577, 170] width 220 height 123
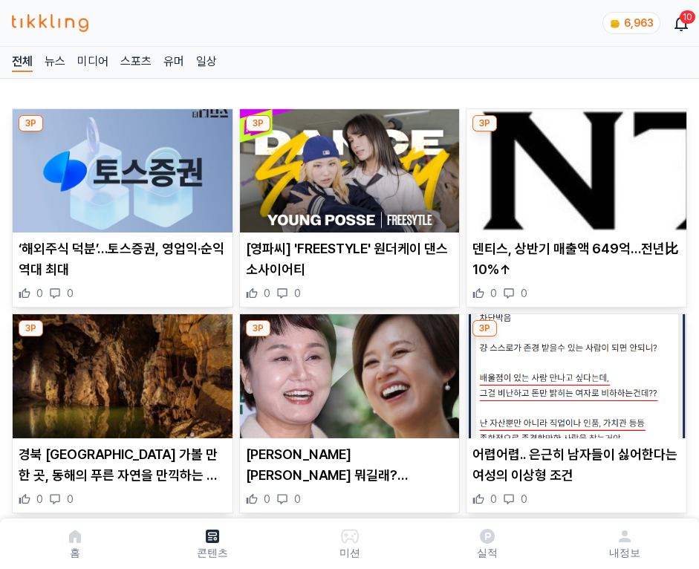
click at [574, 166] on img at bounding box center [577, 170] width 220 height 123
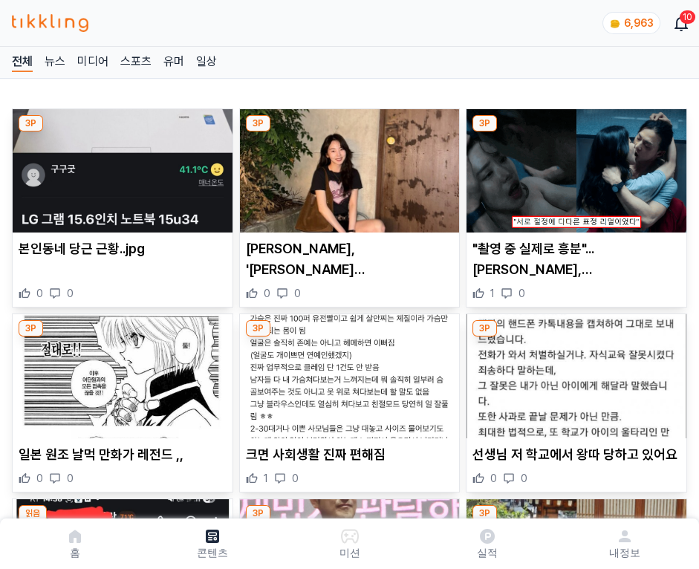
click at [574, 166] on img at bounding box center [577, 170] width 220 height 123
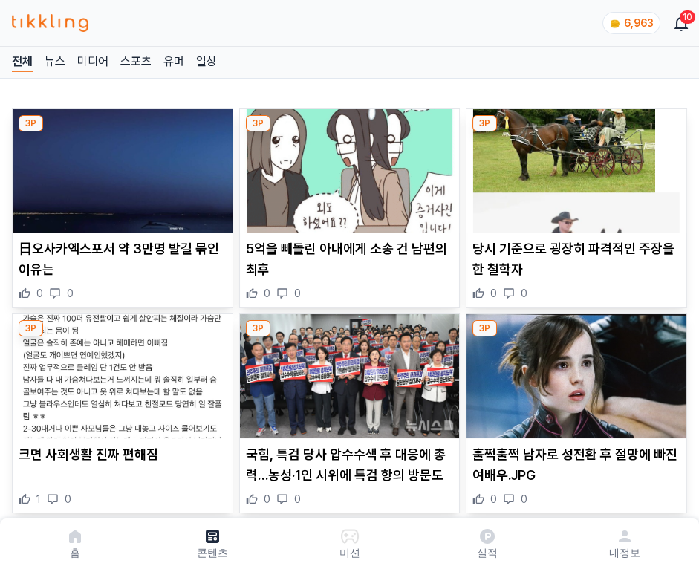
click at [574, 166] on img at bounding box center [577, 170] width 220 height 123
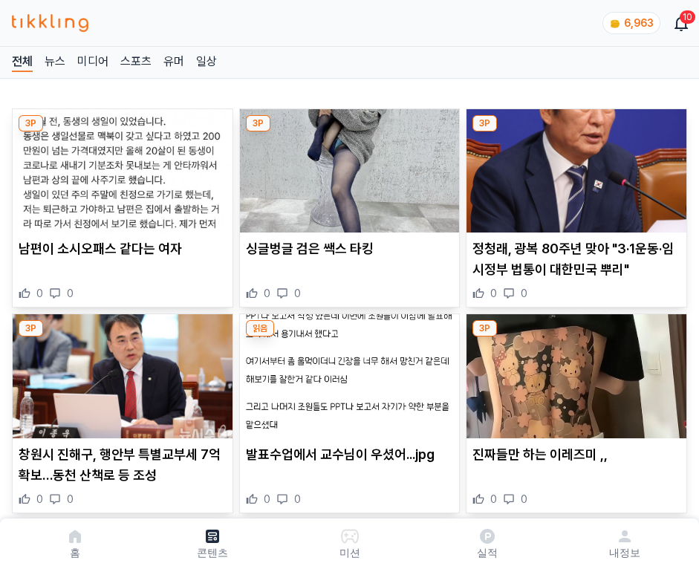
click at [574, 166] on img at bounding box center [577, 170] width 220 height 123
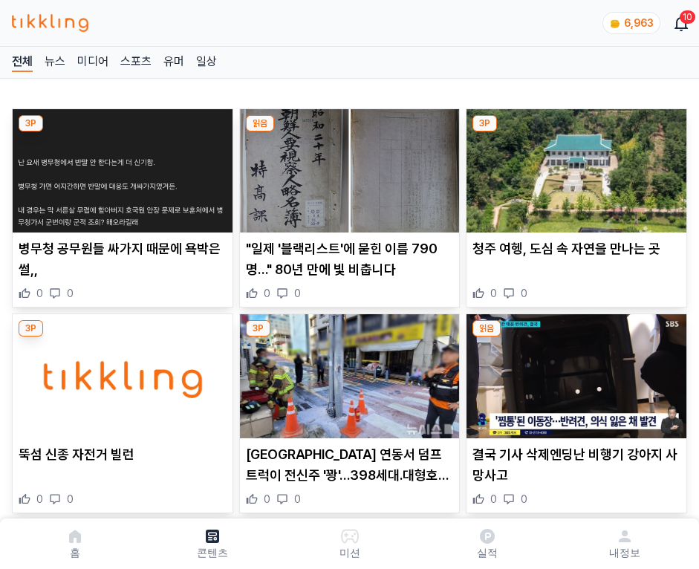
click at [574, 166] on img at bounding box center [577, 170] width 220 height 123
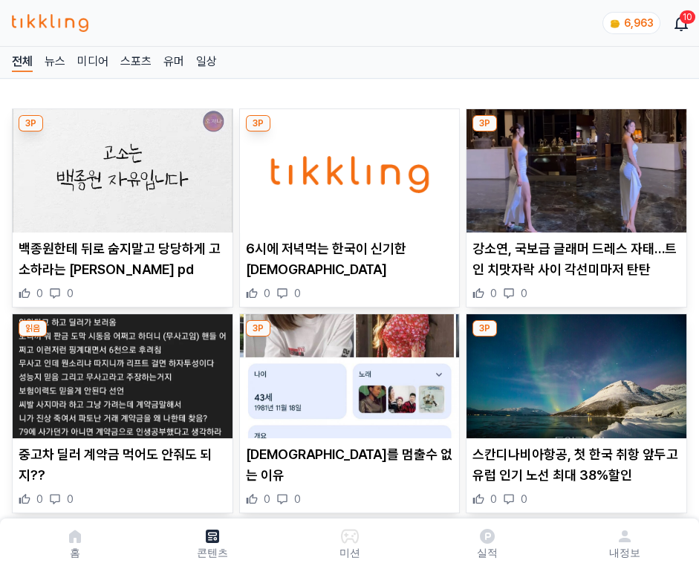
click at [574, 166] on img at bounding box center [577, 170] width 220 height 123
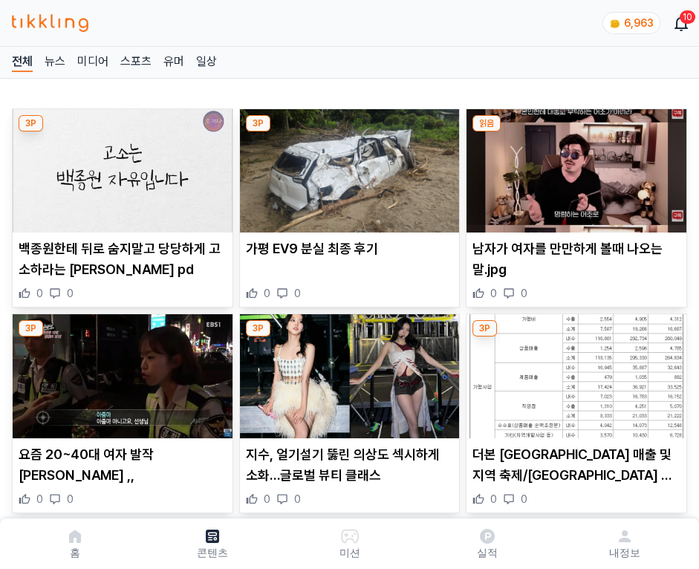
click at [574, 166] on img at bounding box center [577, 170] width 220 height 123
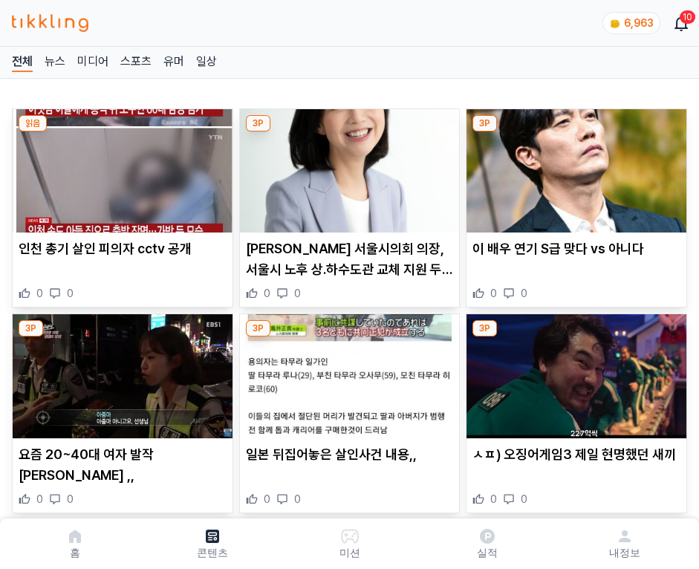
click at [574, 166] on img at bounding box center [577, 170] width 220 height 123
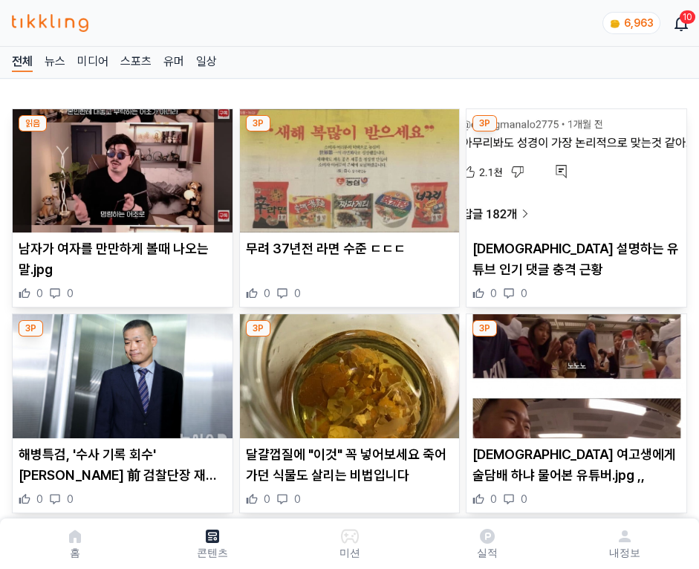
click at [574, 166] on img at bounding box center [577, 170] width 220 height 123
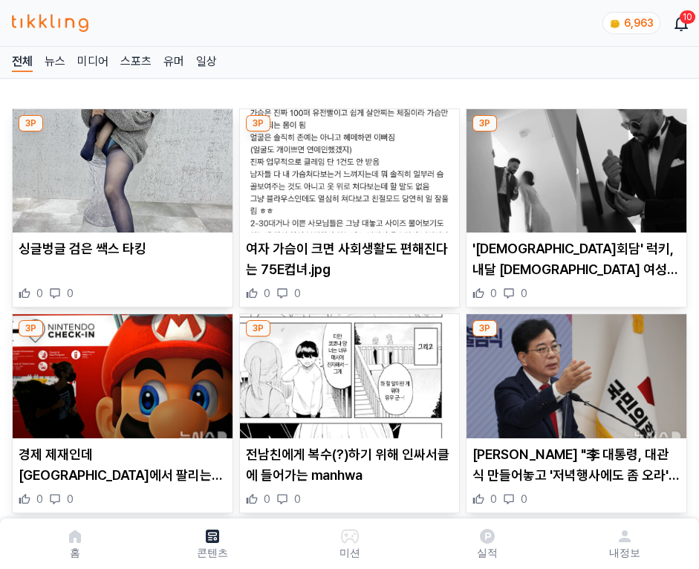
click at [574, 166] on img at bounding box center [577, 170] width 220 height 123
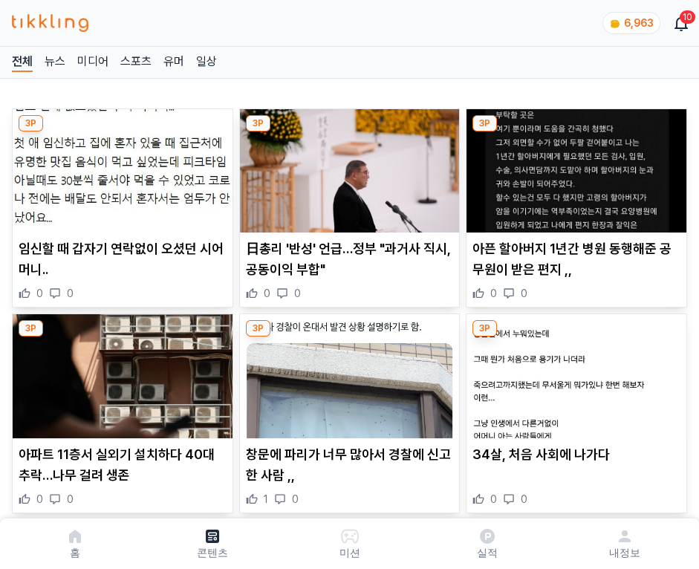
click at [574, 166] on img at bounding box center [577, 170] width 220 height 123
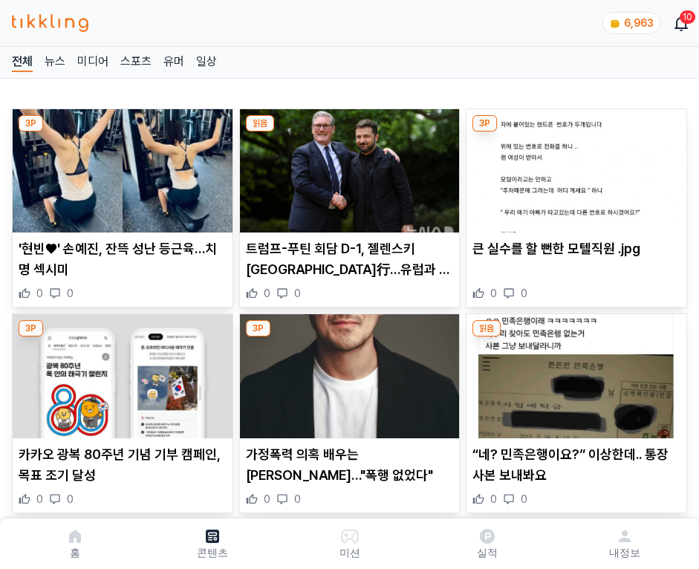
click at [574, 166] on img at bounding box center [577, 170] width 220 height 123
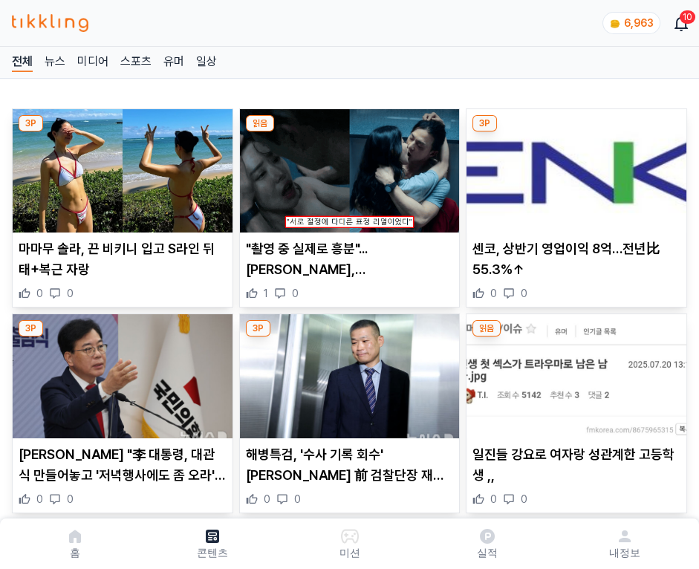
click at [574, 166] on img at bounding box center [577, 170] width 220 height 123
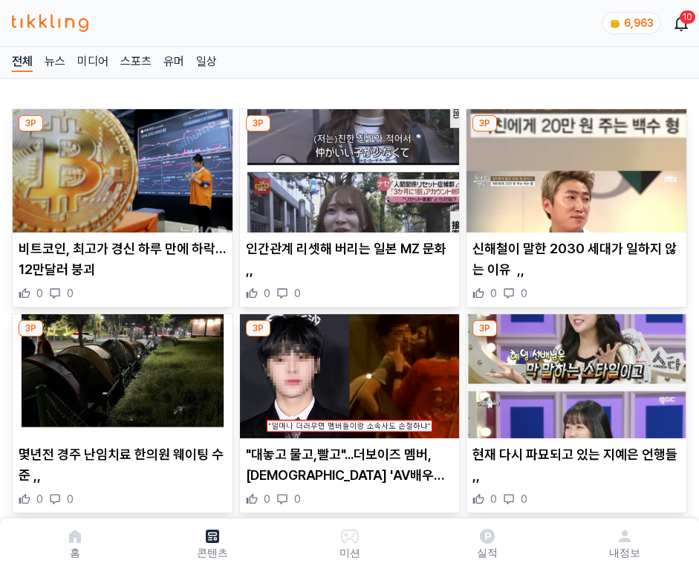
click at [574, 166] on img at bounding box center [577, 170] width 220 height 123
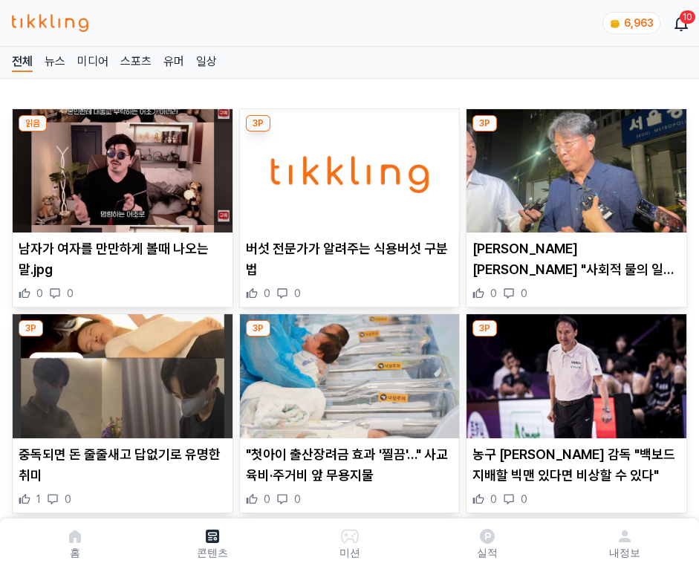
click at [574, 166] on img at bounding box center [577, 170] width 220 height 123
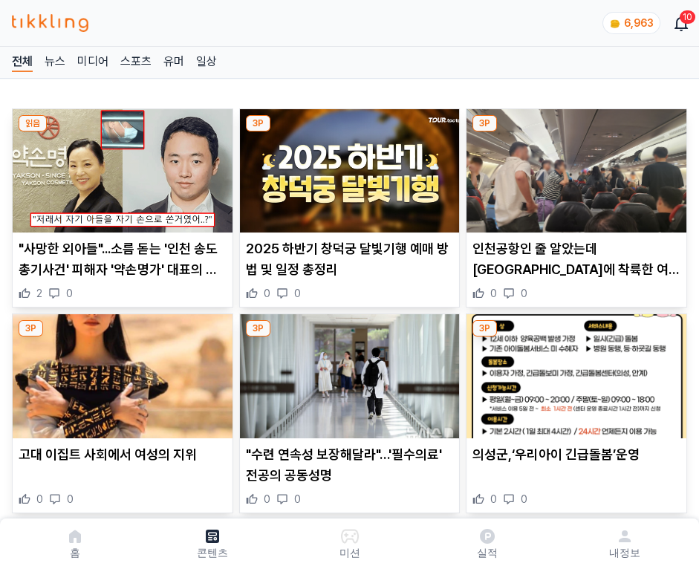
click at [574, 166] on img at bounding box center [577, 170] width 220 height 123
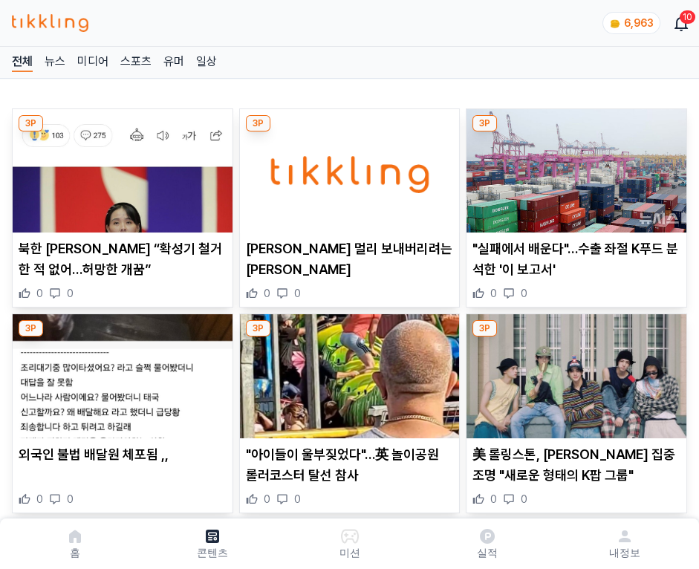
click at [574, 166] on img at bounding box center [577, 170] width 220 height 123
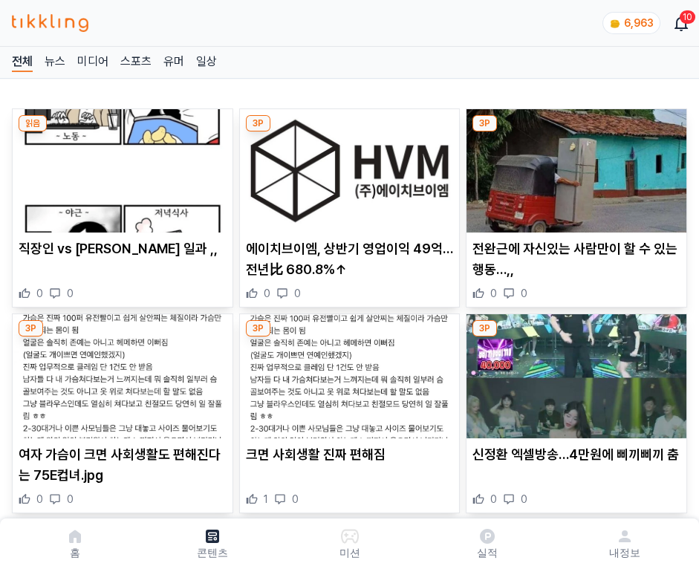
click at [574, 166] on img at bounding box center [577, 170] width 220 height 123
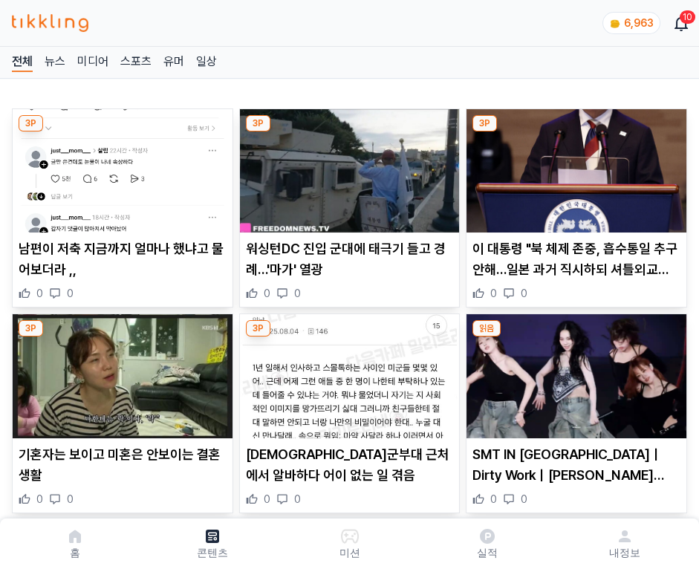
click at [574, 166] on img at bounding box center [577, 170] width 220 height 123
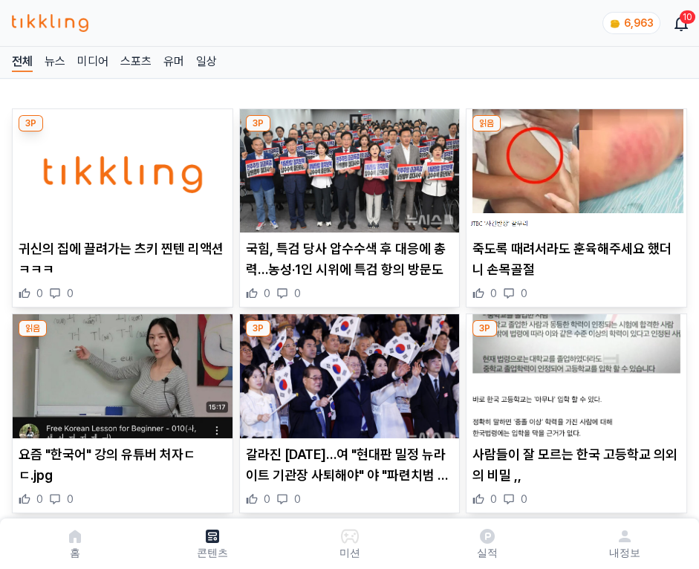
click at [574, 166] on img at bounding box center [577, 170] width 220 height 123
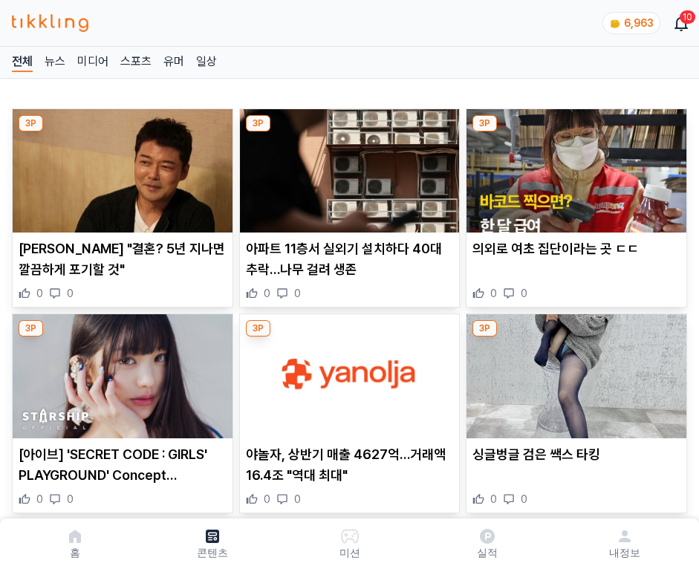
click at [574, 166] on img at bounding box center [577, 170] width 220 height 123
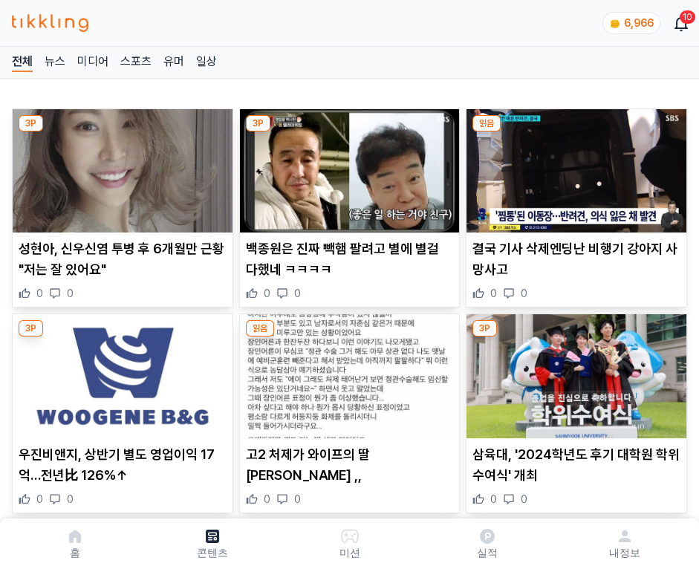
click at [574, 166] on img at bounding box center [577, 170] width 220 height 123
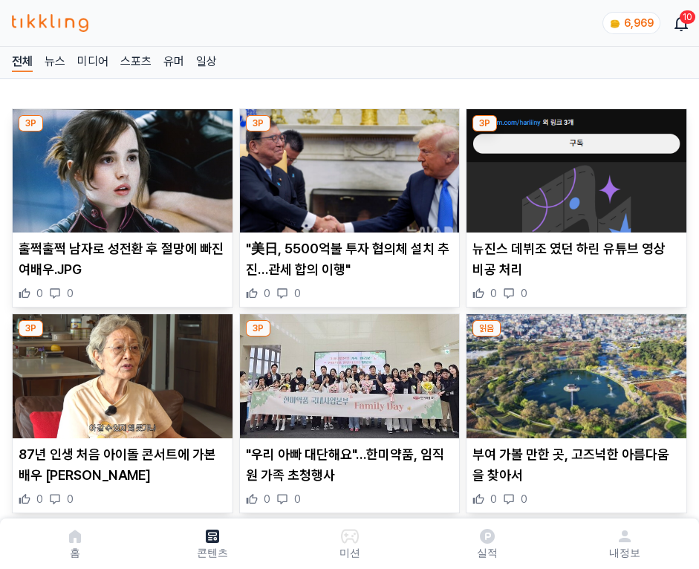
click at [574, 166] on img at bounding box center [577, 170] width 220 height 123
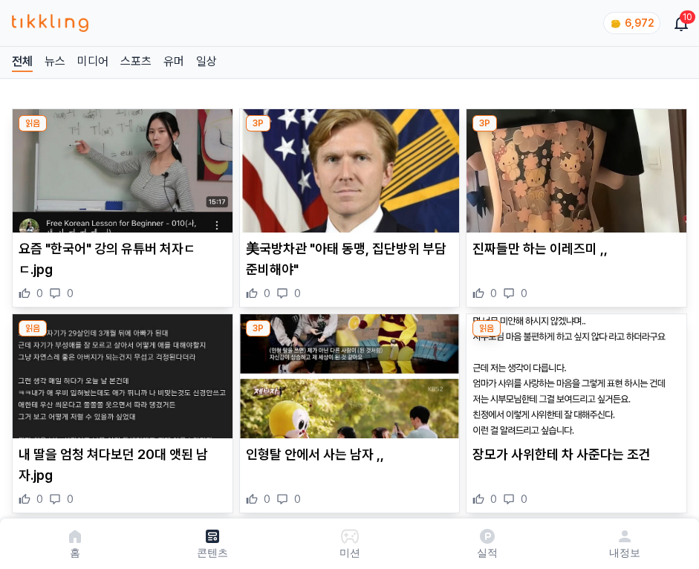
click at [574, 166] on img at bounding box center [577, 170] width 220 height 123
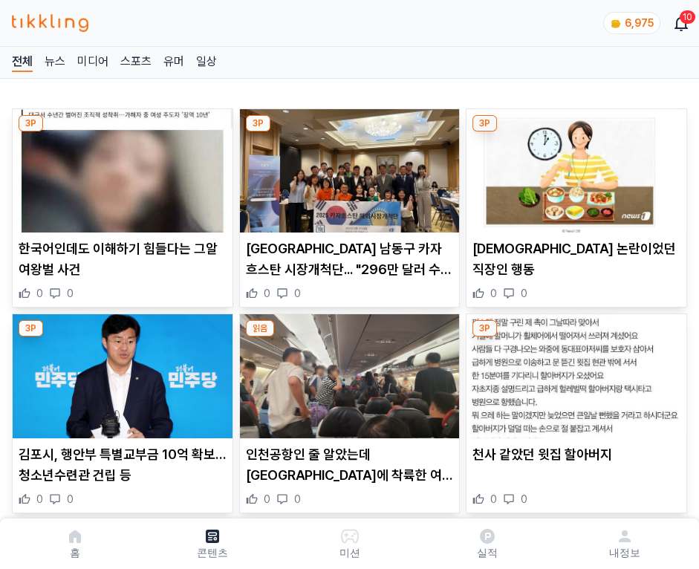
click at [574, 166] on img at bounding box center [577, 170] width 220 height 123
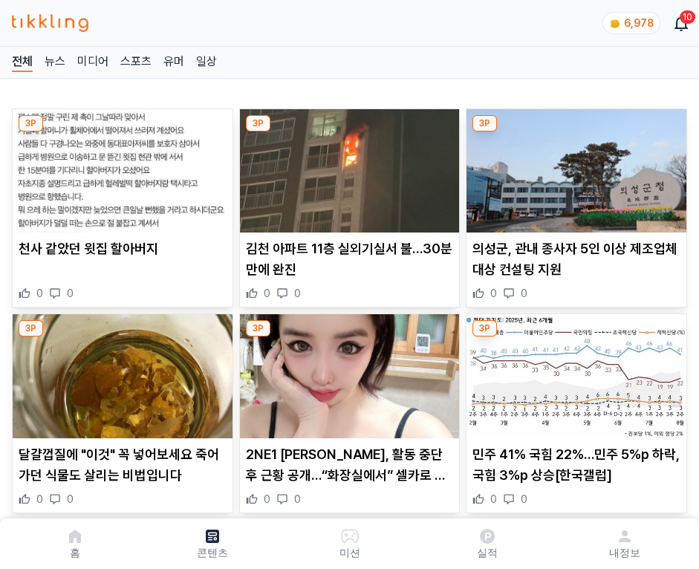
click at [574, 166] on img at bounding box center [577, 170] width 220 height 123
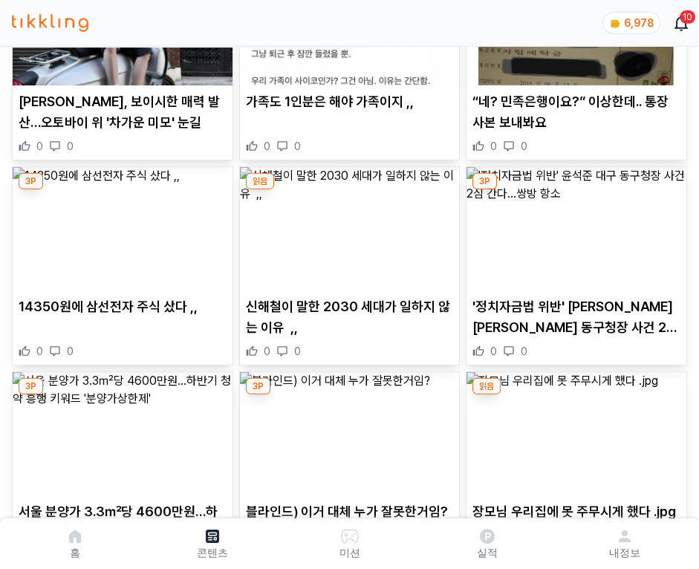
scroll to position [6808, 0]
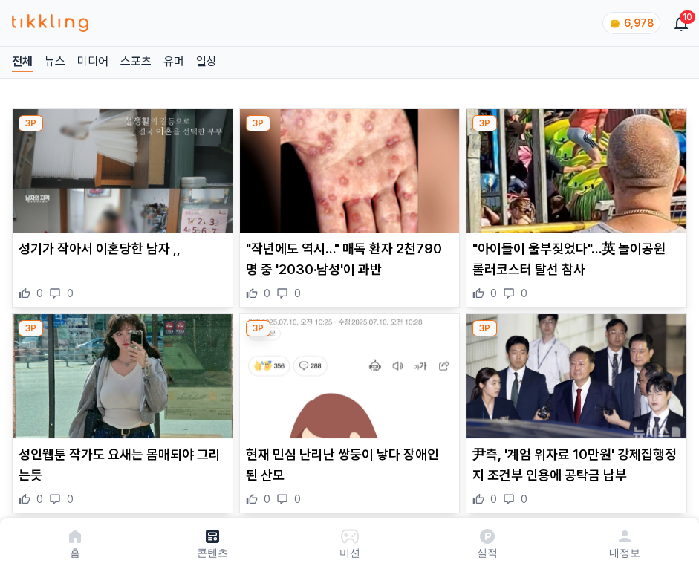
click at [574, 166] on img at bounding box center [577, 170] width 220 height 123
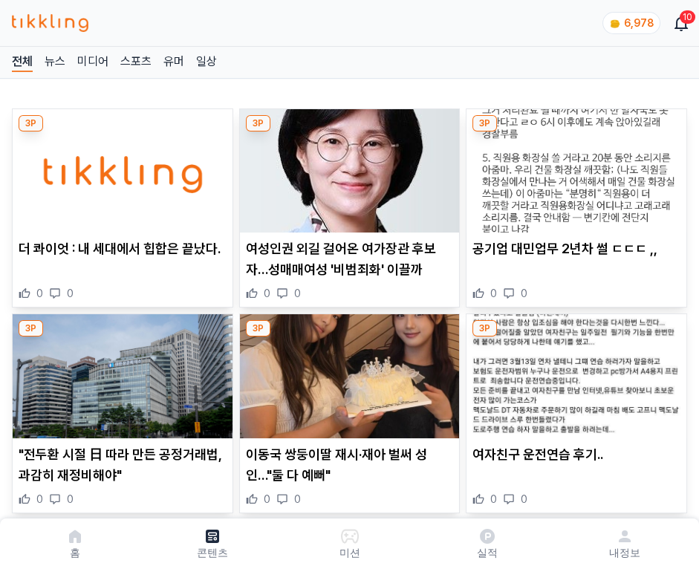
click at [574, 166] on img at bounding box center [577, 170] width 220 height 123
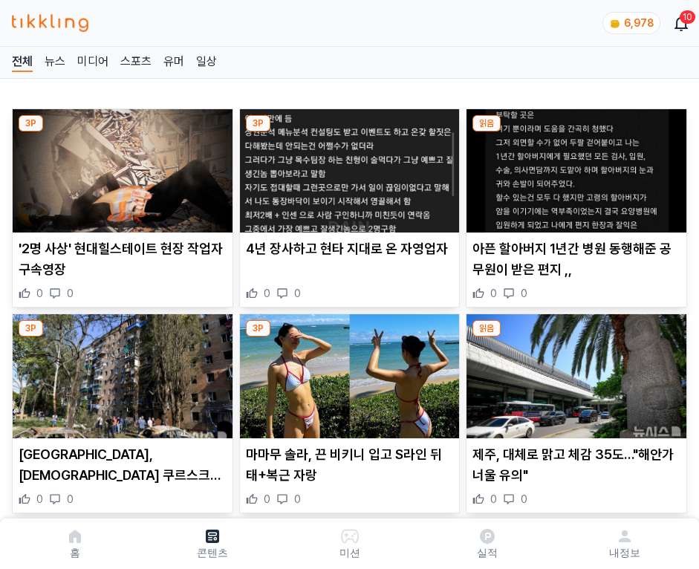
click at [574, 166] on img at bounding box center [577, 170] width 220 height 123
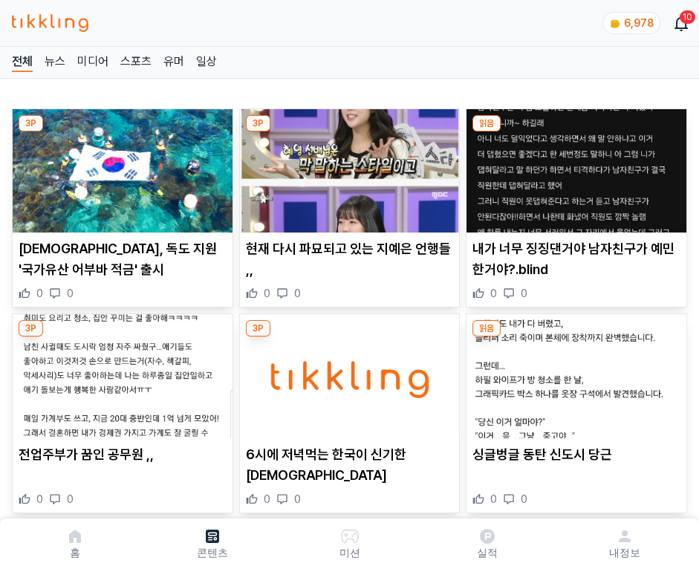
click at [574, 166] on img at bounding box center [577, 170] width 220 height 123
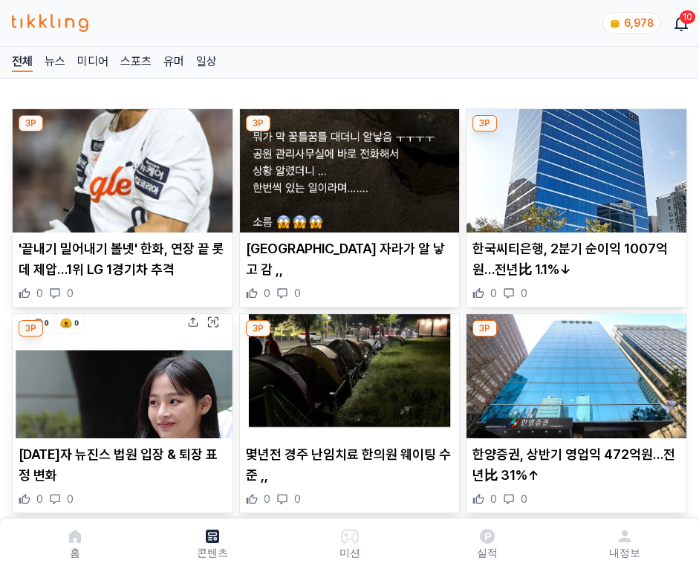
click at [574, 166] on img at bounding box center [577, 170] width 220 height 123
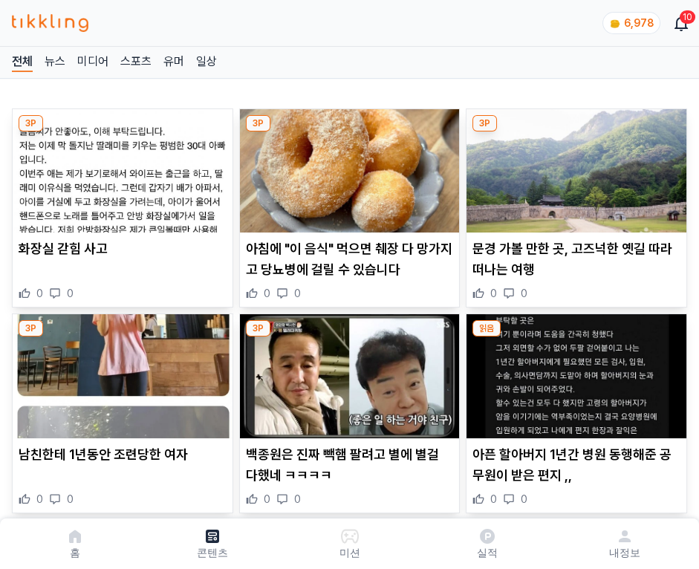
click at [574, 166] on img at bounding box center [577, 170] width 220 height 123
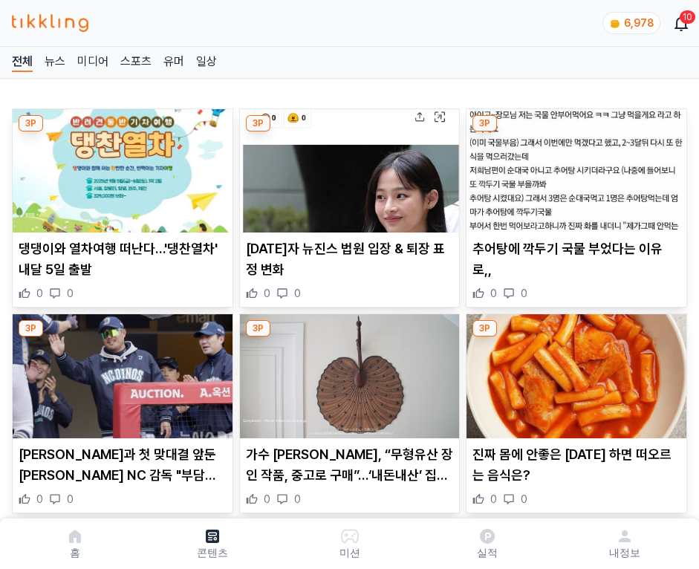
click at [574, 166] on img at bounding box center [577, 170] width 220 height 123
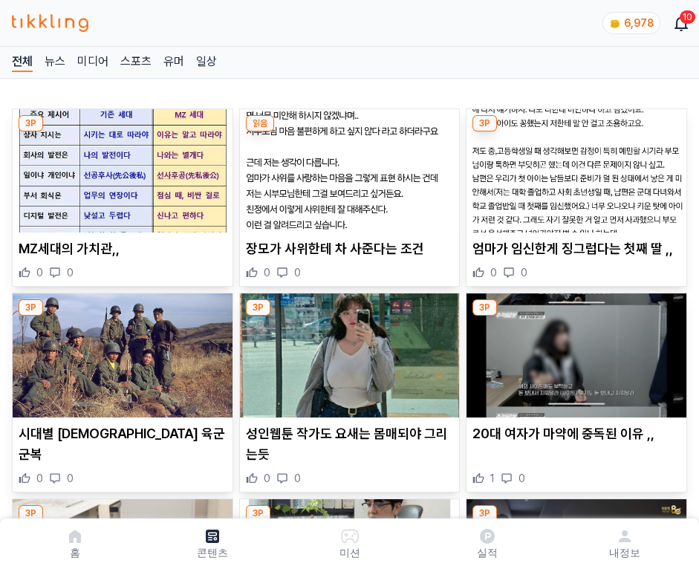
click at [574, 166] on img at bounding box center [577, 170] width 220 height 123
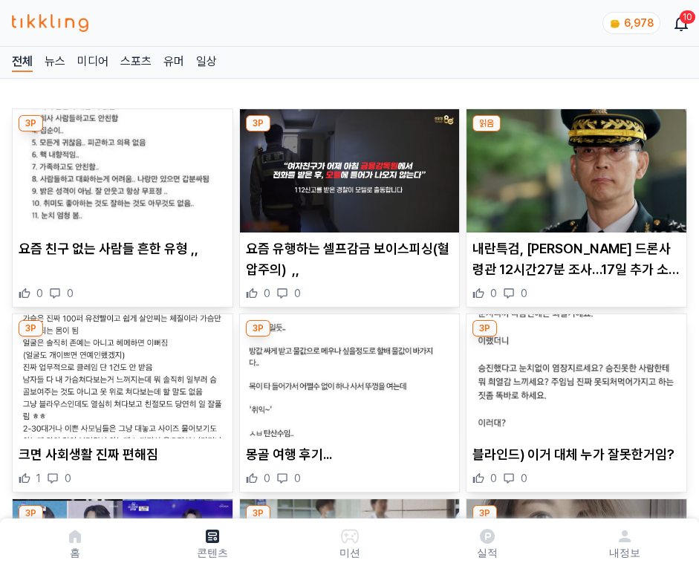
click at [574, 166] on img at bounding box center [577, 170] width 220 height 123
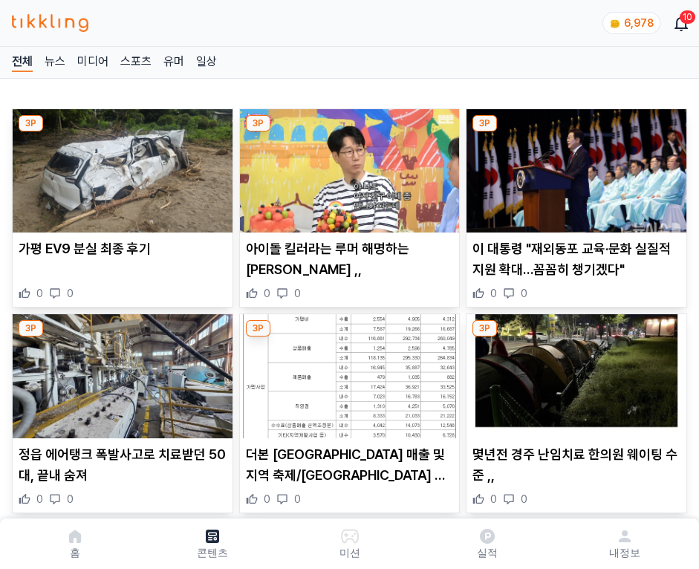
click at [574, 166] on img at bounding box center [577, 170] width 220 height 123
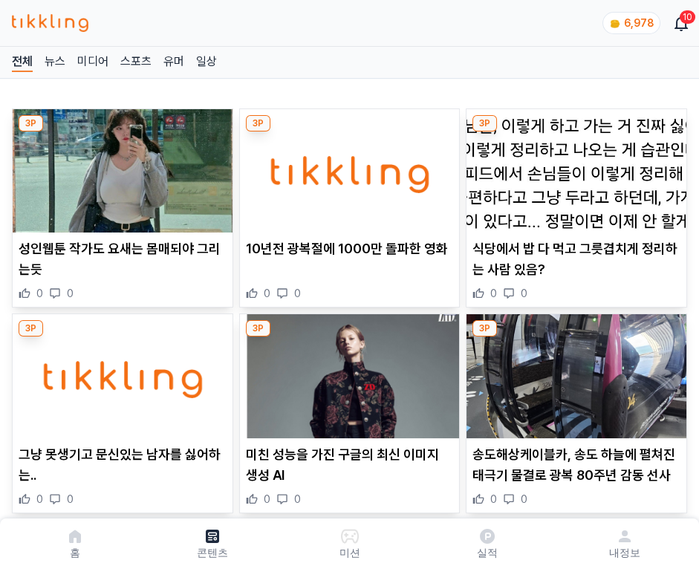
click at [574, 166] on img at bounding box center [577, 170] width 220 height 123
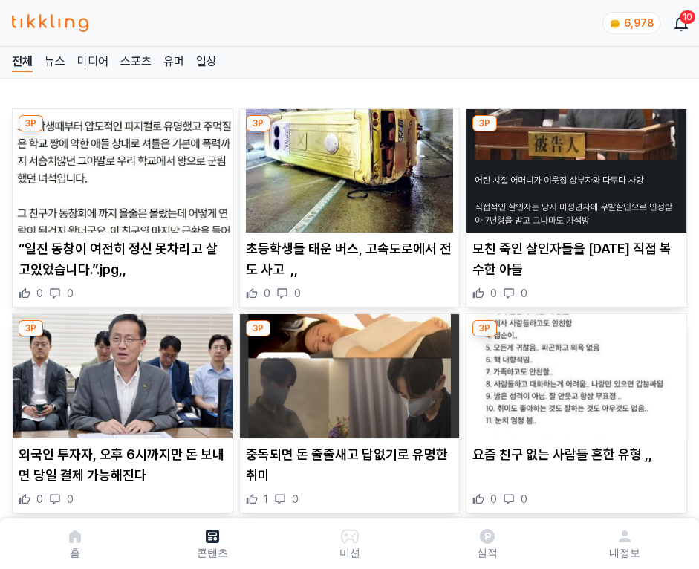
click at [574, 166] on img at bounding box center [577, 170] width 220 height 123
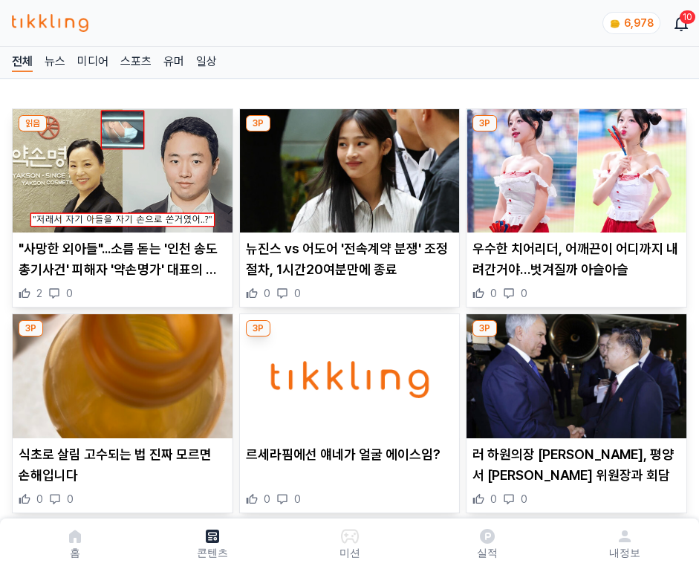
click at [574, 166] on img at bounding box center [577, 170] width 220 height 123
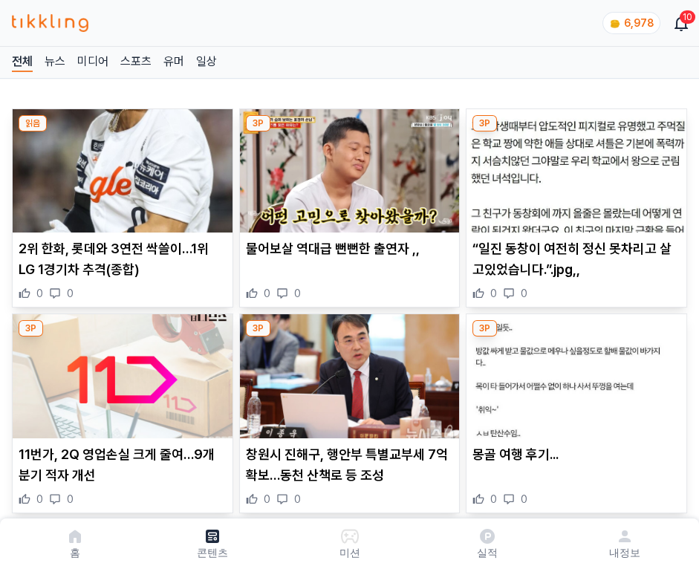
click at [574, 166] on img at bounding box center [577, 170] width 220 height 123
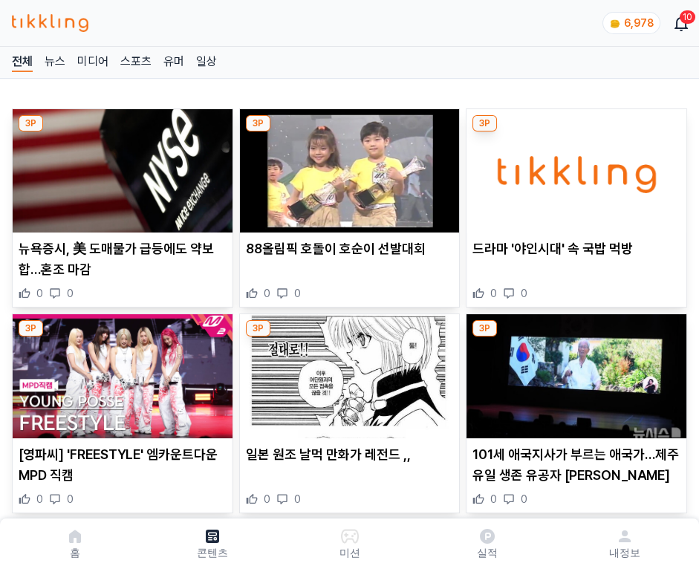
click at [574, 166] on img at bounding box center [577, 170] width 220 height 123
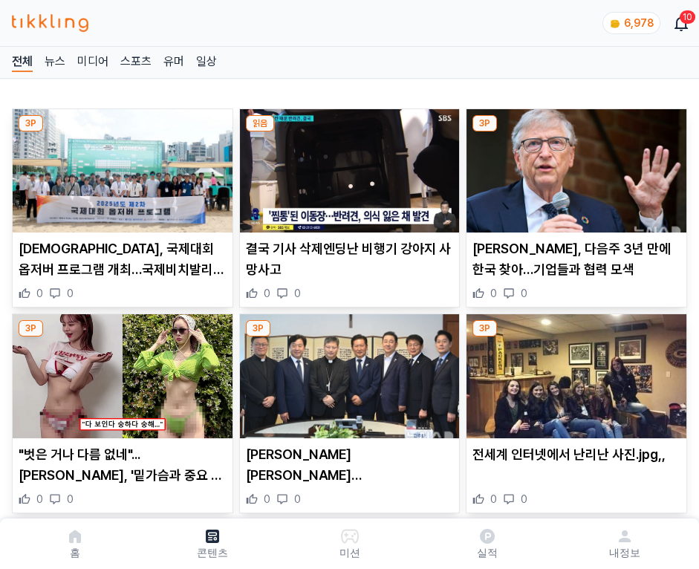
click at [574, 166] on img at bounding box center [577, 170] width 220 height 123
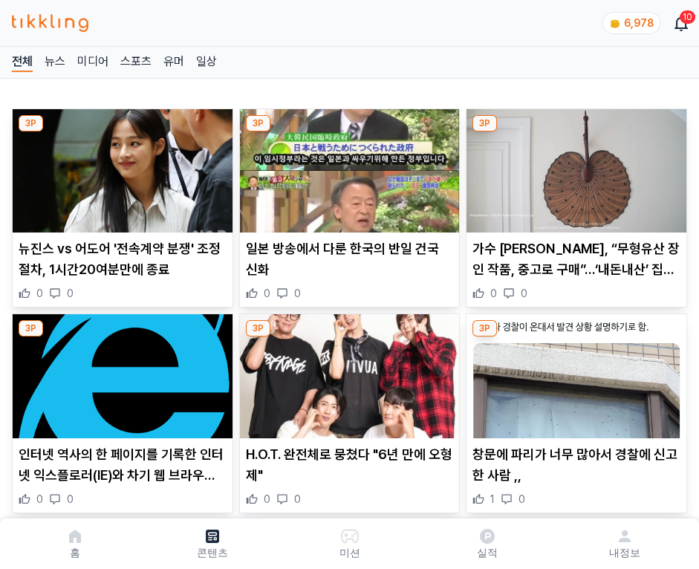
click at [574, 166] on img at bounding box center [577, 170] width 220 height 123
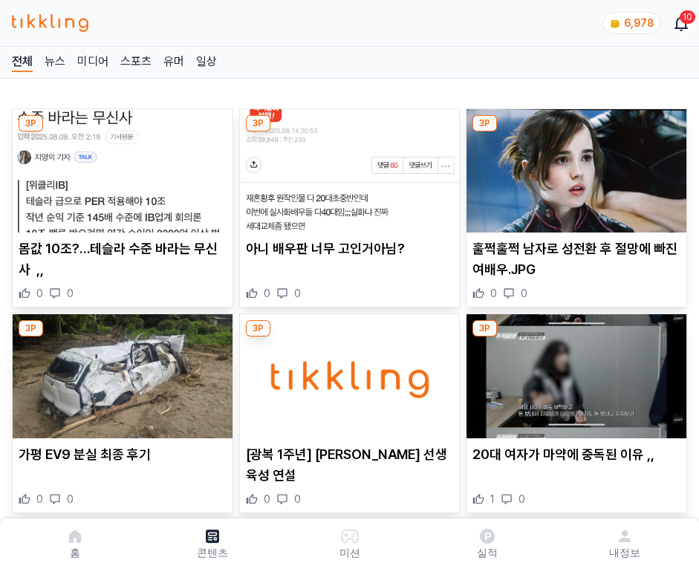
click at [574, 166] on img at bounding box center [577, 170] width 220 height 123
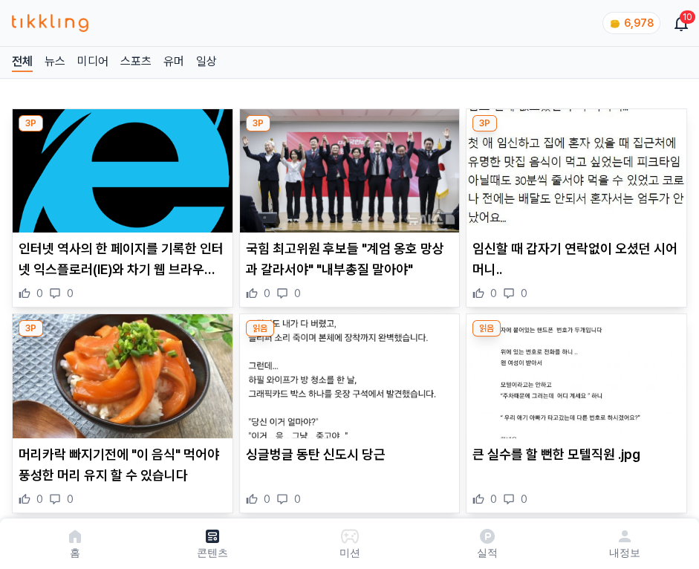
click at [574, 166] on img at bounding box center [577, 170] width 220 height 123
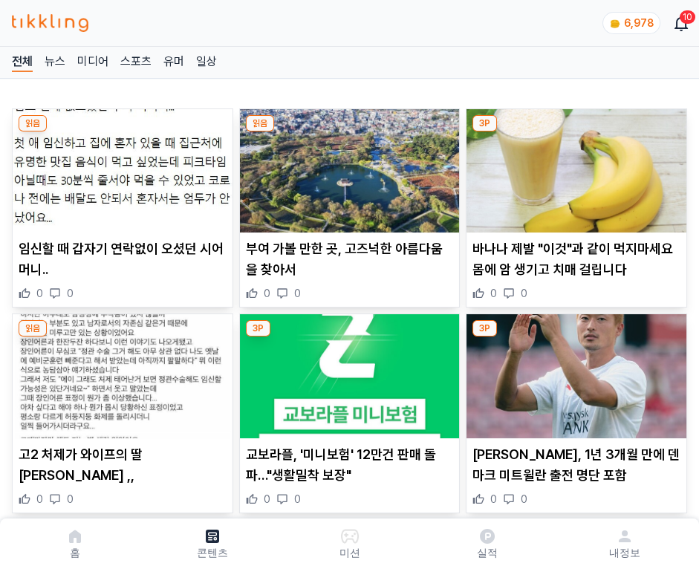
click at [574, 166] on img at bounding box center [577, 170] width 220 height 123
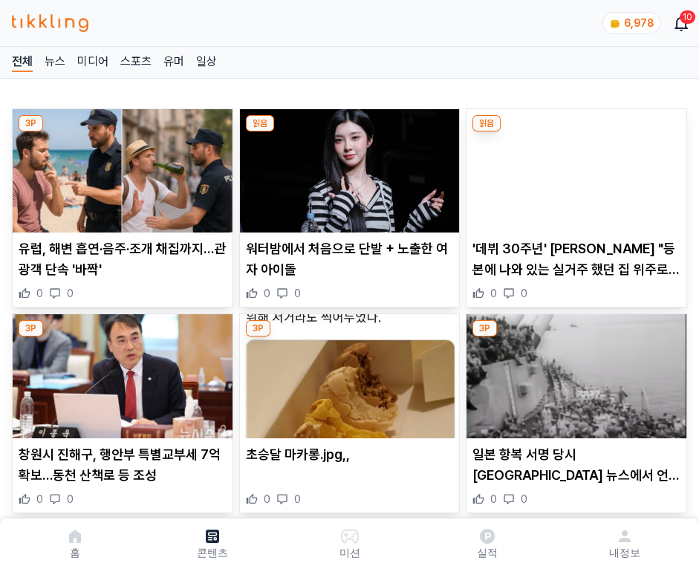
click at [574, 166] on img at bounding box center [577, 170] width 220 height 123
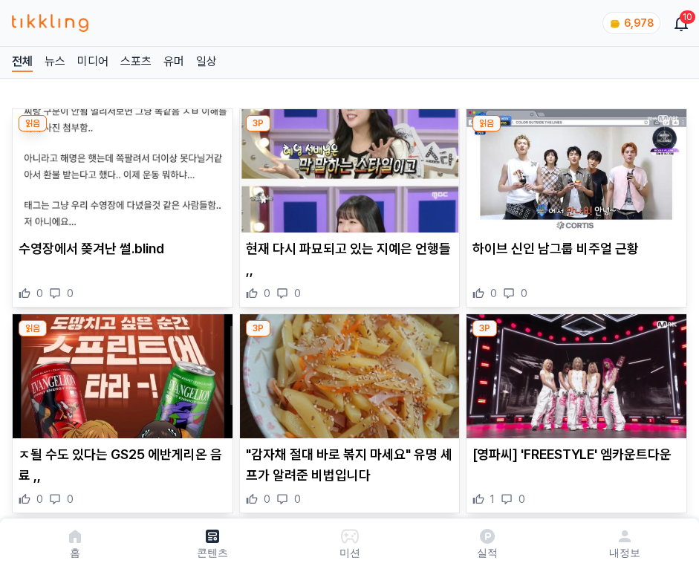
click at [574, 166] on img at bounding box center [577, 170] width 220 height 123
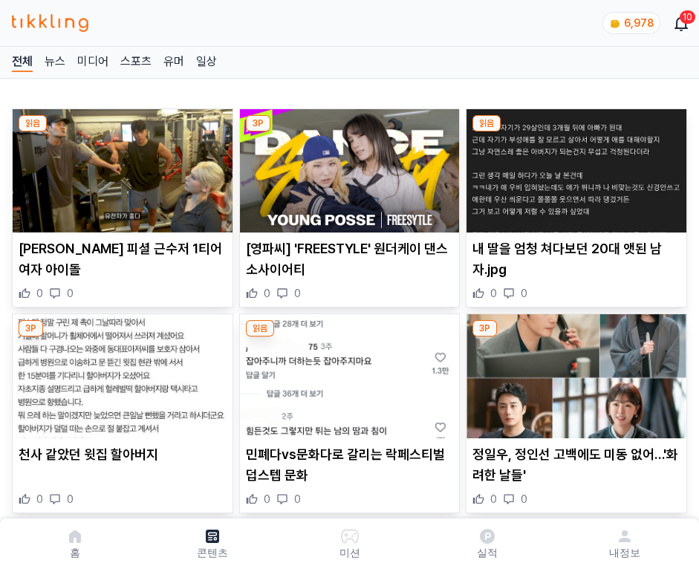
click at [574, 166] on img at bounding box center [577, 170] width 220 height 123
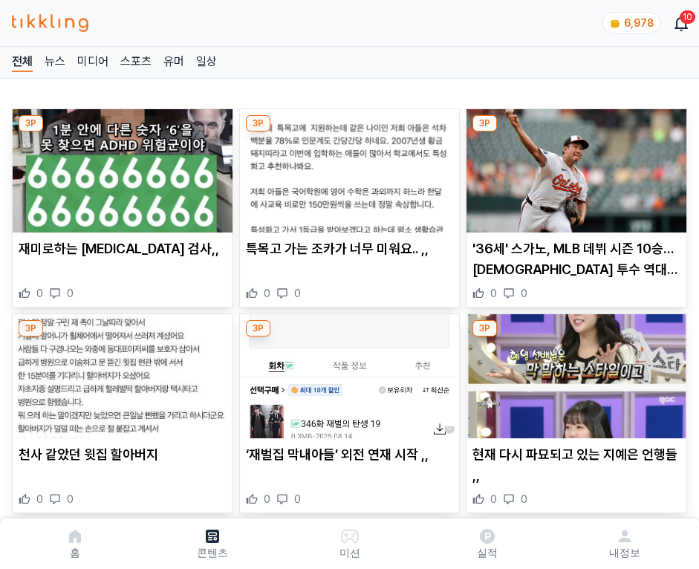
click at [574, 166] on img at bounding box center [577, 170] width 220 height 123
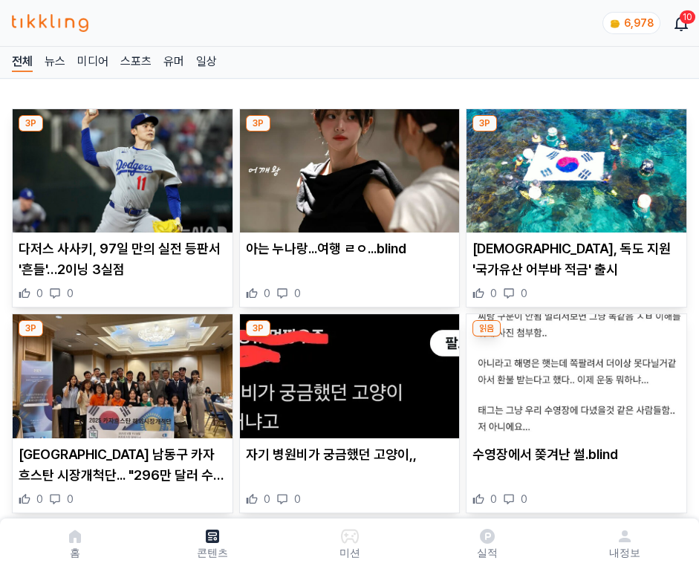
click at [574, 166] on img at bounding box center [577, 170] width 220 height 123
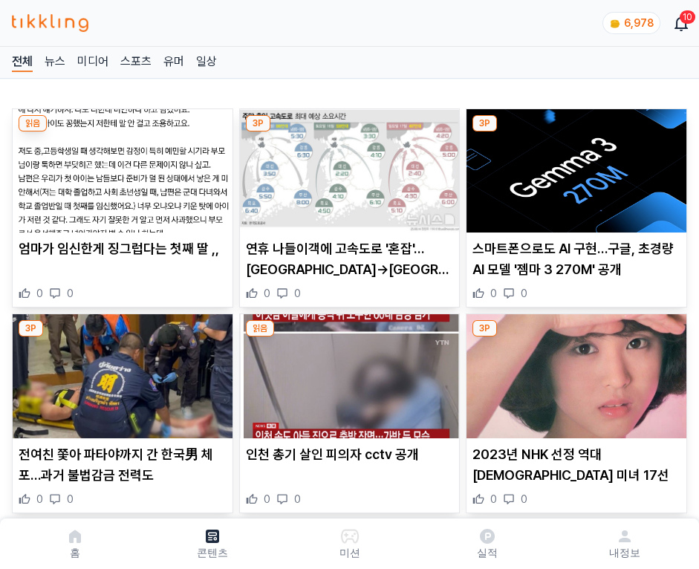
click at [574, 166] on img at bounding box center [577, 170] width 220 height 123
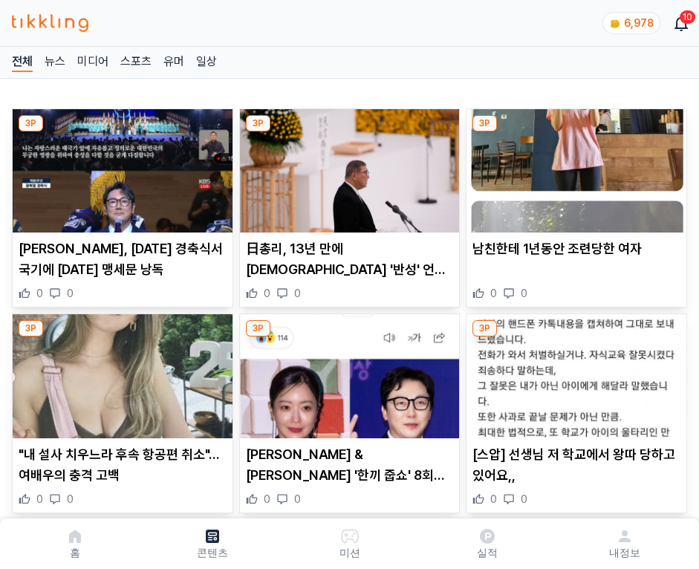
click at [574, 166] on img at bounding box center [577, 170] width 220 height 123
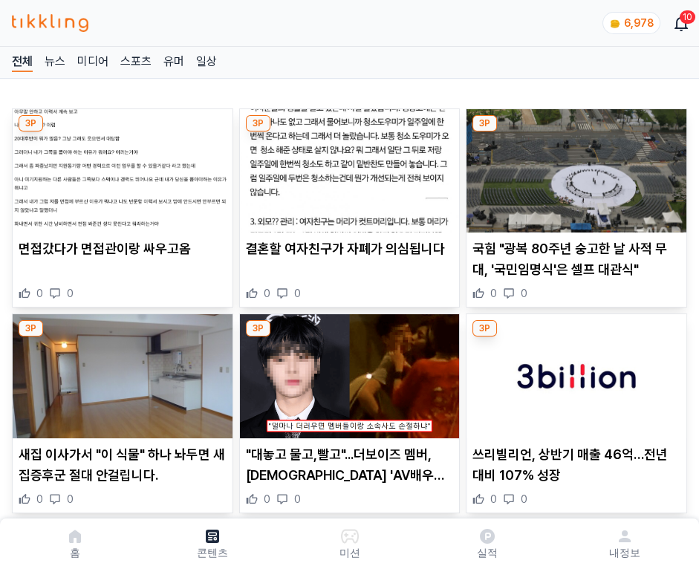
click at [574, 166] on img at bounding box center [577, 170] width 220 height 123
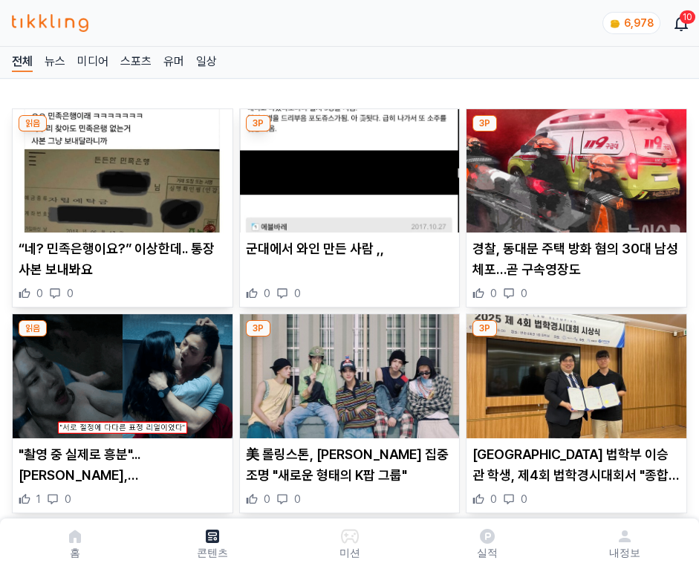
click at [574, 166] on img at bounding box center [577, 170] width 220 height 123
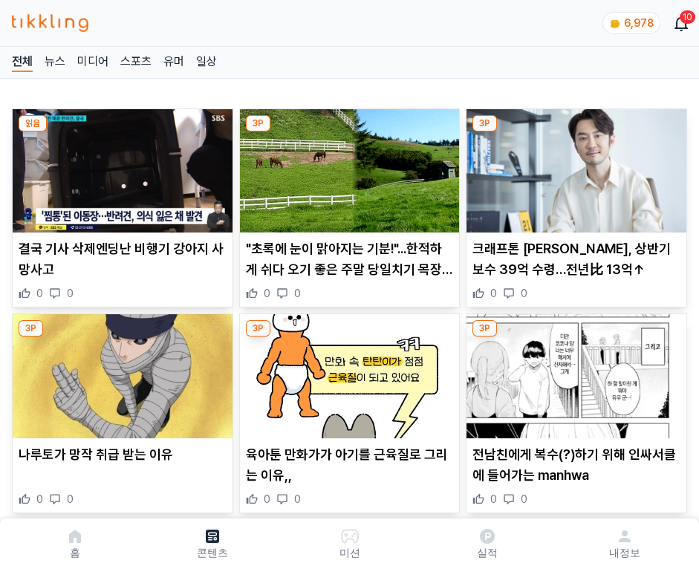
click at [574, 166] on img at bounding box center [577, 170] width 220 height 123
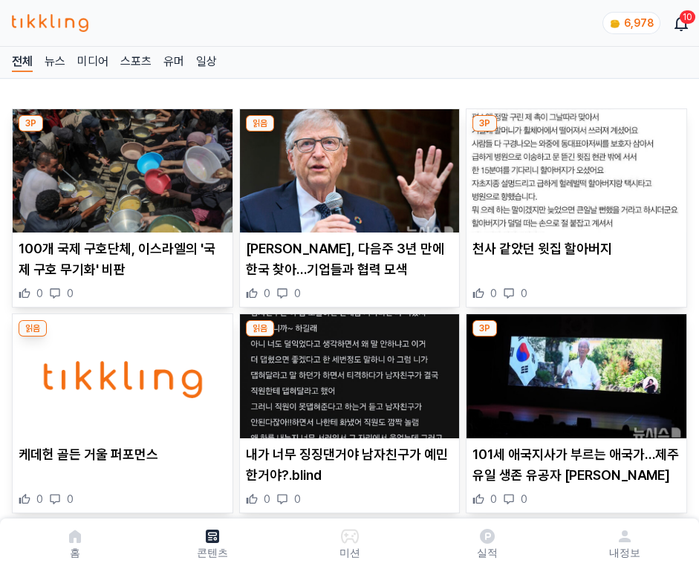
click at [574, 166] on img at bounding box center [577, 170] width 220 height 123
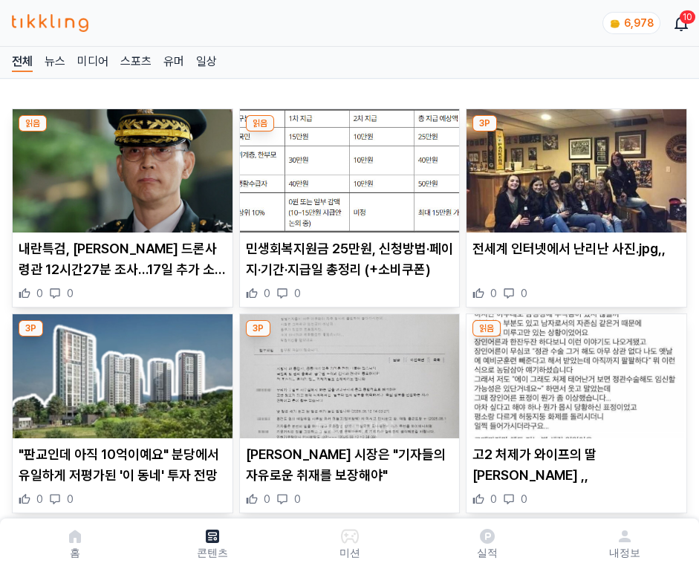
click at [574, 166] on img at bounding box center [577, 170] width 220 height 123
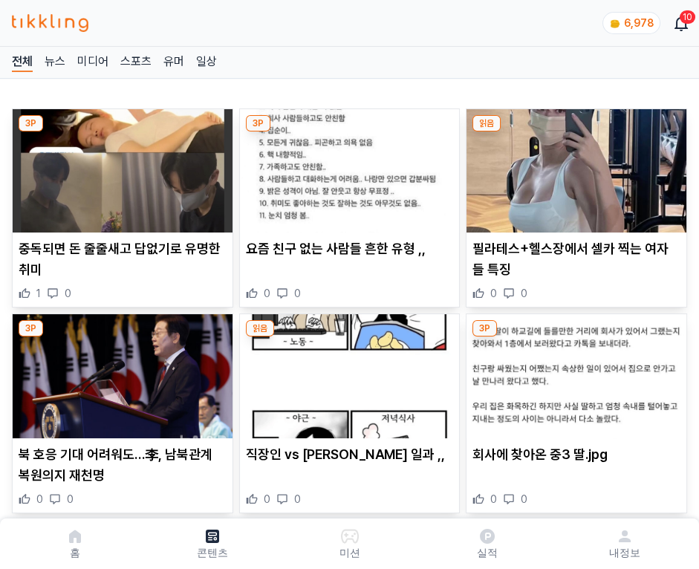
click at [574, 166] on img at bounding box center [577, 170] width 220 height 123
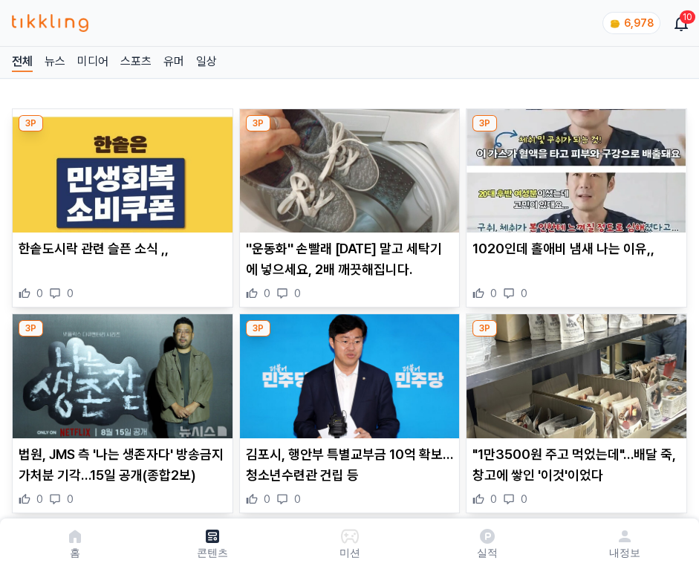
click at [574, 166] on img at bounding box center [577, 170] width 220 height 123
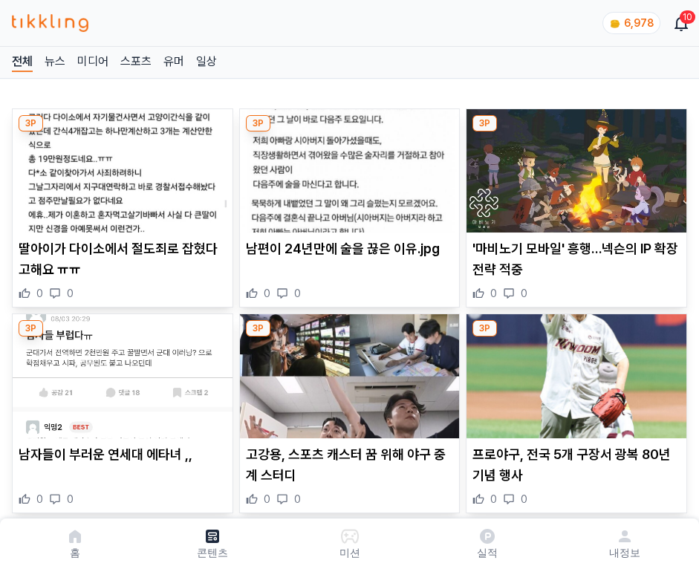
click at [574, 166] on img at bounding box center [577, 170] width 220 height 123
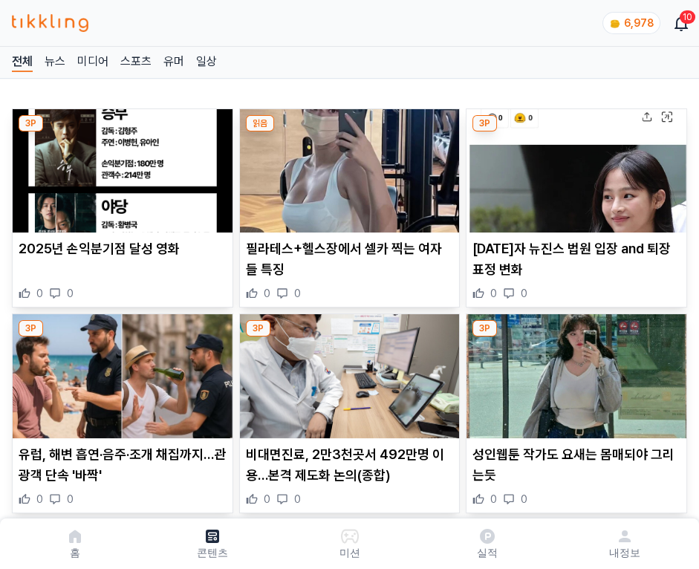
click at [574, 166] on img at bounding box center [577, 170] width 220 height 123
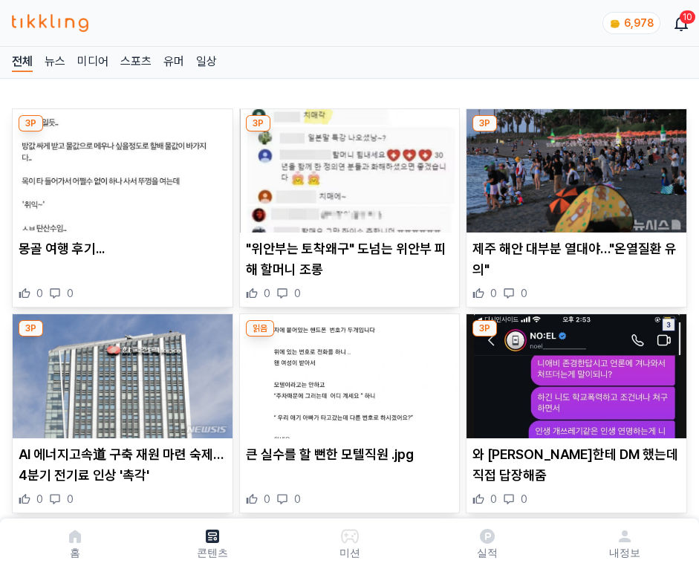
click at [574, 166] on img at bounding box center [577, 170] width 220 height 123
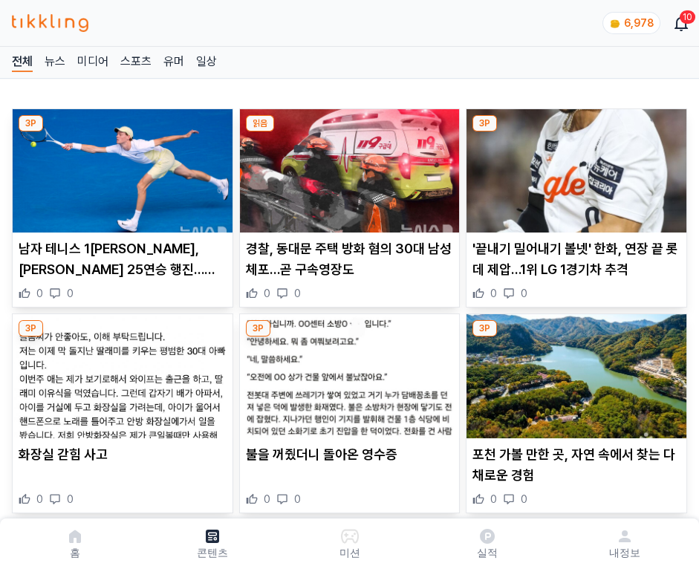
click at [574, 166] on img at bounding box center [577, 170] width 220 height 123
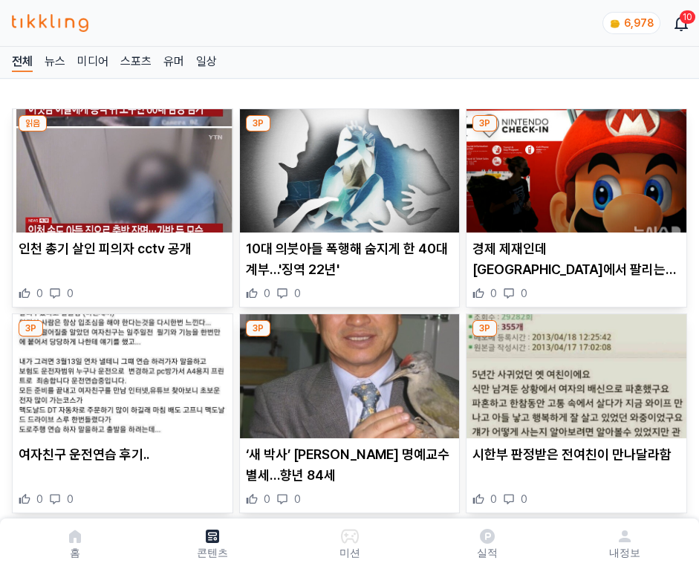
click at [574, 166] on img at bounding box center [577, 170] width 220 height 123
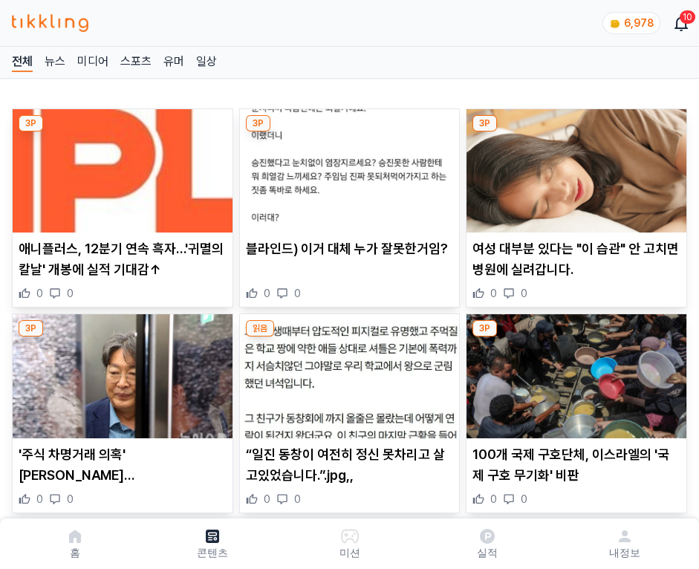
click at [574, 166] on img at bounding box center [577, 170] width 220 height 123
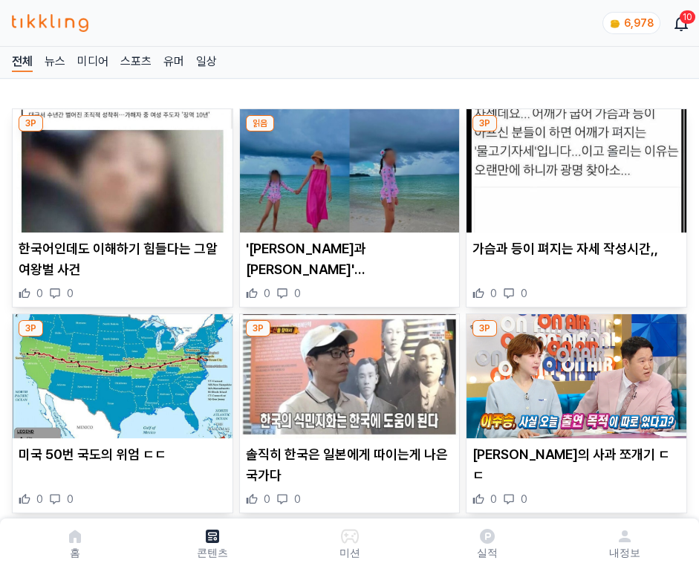
click at [574, 166] on img at bounding box center [577, 170] width 220 height 123
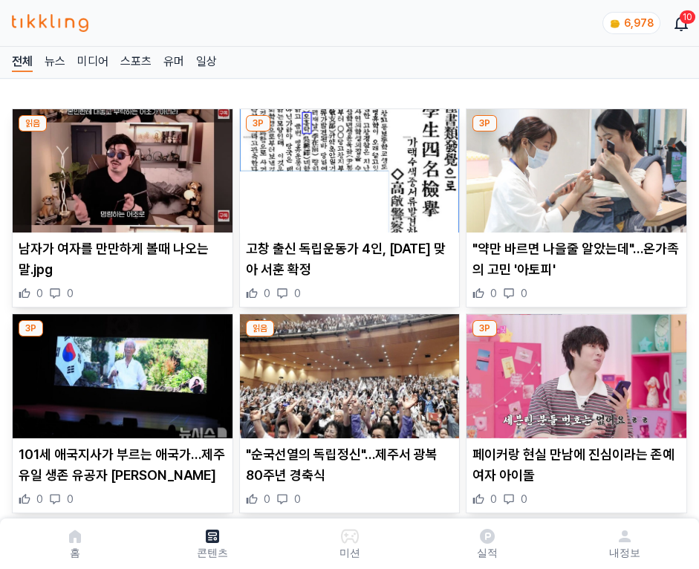
click at [574, 166] on img at bounding box center [577, 170] width 220 height 123
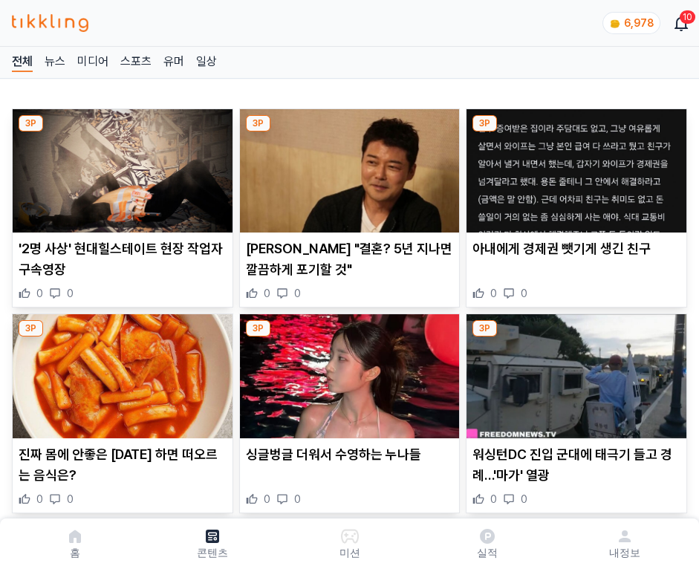
click at [574, 166] on img at bounding box center [577, 170] width 220 height 123
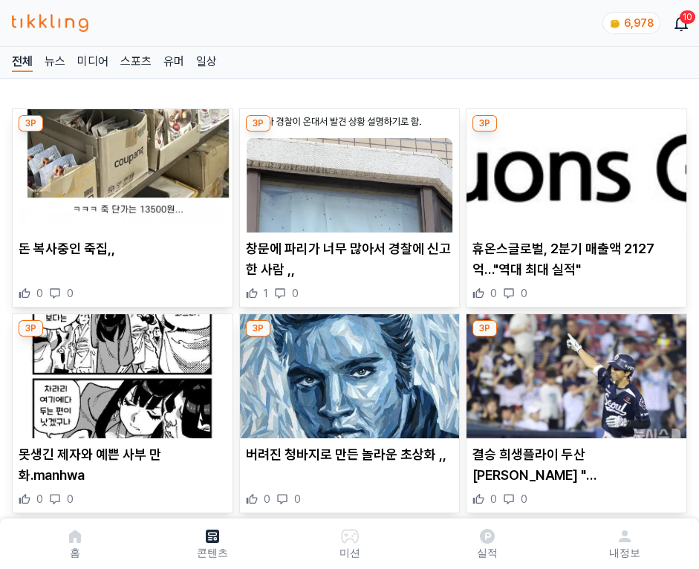
click at [574, 166] on img at bounding box center [577, 170] width 220 height 123
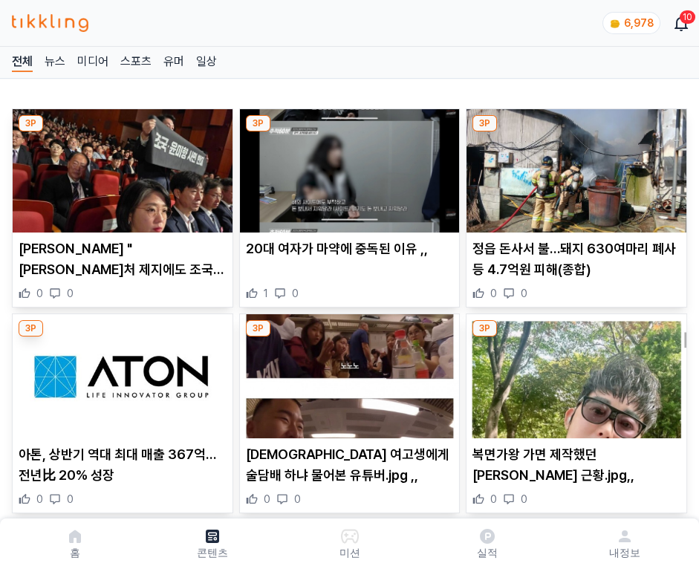
click at [574, 166] on img at bounding box center [577, 170] width 220 height 123
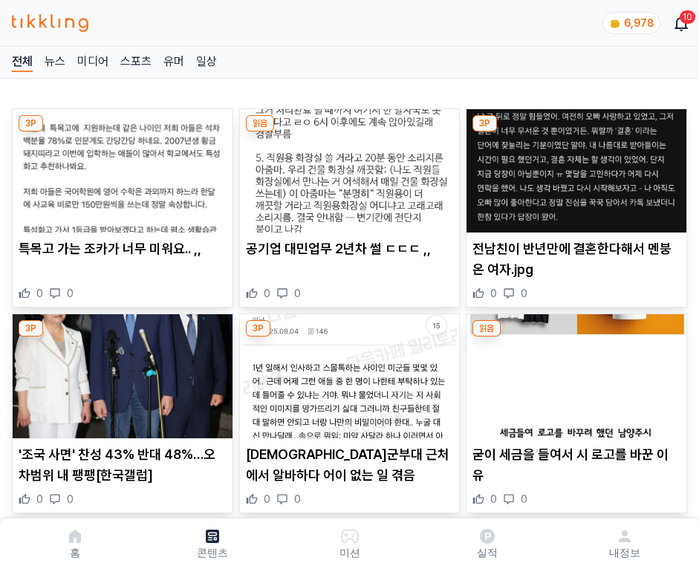
click at [574, 166] on img at bounding box center [577, 170] width 220 height 123
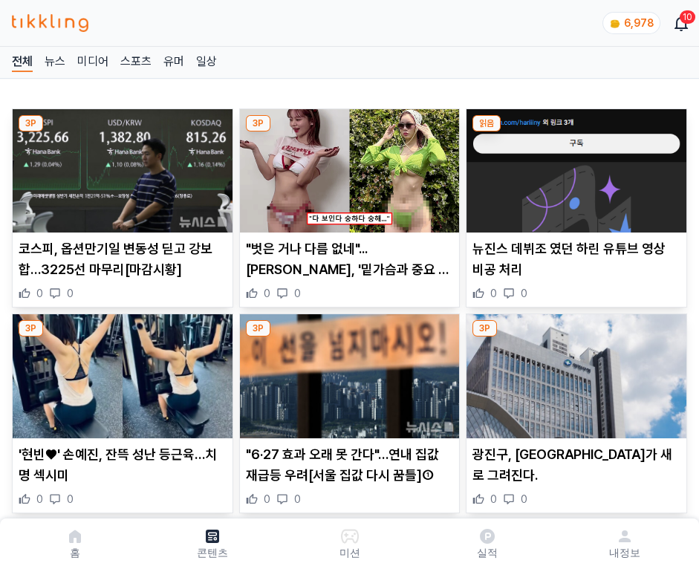
click at [574, 166] on img at bounding box center [577, 170] width 220 height 123
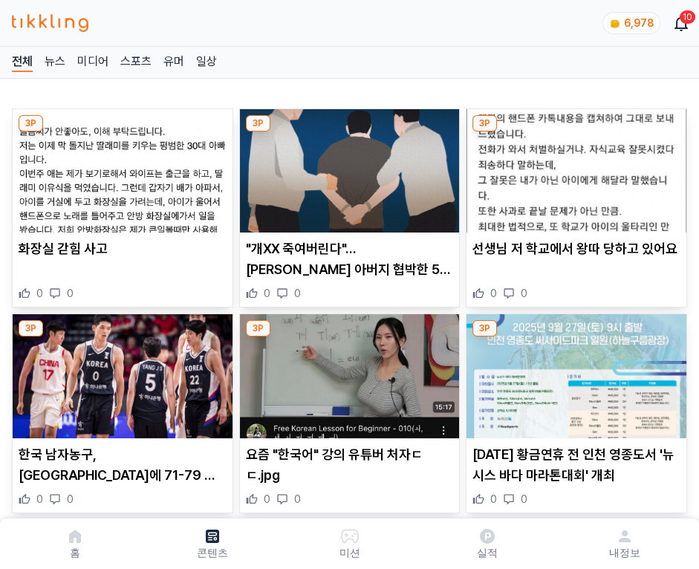
click at [574, 166] on img at bounding box center [577, 170] width 220 height 123
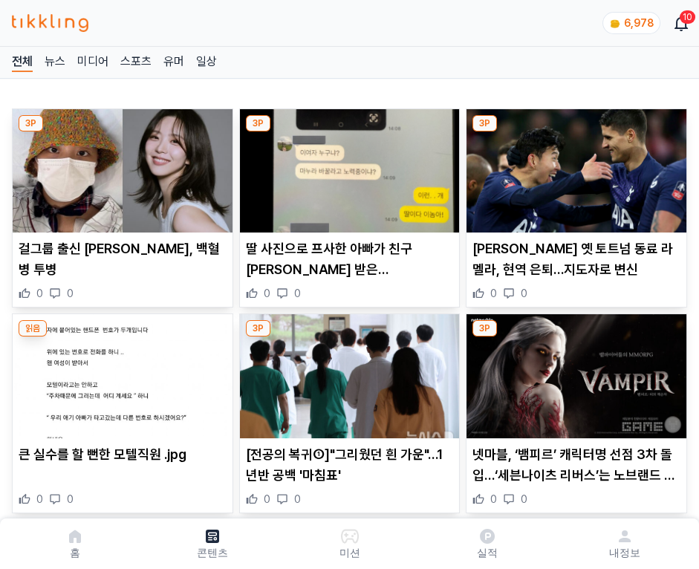
click at [574, 166] on img at bounding box center [577, 170] width 220 height 123
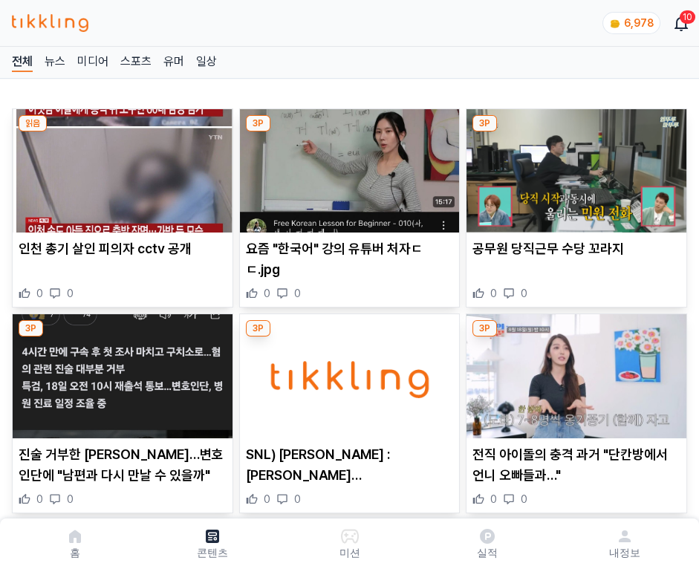
click at [574, 166] on img at bounding box center [577, 170] width 220 height 123
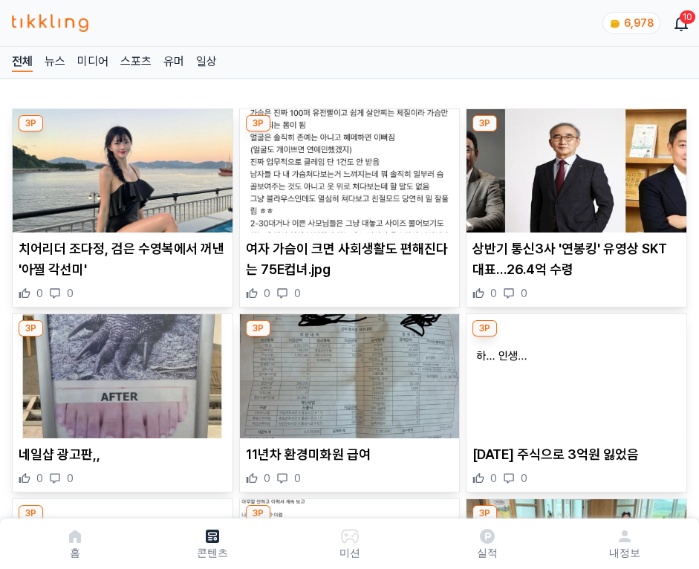
click at [574, 166] on img at bounding box center [577, 170] width 220 height 123
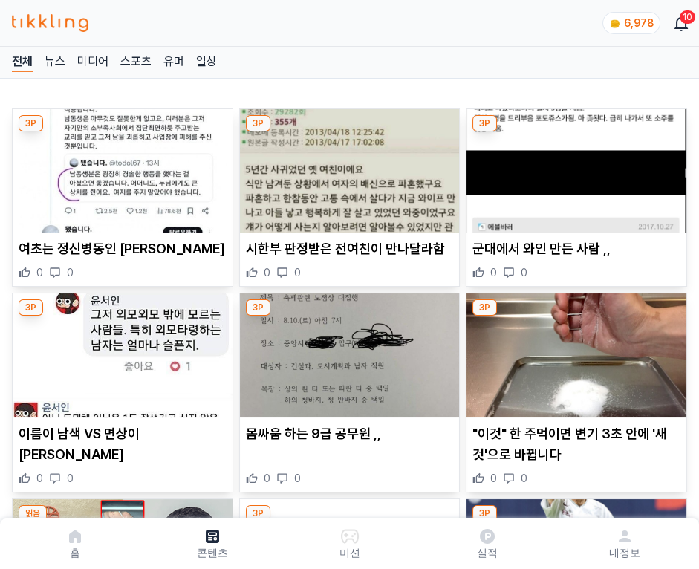
click at [574, 166] on img at bounding box center [577, 170] width 220 height 123
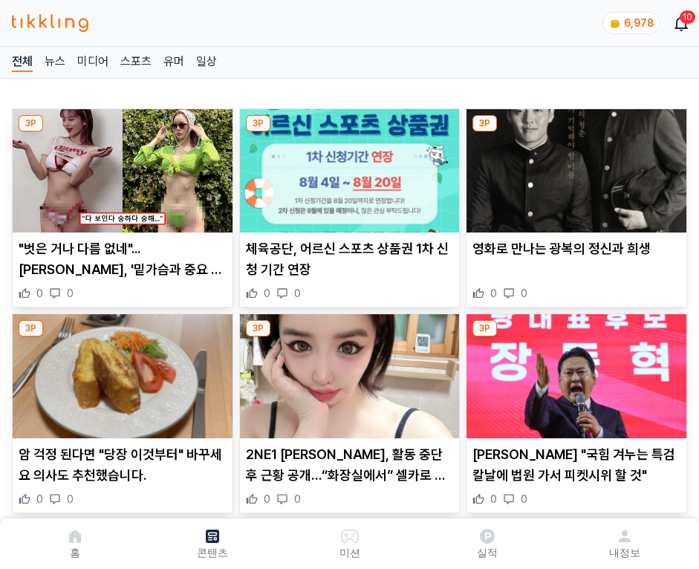
click at [574, 166] on img at bounding box center [577, 170] width 220 height 123
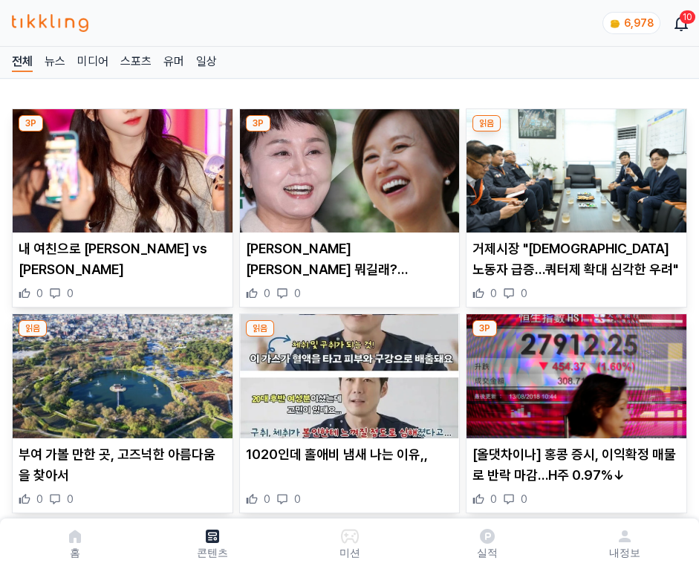
click at [574, 166] on img at bounding box center [577, 170] width 220 height 123
